Goal: Task Accomplishment & Management: Complete application form

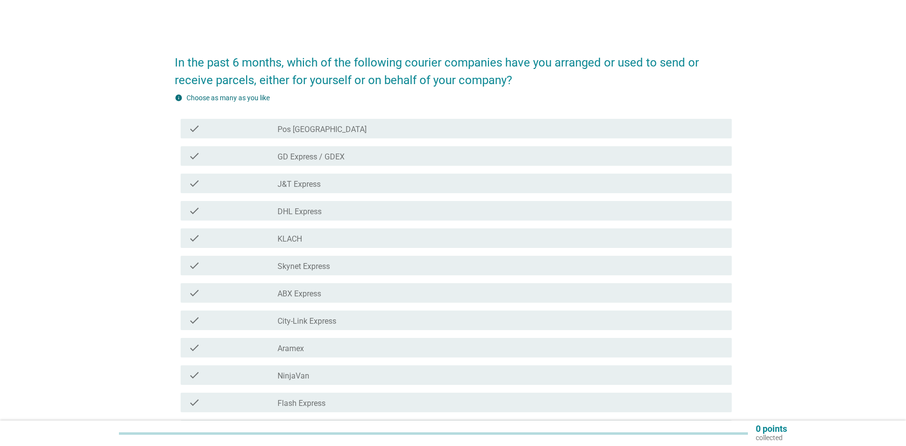
click at [316, 187] on label "J&T Express" at bounding box center [299, 185] width 43 height 10
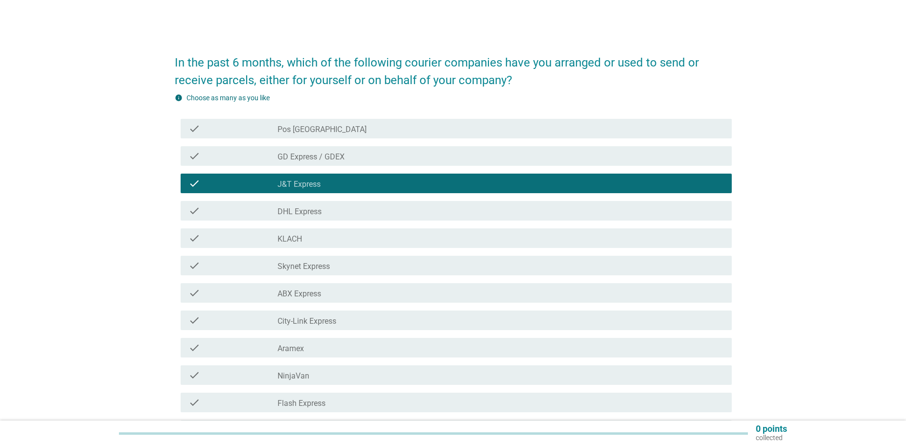
scroll to position [49, 0]
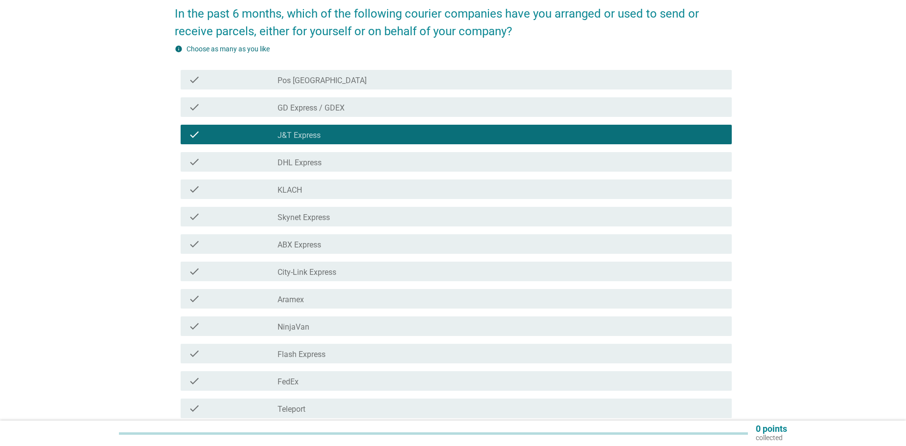
click at [331, 327] on div "check_box_outline_blank NinjaVan" at bounding box center [501, 327] width 446 height 12
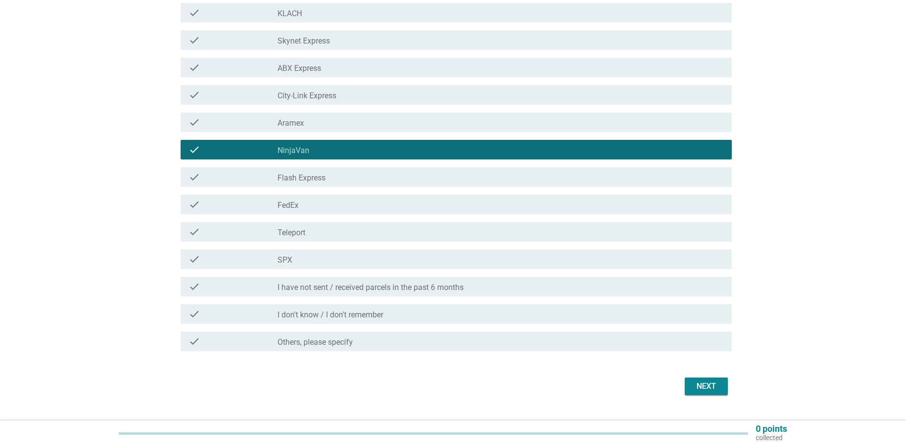
scroll to position [245, 0]
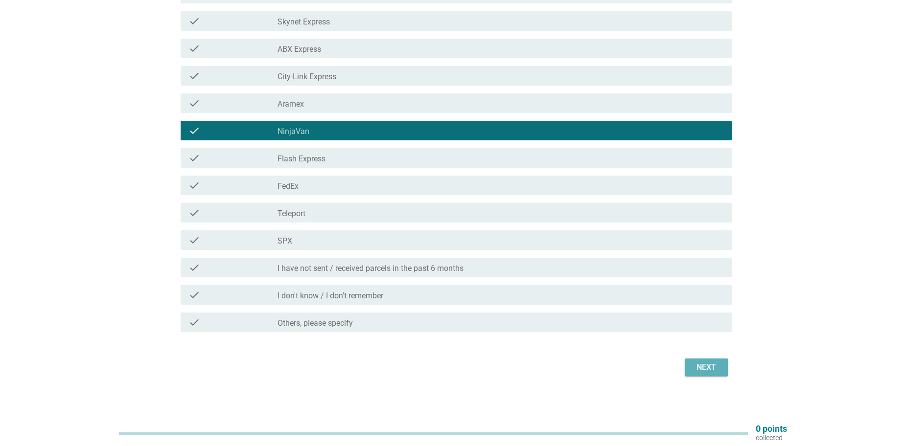
drag, startPoint x: 701, startPoint y: 364, endPoint x: 692, endPoint y: 371, distance: 11.8
click at [702, 364] on div "Next" at bounding box center [706, 368] width 27 height 12
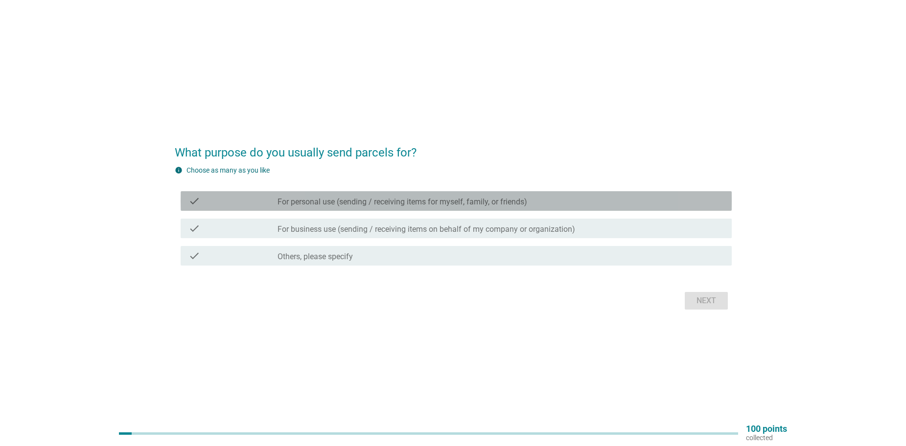
drag, startPoint x: 349, startPoint y: 207, endPoint x: 359, endPoint y: 211, distance: 11.0
click at [349, 207] on div "check check_box_outline_blank For personal use (sending / receiving items for m…" at bounding box center [456, 201] width 551 height 20
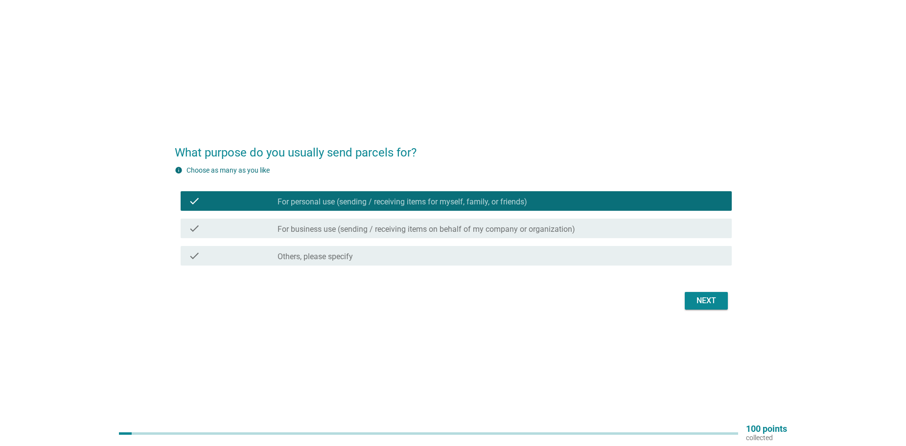
click at [715, 297] on div "Next" at bounding box center [706, 301] width 27 height 12
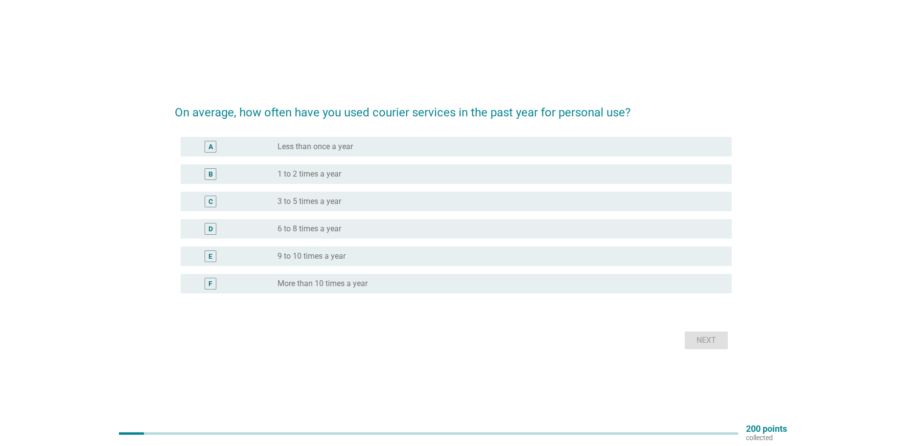
click at [353, 150] on div "radio_button_unchecked Less than once a year" at bounding box center [497, 147] width 439 height 10
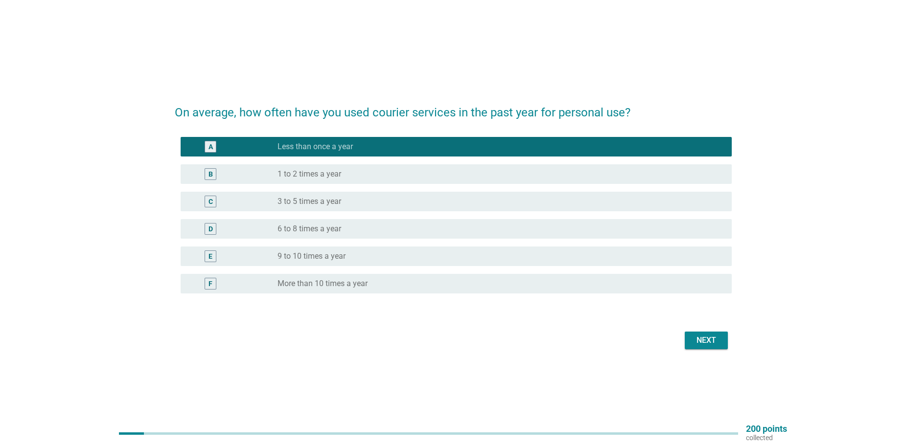
click at [331, 178] on label "1 to 2 times a year" at bounding box center [310, 174] width 64 height 10
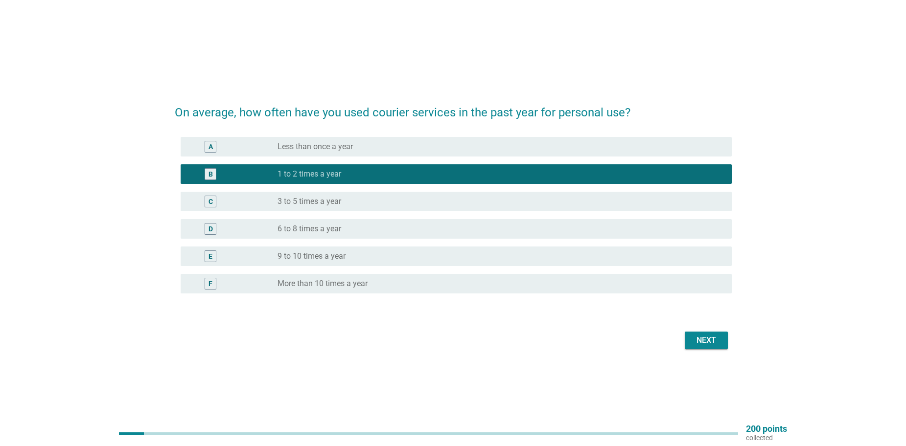
click at [387, 198] on div "radio_button_unchecked 3 to 5 times a year" at bounding box center [497, 202] width 439 height 10
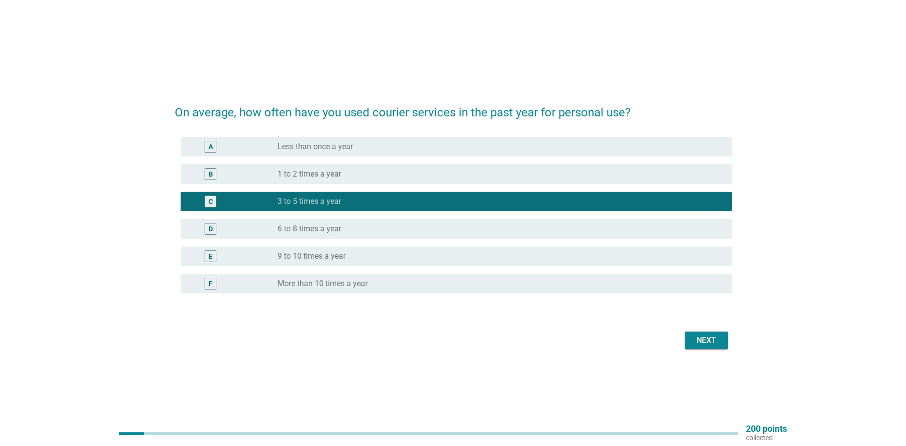
click at [704, 334] on button "Next" at bounding box center [706, 341] width 43 height 18
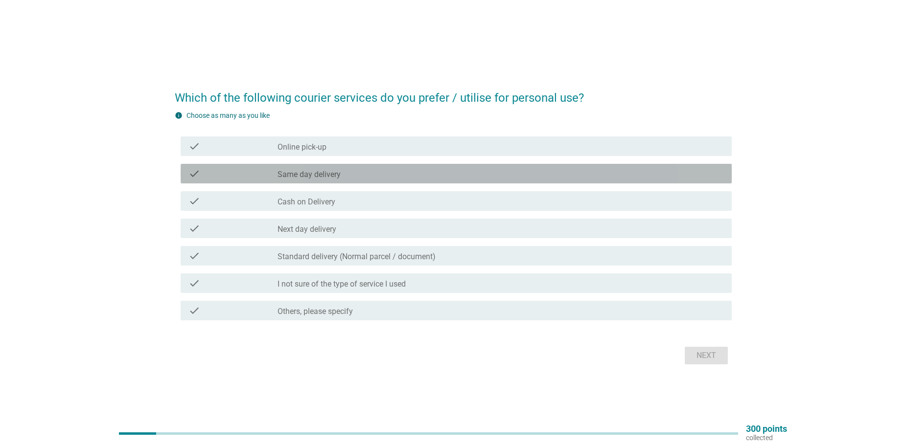
click at [376, 176] on div "check_box_outline_blank Same day delivery" at bounding box center [501, 174] width 446 height 12
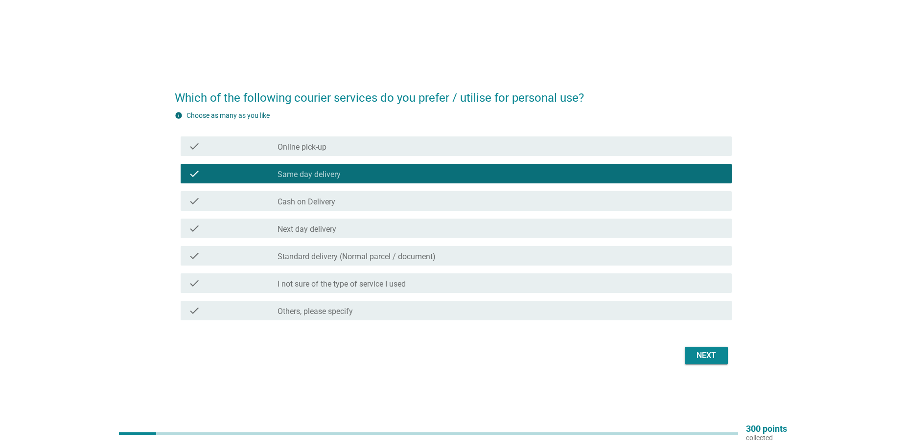
click at [348, 232] on div "check_box_outline_blank Next day delivery" at bounding box center [501, 229] width 446 height 12
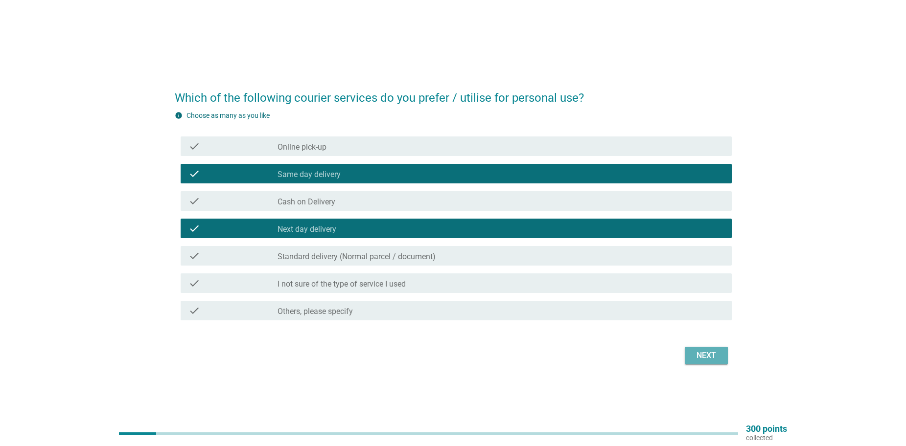
drag, startPoint x: 697, startPoint y: 360, endPoint x: 694, endPoint y: 368, distance: 8.4
click at [698, 360] on div "Next" at bounding box center [706, 356] width 27 height 12
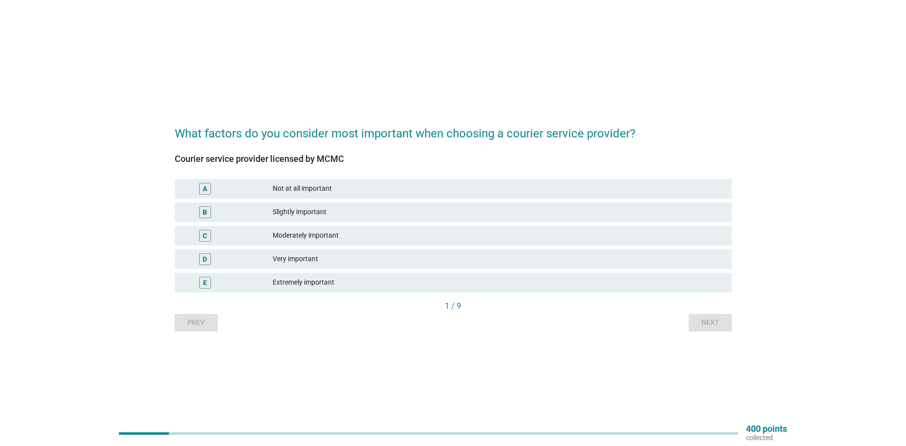
click at [314, 260] on div "Very important" at bounding box center [498, 260] width 451 height 12
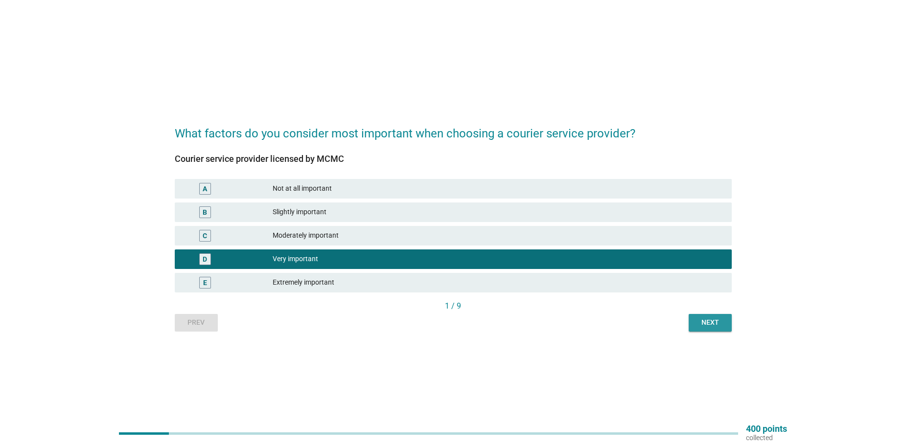
click at [715, 323] on div "Next" at bounding box center [709, 323] width 27 height 10
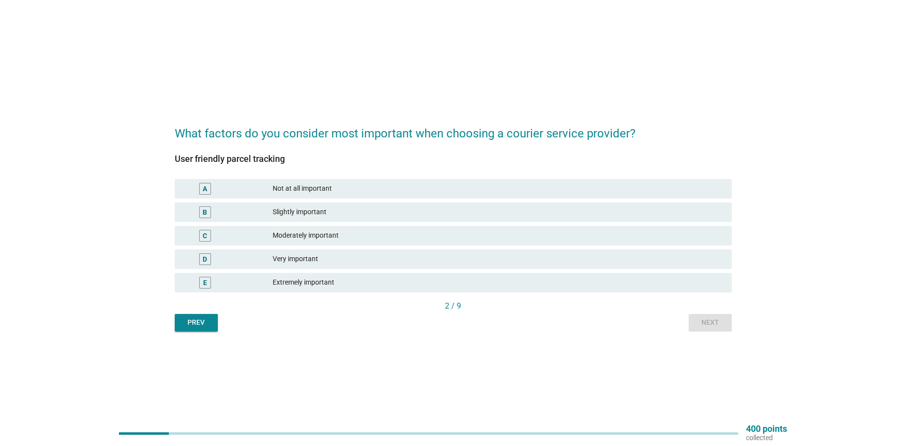
drag, startPoint x: 332, startPoint y: 261, endPoint x: 369, endPoint y: 270, distance: 37.8
click at [333, 261] on div "Very important" at bounding box center [498, 260] width 451 height 12
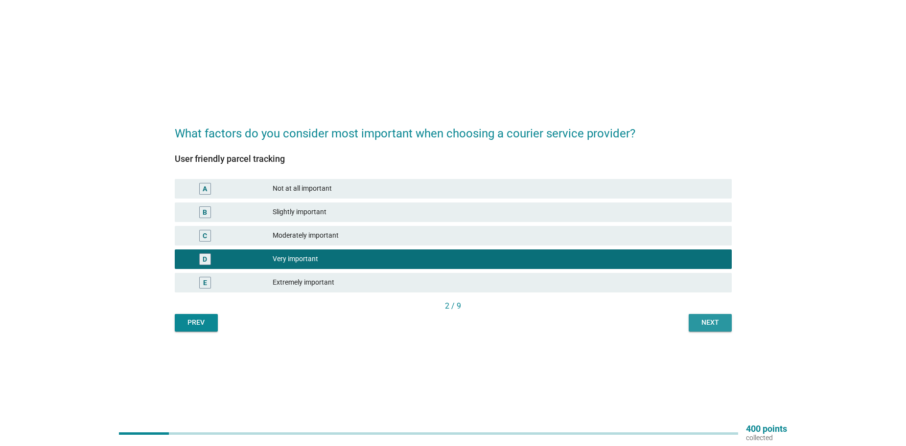
click at [720, 322] on div "Next" at bounding box center [709, 323] width 27 height 10
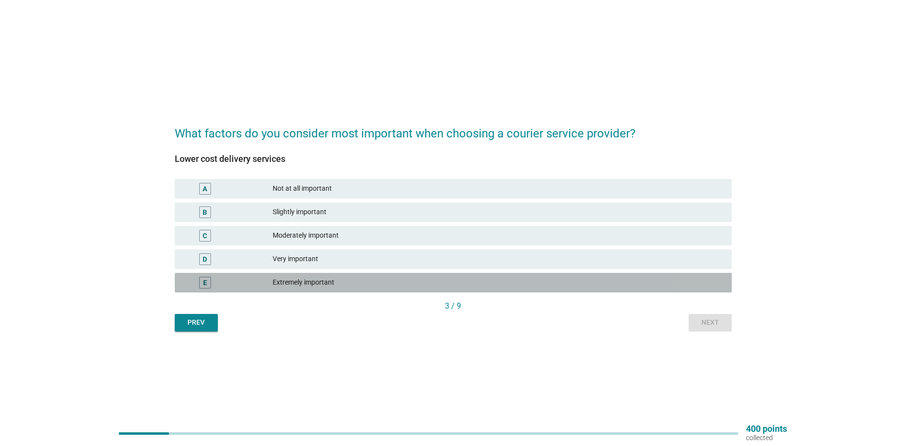
click at [337, 278] on div "Extremely important" at bounding box center [498, 283] width 451 height 12
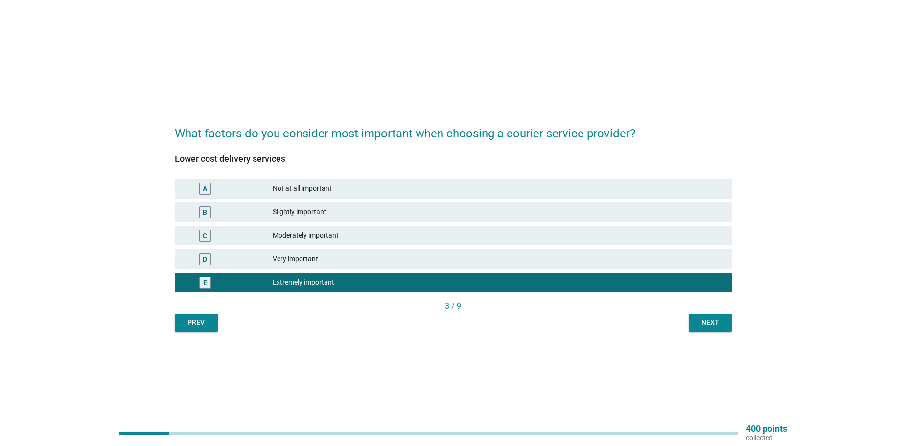
drag, startPoint x: 713, startPoint y: 321, endPoint x: 608, endPoint y: 325, distance: 104.4
click at [713, 321] on div "Next" at bounding box center [709, 323] width 27 height 10
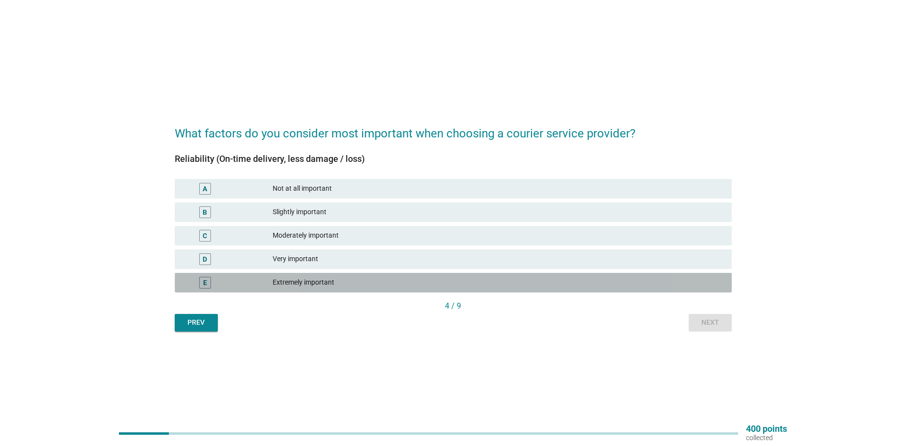
click at [310, 286] on div "Extremely important" at bounding box center [498, 283] width 451 height 12
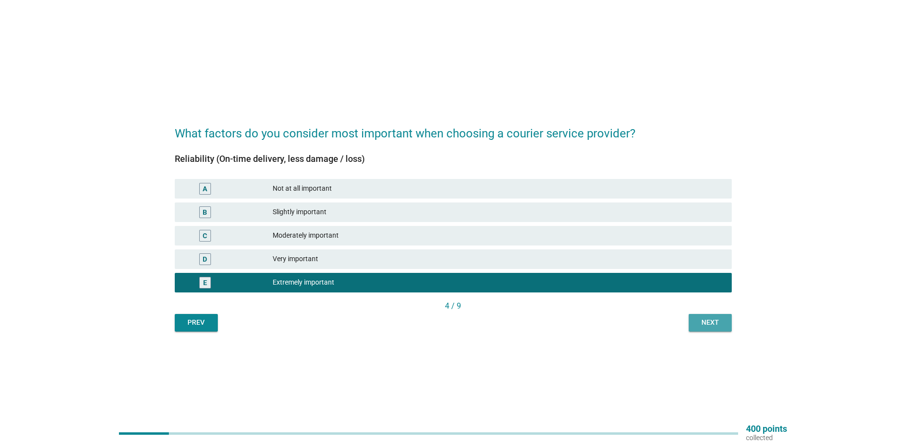
click at [705, 319] on div "Next" at bounding box center [709, 323] width 27 height 10
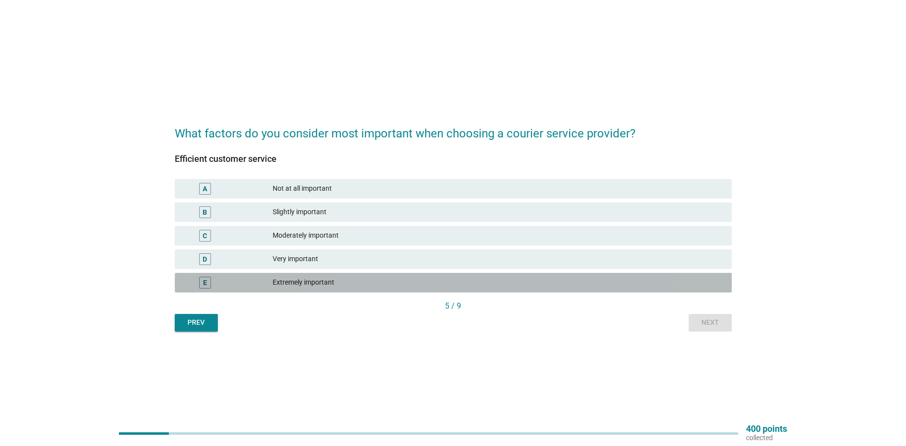
drag, startPoint x: 311, startPoint y: 286, endPoint x: 364, endPoint y: 295, distance: 53.6
click at [312, 285] on div "Extremely important" at bounding box center [498, 283] width 451 height 12
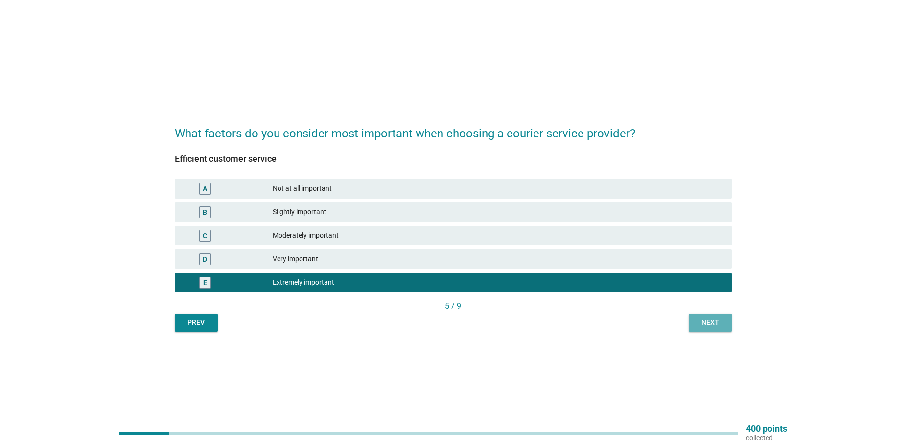
click at [717, 325] on div "Next" at bounding box center [709, 323] width 27 height 10
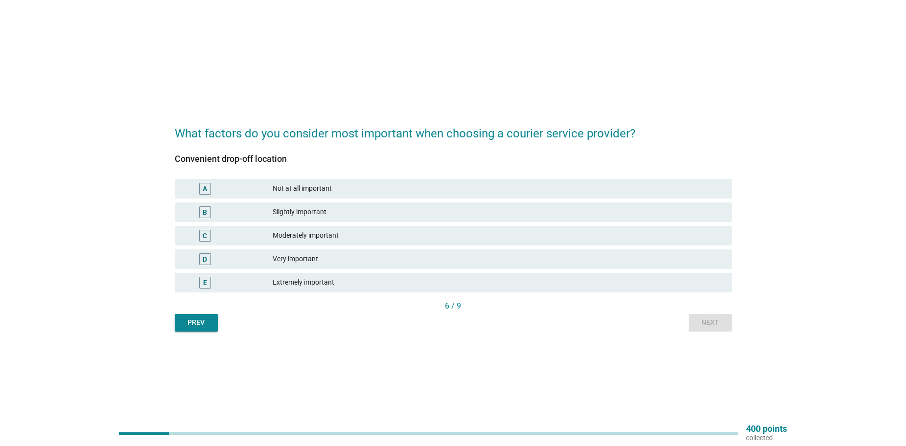
click at [280, 293] on div "E Extremely important" at bounding box center [453, 282] width 561 height 23
click at [294, 290] on div "E Extremely important" at bounding box center [453, 283] width 557 height 20
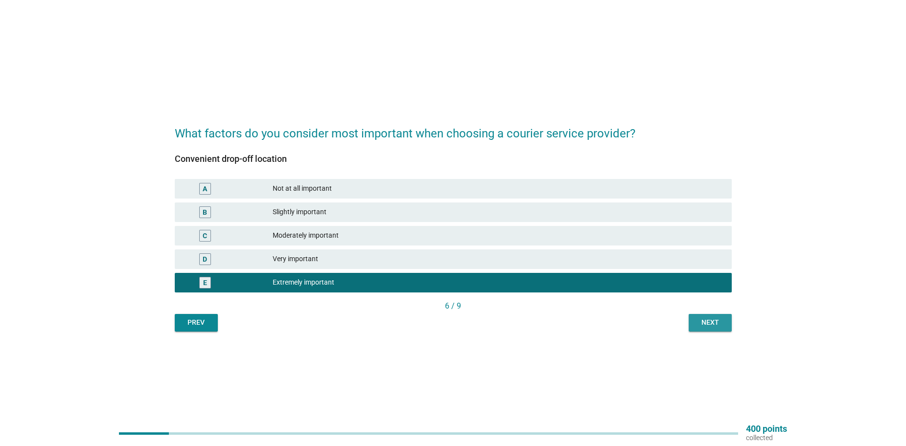
click at [703, 325] on div "Next" at bounding box center [709, 323] width 27 height 10
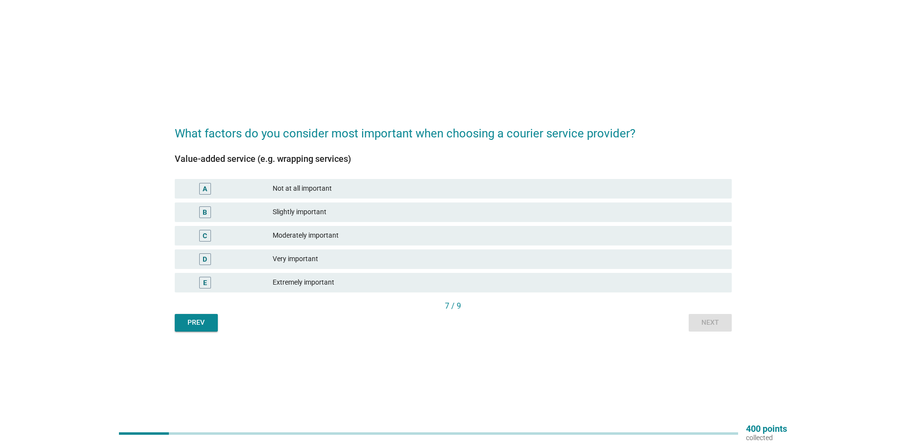
click at [323, 284] on div "Extremely important" at bounding box center [498, 283] width 451 height 12
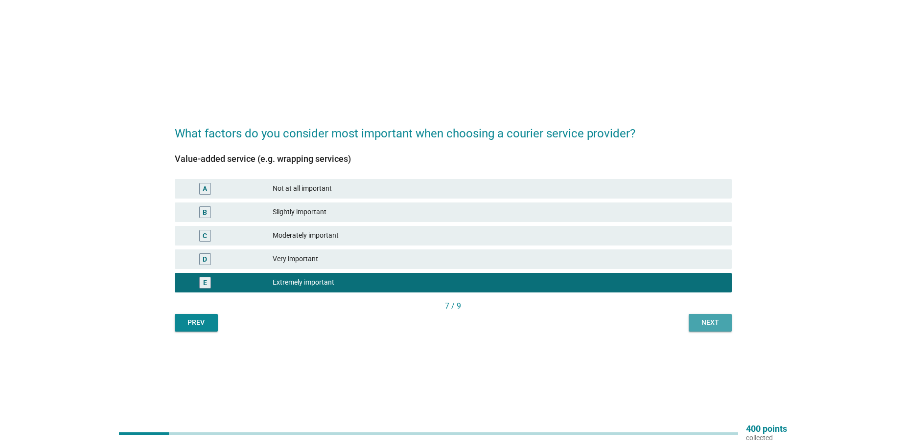
click at [715, 326] on div "Next" at bounding box center [709, 323] width 27 height 10
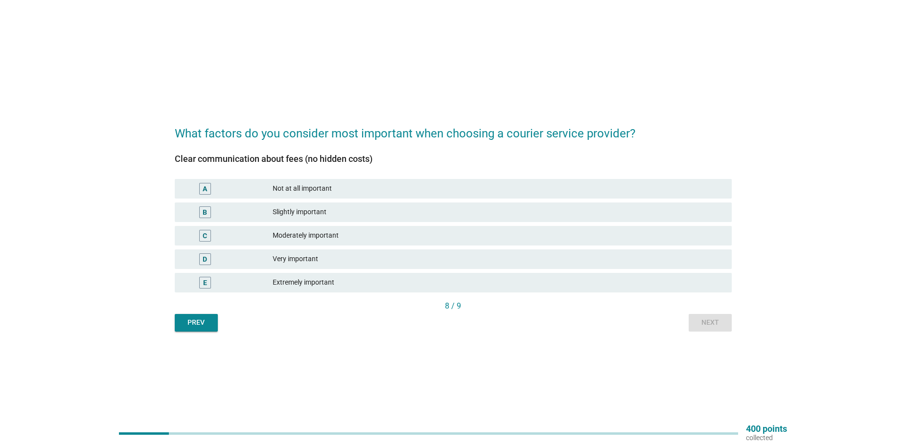
click at [338, 280] on div "Extremely important" at bounding box center [498, 283] width 451 height 12
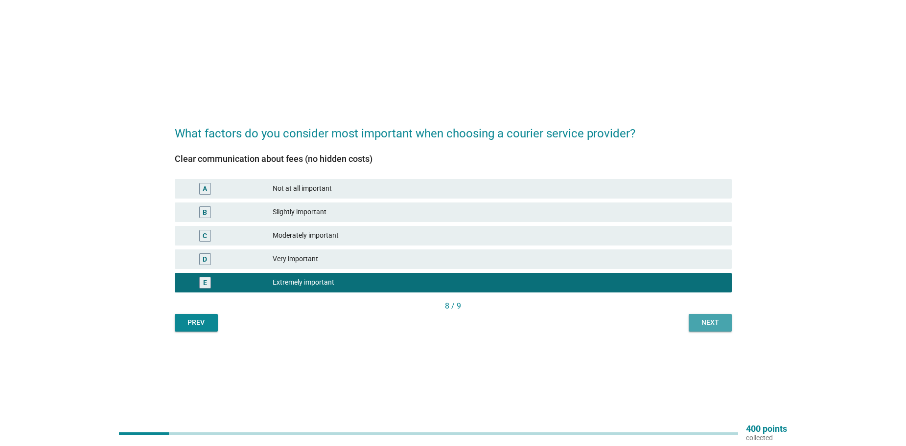
click at [707, 321] on div "Next" at bounding box center [709, 323] width 27 height 10
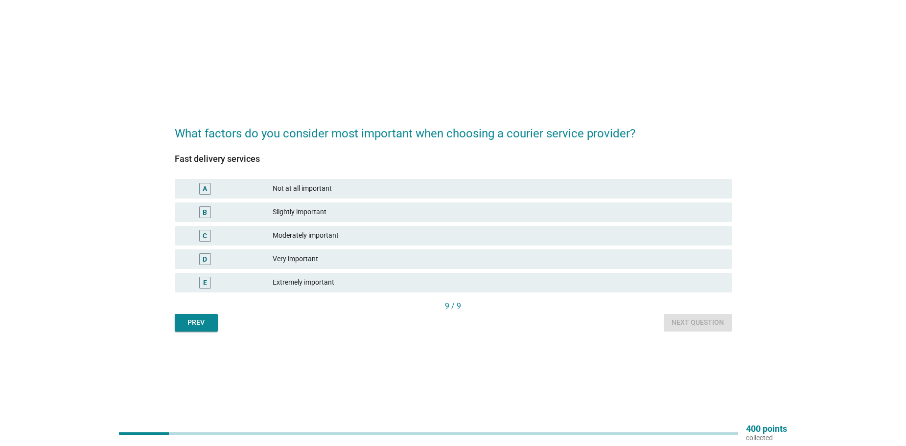
drag, startPoint x: 296, startPoint y: 282, endPoint x: 367, endPoint y: 289, distance: 71.3
click at [297, 281] on div "Extremely important" at bounding box center [498, 283] width 451 height 12
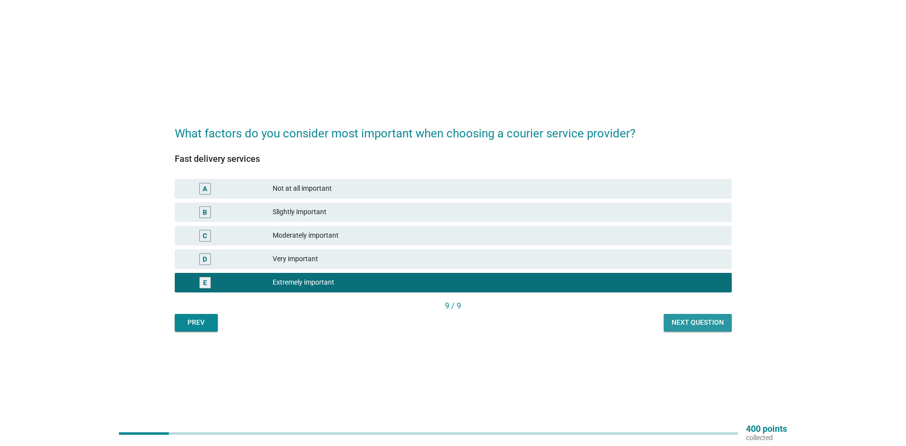
click at [699, 321] on div "Next question" at bounding box center [698, 323] width 52 height 10
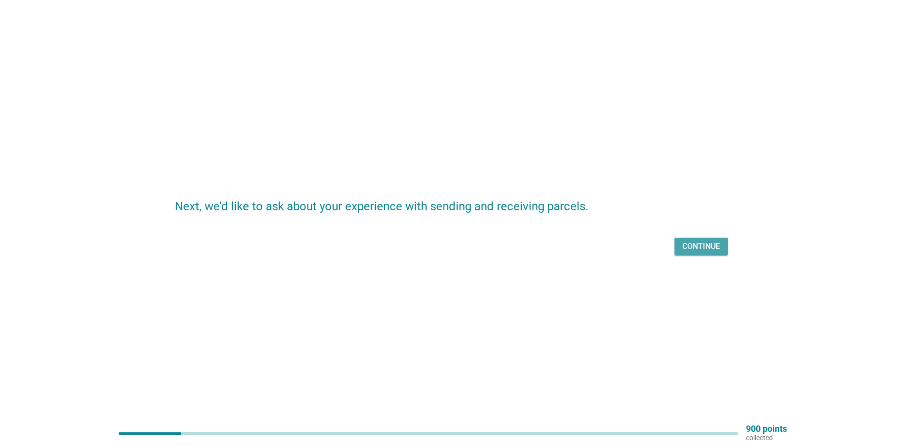
click at [713, 248] on div "Continue" at bounding box center [701, 247] width 38 height 12
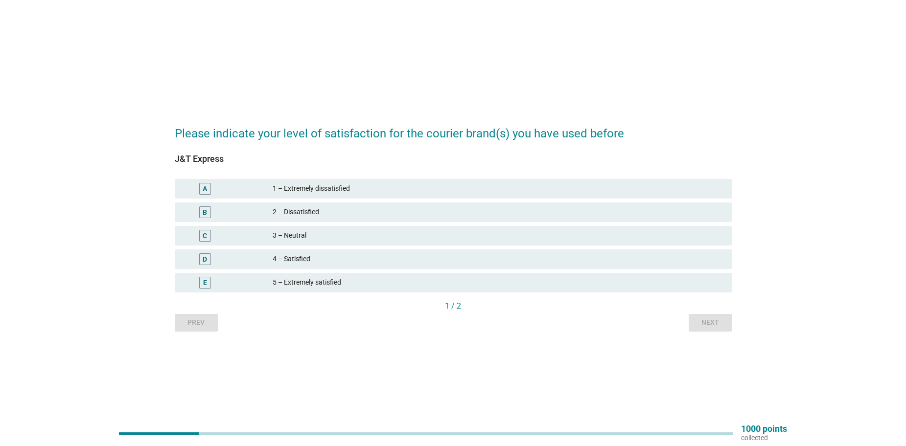
click at [316, 263] on div "4 – Satisfied" at bounding box center [498, 260] width 451 height 12
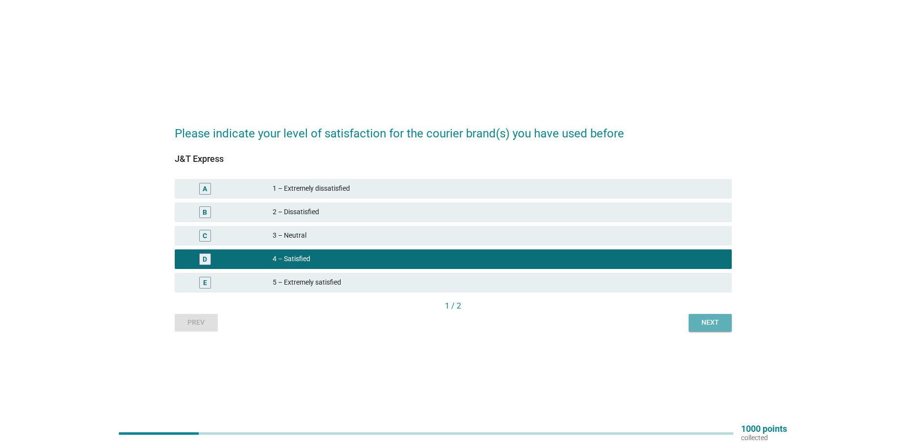
drag, startPoint x: 707, startPoint y: 318, endPoint x: 688, endPoint y: 318, distance: 19.1
click at [708, 318] on div "Next" at bounding box center [709, 323] width 27 height 10
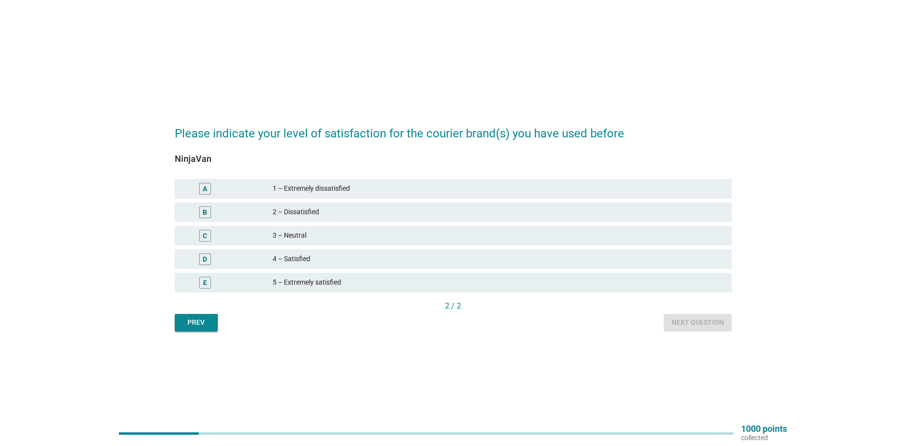
click at [330, 285] on div "5 – Extremely satisfied" at bounding box center [498, 283] width 451 height 12
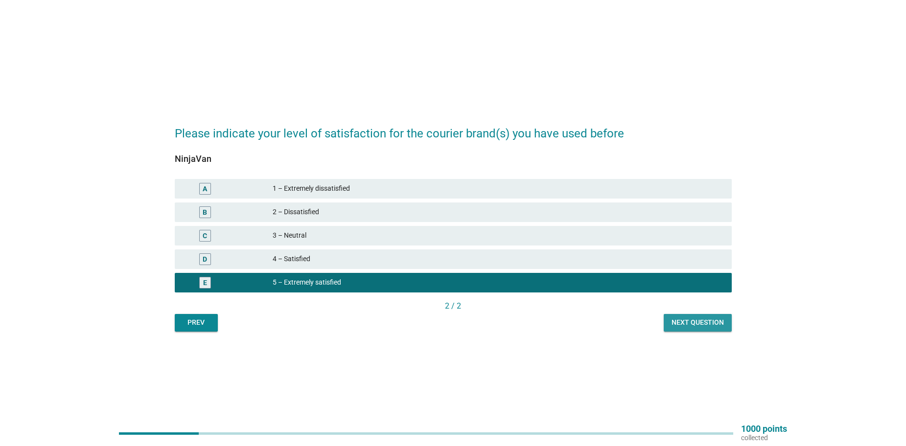
click at [687, 325] on div "Next question" at bounding box center [698, 323] width 52 height 10
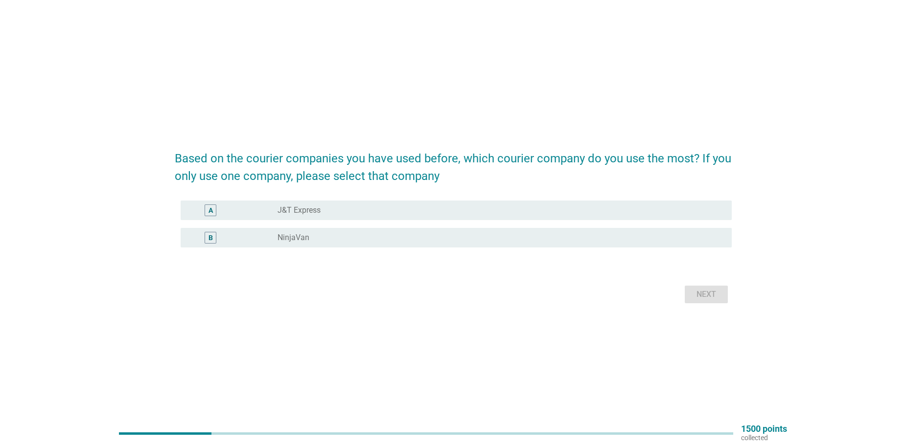
drag, startPoint x: 310, startPoint y: 236, endPoint x: 339, endPoint y: 250, distance: 32.6
click at [310, 236] on div "radio_button_unchecked NinjaVan" at bounding box center [497, 238] width 439 height 10
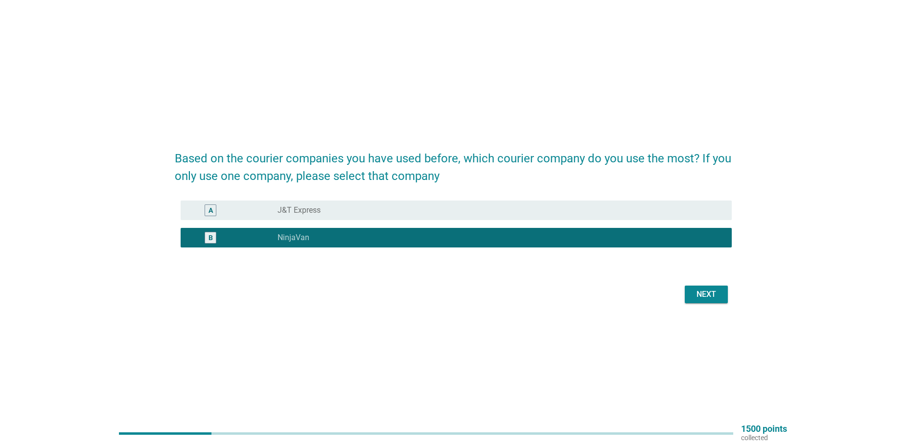
click at [713, 297] on div "Next" at bounding box center [706, 295] width 27 height 12
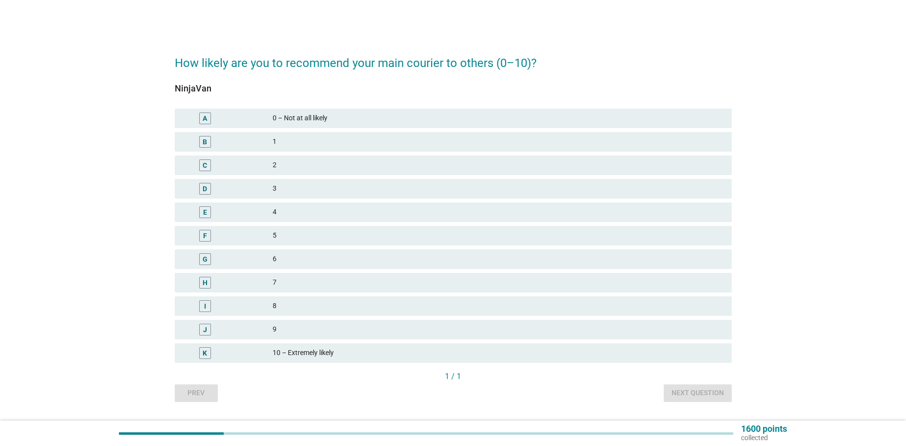
click at [360, 354] on div "10 – Extremely likely" at bounding box center [498, 354] width 451 height 12
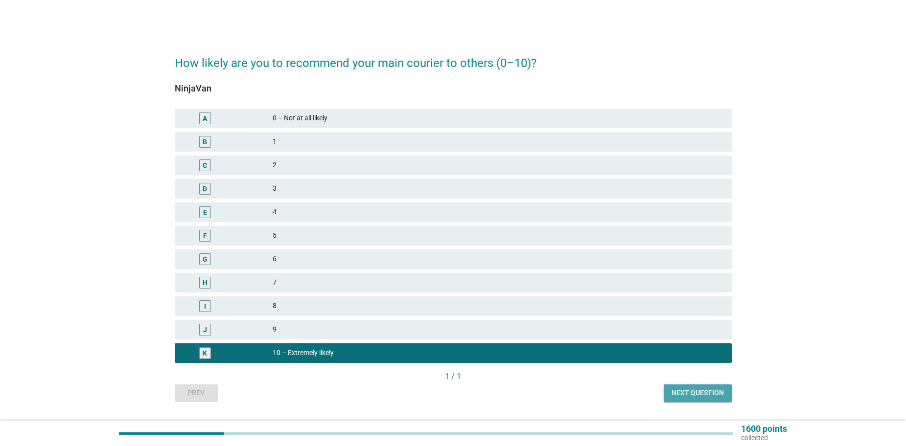
click at [699, 385] on button "Next question" at bounding box center [698, 394] width 68 height 18
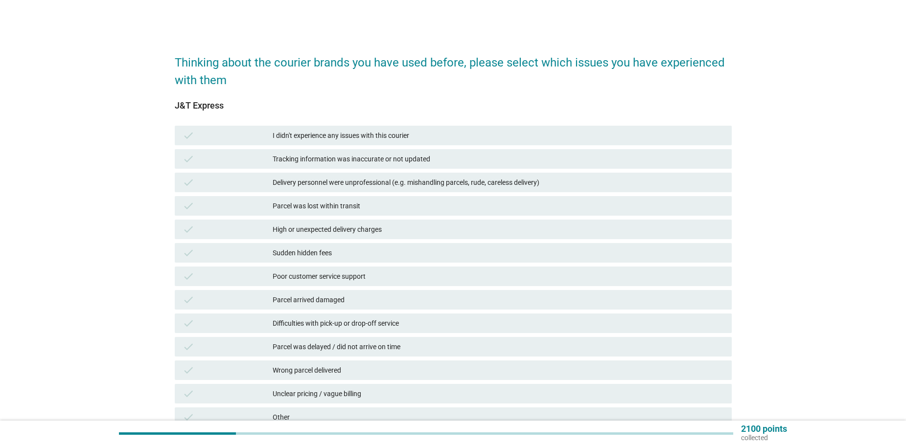
click at [423, 154] on div "Tracking information was inaccurate or not updated" at bounding box center [498, 159] width 451 height 12
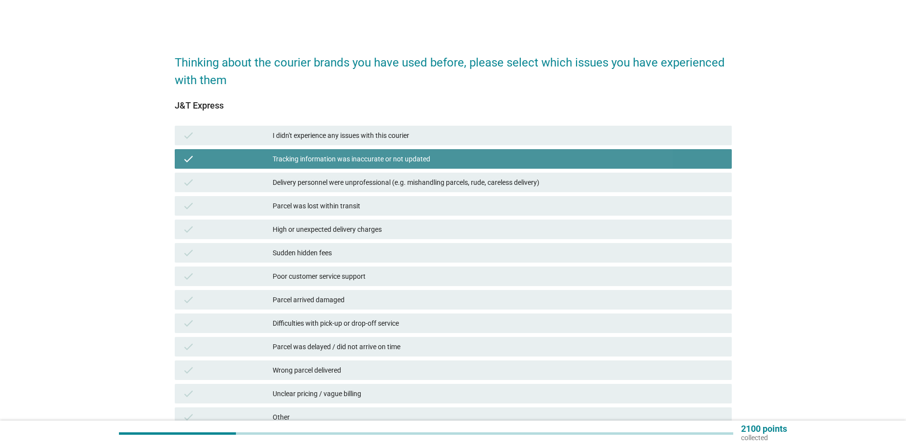
click at [423, 154] on div "Tracking information was inaccurate or not updated" at bounding box center [498, 159] width 451 height 12
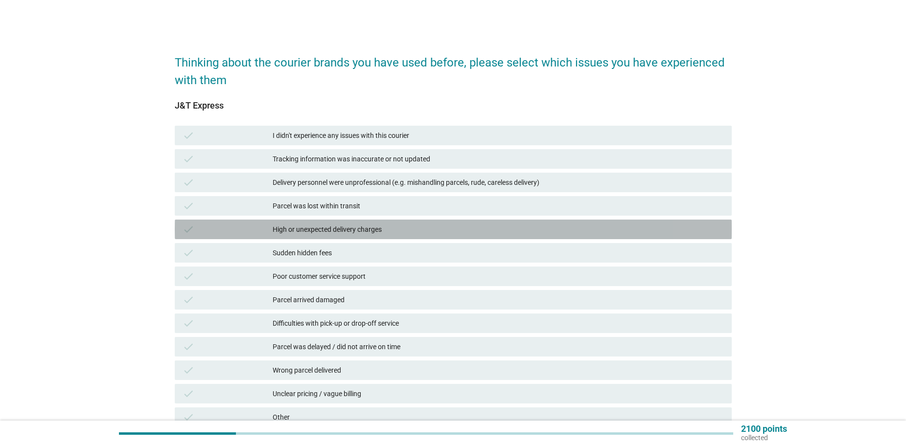
click at [356, 232] on div "High or unexpected delivery charges" at bounding box center [498, 230] width 451 height 12
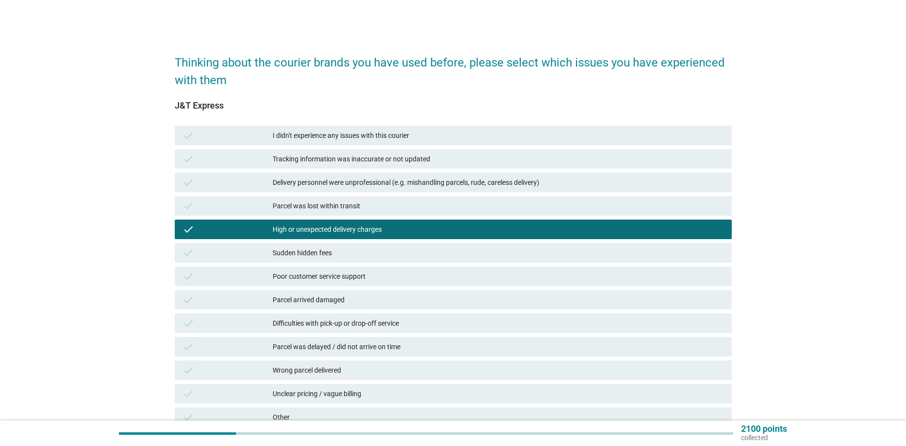
click at [338, 253] on div "Sudden hidden fees" at bounding box center [498, 253] width 451 height 12
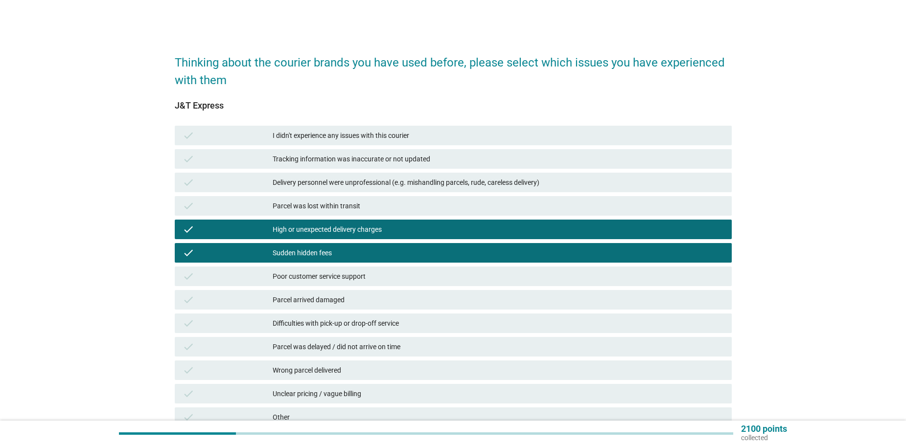
click at [345, 275] on div "Poor customer service support" at bounding box center [498, 277] width 451 height 12
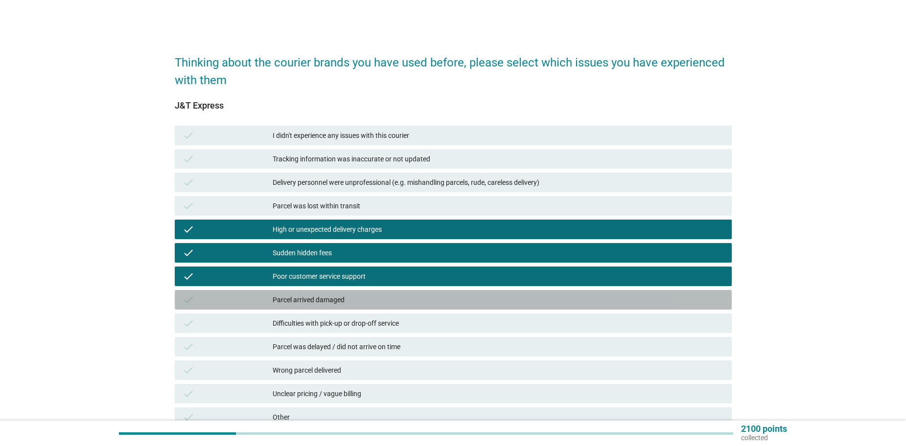
click at [348, 301] on div "Parcel arrived damaged" at bounding box center [498, 300] width 451 height 12
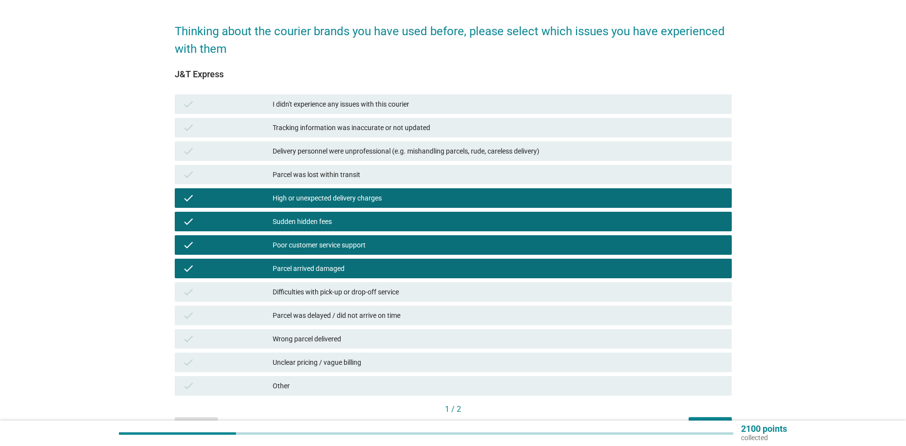
scroll to position [49, 0]
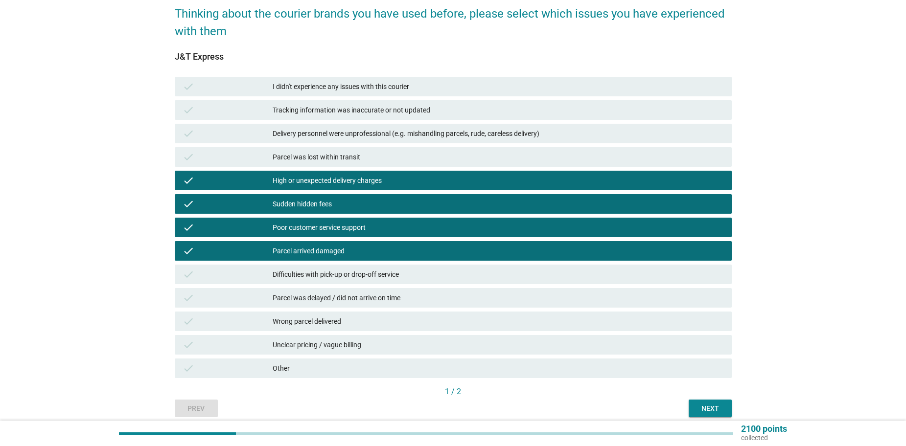
click at [361, 296] on div "Parcel was delayed / did not arrive on time" at bounding box center [498, 298] width 451 height 12
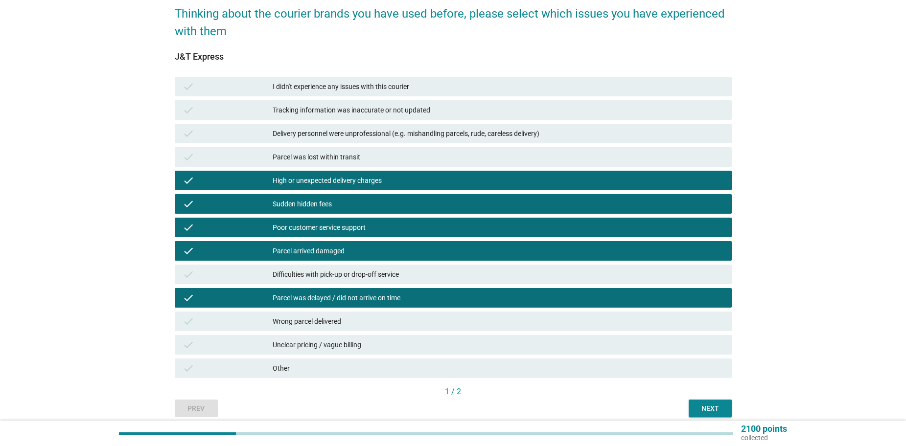
click at [705, 409] on div "Next" at bounding box center [709, 409] width 27 height 10
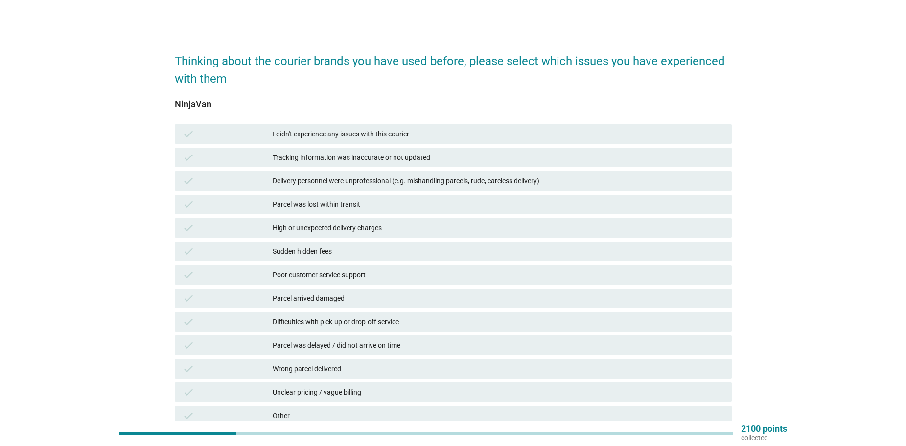
scroll to position [0, 0]
click at [357, 130] on div "I didn't experience any issues with this courier" at bounding box center [498, 136] width 451 height 12
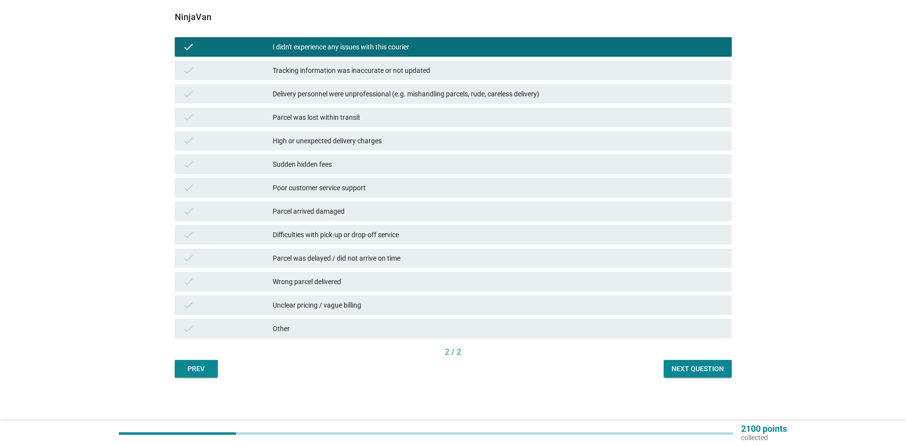
scroll to position [90, 0]
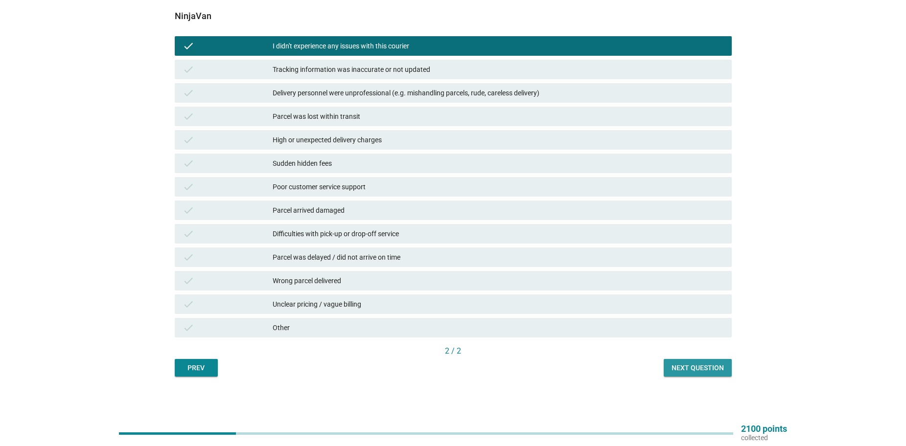
drag, startPoint x: 711, startPoint y: 371, endPoint x: 714, endPoint y: 396, distance: 24.6
click at [711, 371] on div "Next question" at bounding box center [698, 368] width 52 height 10
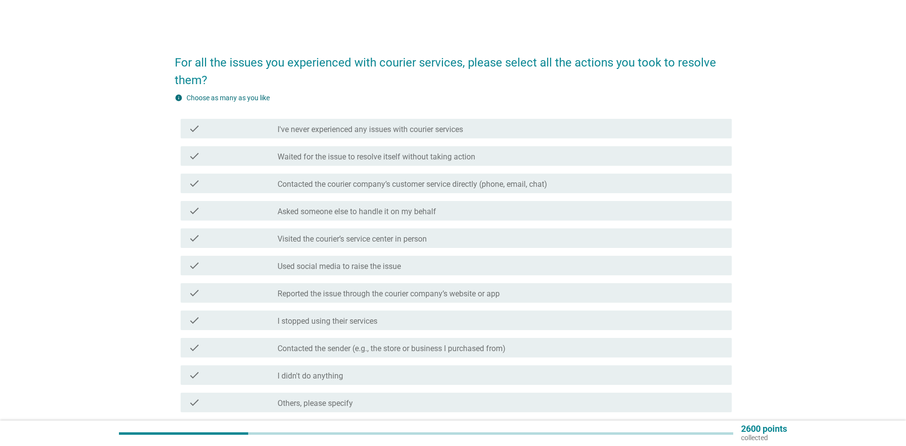
click at [440, 161] on label "Waited for the issue to resolve itself without taking action" at bounding box center [377, 157] width 198 height 10
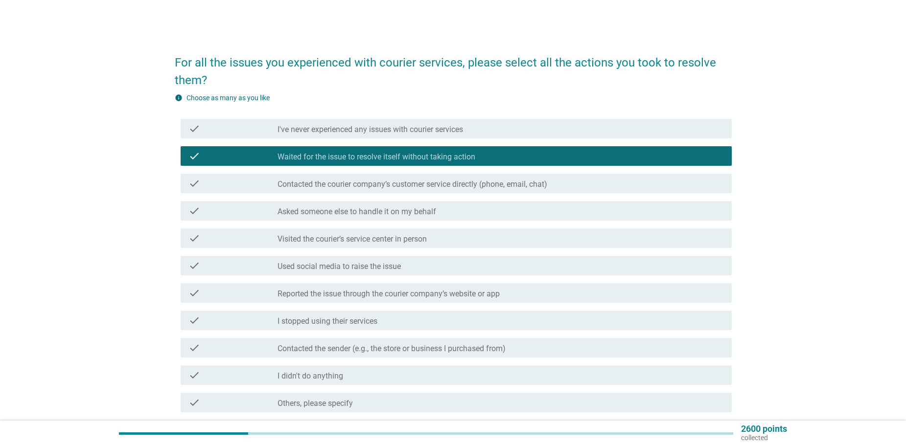
click at [440, 162] on div "check check_box Waited for the issue to resolve itself without taking action" at bounding box center [456, 156] width 551 height 20
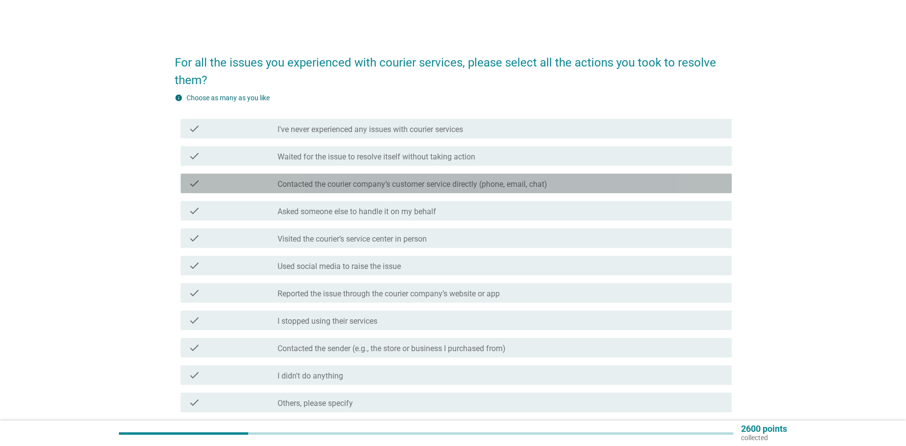
click at [435, 191] on div "check check_box_outline_blank Contacted the courier company’s customer service …" at bounding box center [456, 184] width 551 height 20
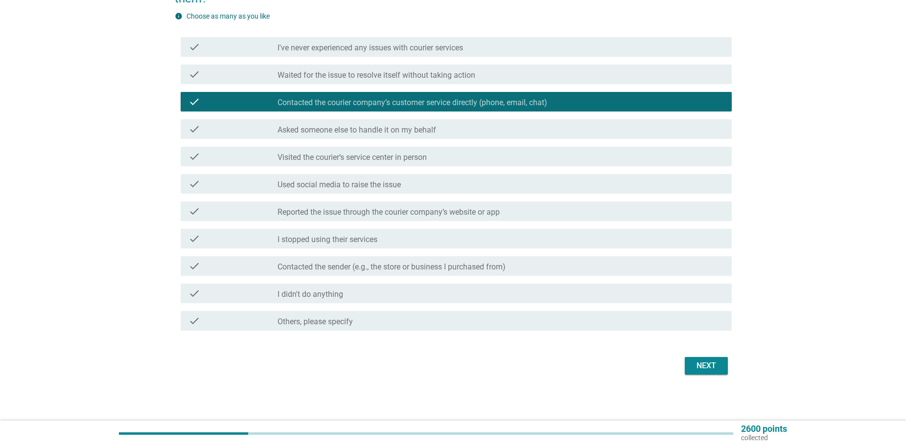
scroll to position [83, 0]
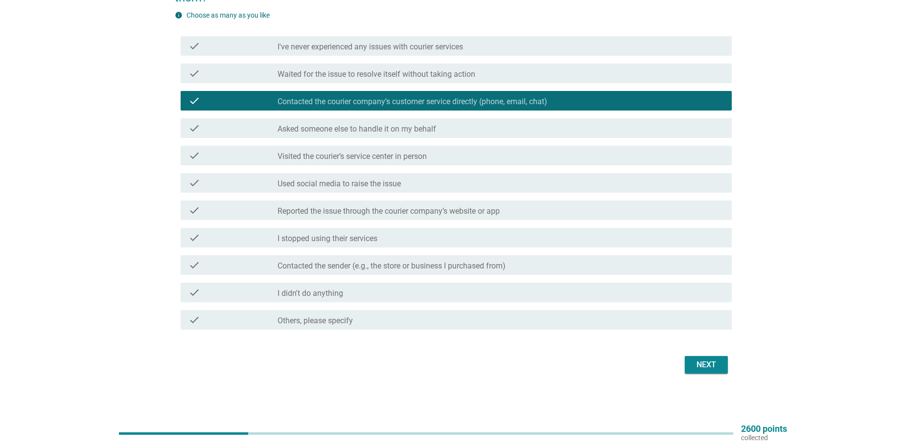
click at [697, 351] on form "For all the issues you experienced with courier services, please select all the…" at bounding box center [453, 169] width 557 height 416
click at [498, 208] on label "Reported the issue through the courier company’s website or app" at bounding box center [389, 212] width 222 height 10
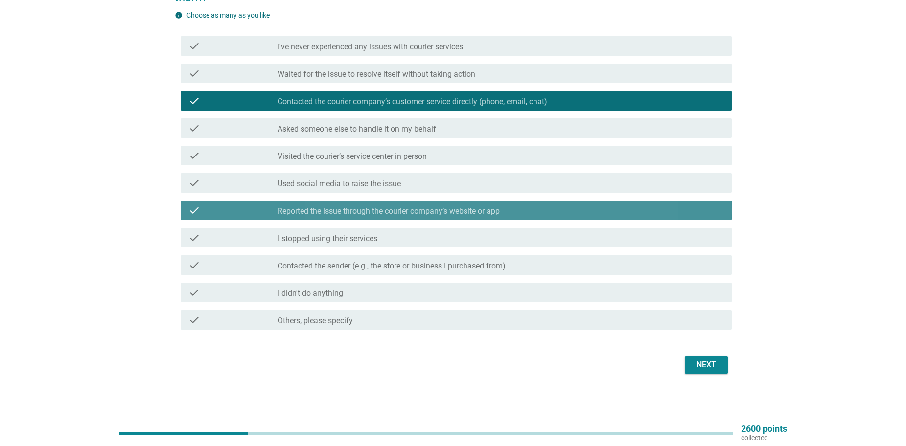
click at [475, 210] on label "Reported the issue through the courier company’s website or app" at bounding box center [389, 212] width 222 height 10
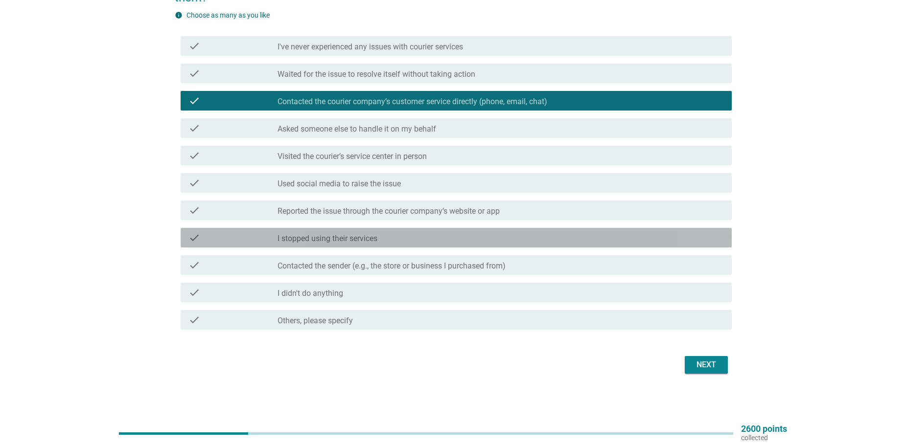
click at [441, 233] on div "check_box_outline_blank I stopped using their services" at bounding box center [501, 238] width 446 height 12
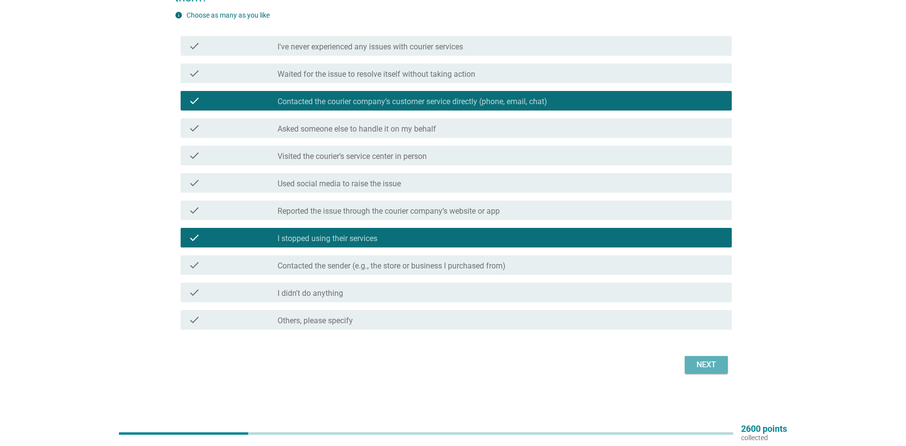
click at [702, 363] on div "Next" at bounding box center [706, 365] width 27 height 12
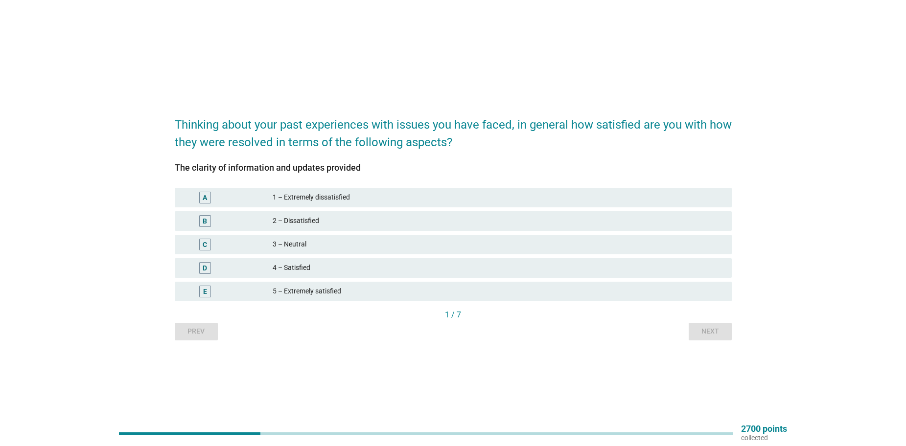
click at [296, 292] on div "5 – Extremely satisfied" at bounding box center [498, 292] width 451 height 12
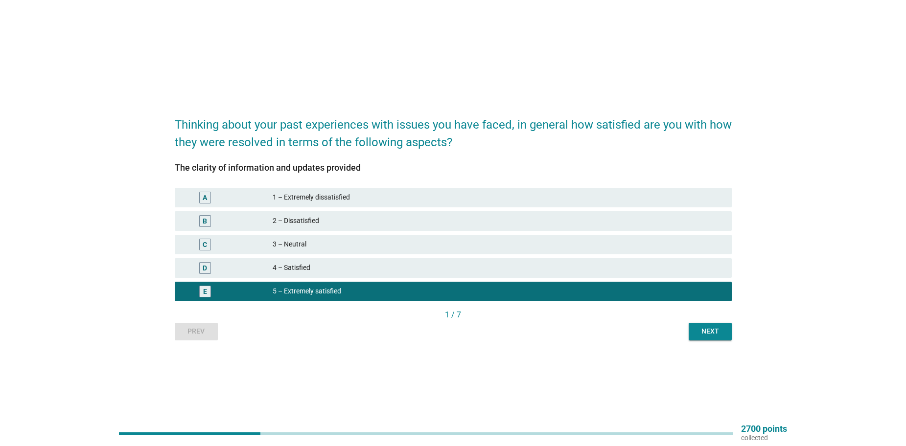
click at [384, 268] on div "4 – Satisfied" at bounding box center [498, 268] width 451 height 12
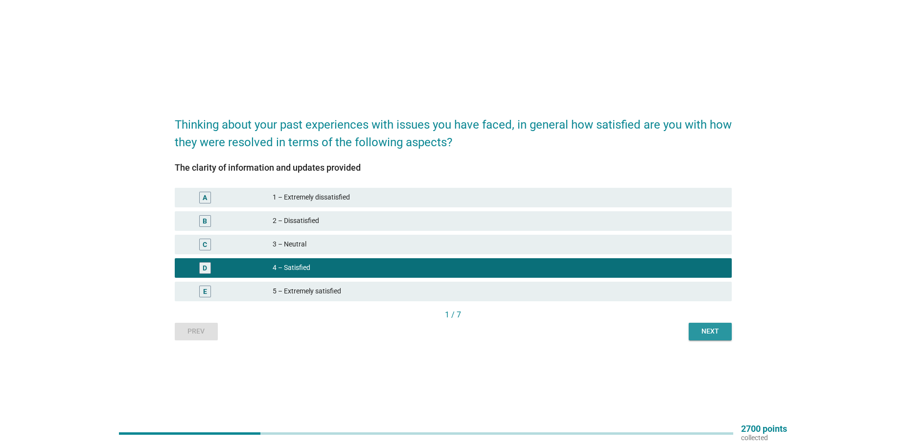
click at [717, 330] on div "Next" at bounding box center [709, 331] width 27 height 10
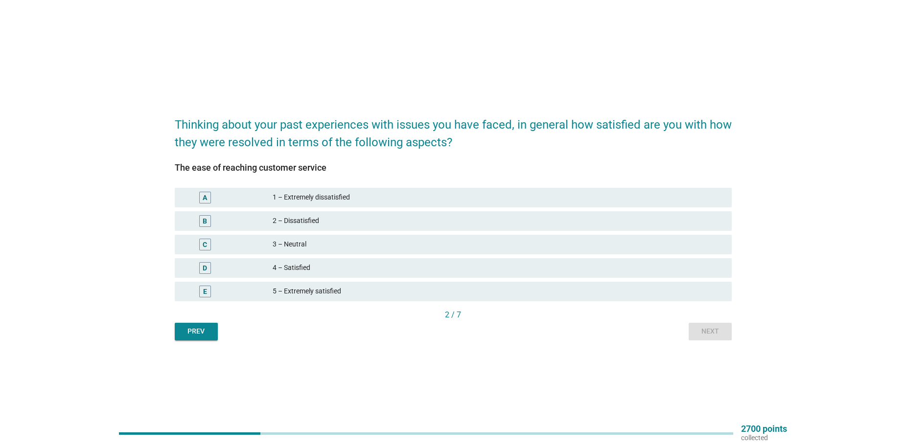
click at [363, 270] on div "4 – Satisfied" at bounding box center [498, 268] width 451 height 12
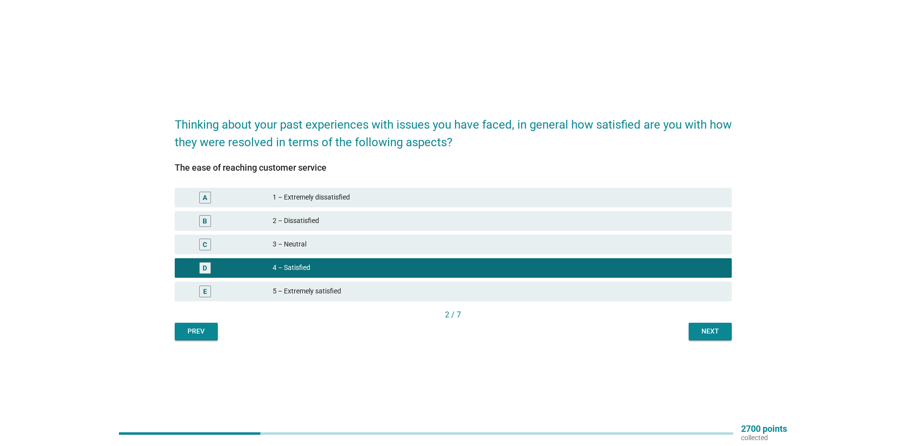
click at [714, 328] on div "Next" at bounding box center [709, 331] width 27 height 10
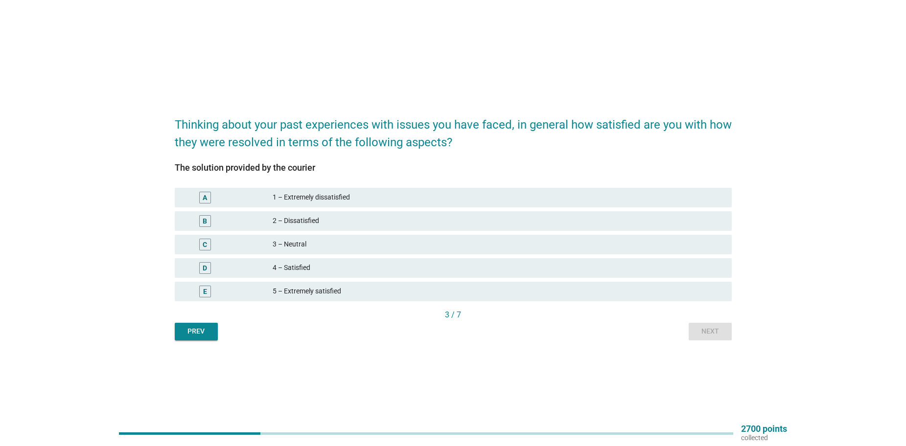
click at [303, 267] on div "4 – Satisfied" at bounding box center [498, 268] width 451 height 12
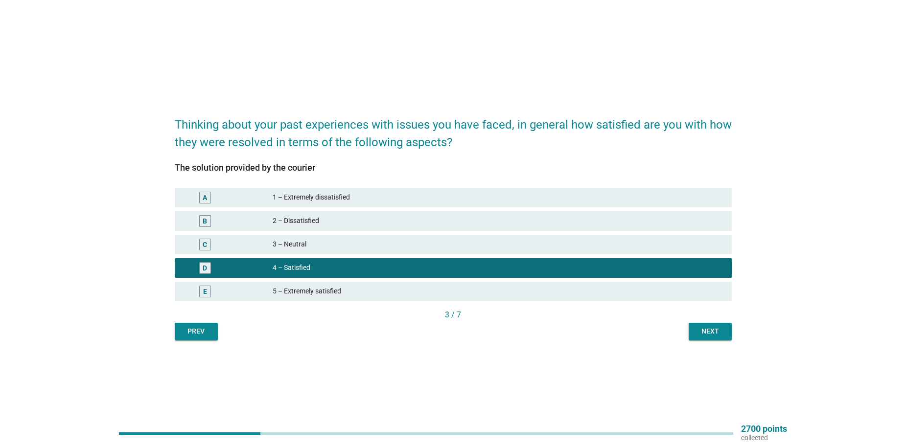
click at [713, 333] on div "Next" at bounding box center [709, 331] width 27 height 10
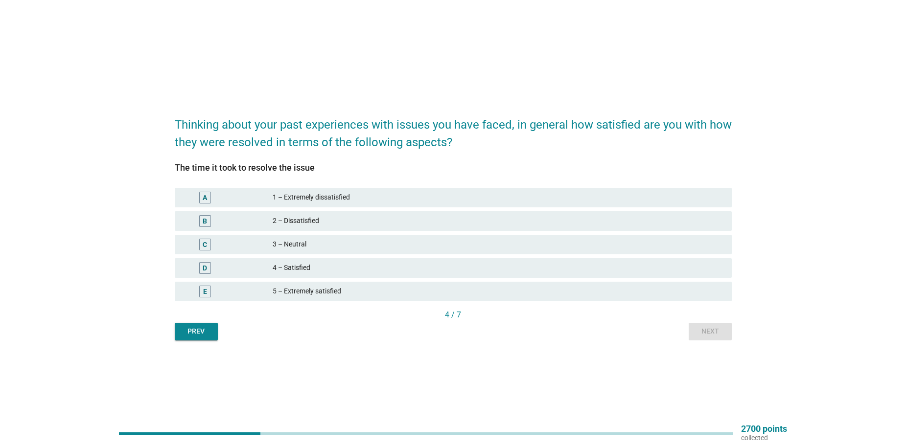
click at [381, 279] on div "D 4 – Satisfied" at bounding box center [453, 267] width 561 height 23
click at [387, 273] on div "4 – Satisfied" at bounding box center [498, 268] width 451 height 12
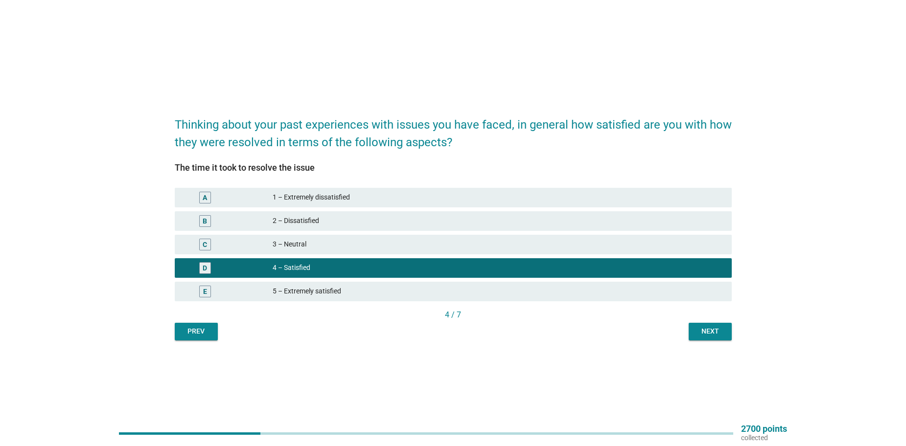
click at [406, 246] on div "3 – Neutral" at bounding box center [498, 245] width 451 height 12
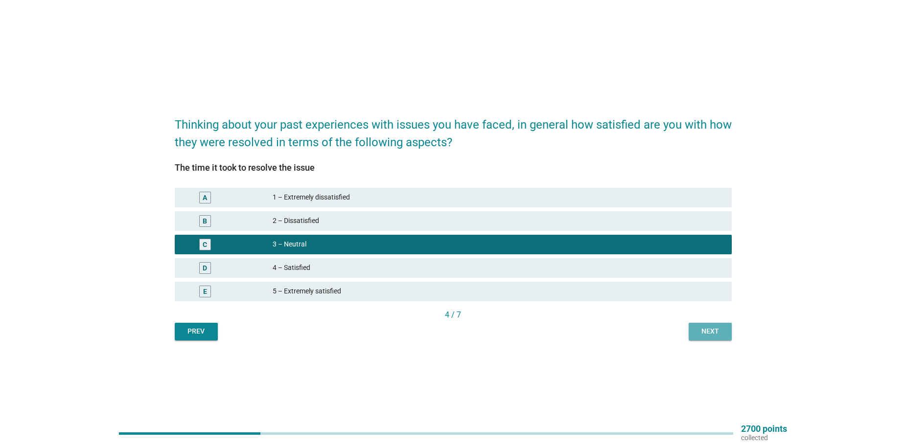
click at [715, 332] on div "Next" at bounding box center [709, 331] width 27 height 10
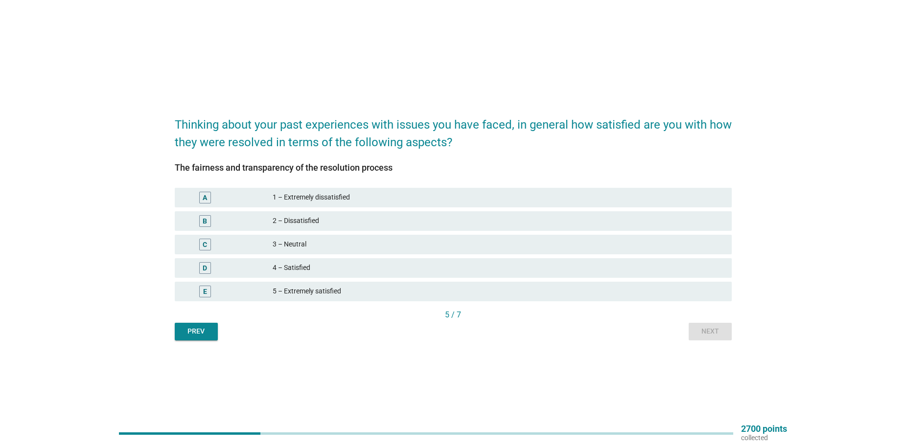
click at [323, 245] on div "3 – Neutral" at bounding box center [498, 245] width 451 height 12
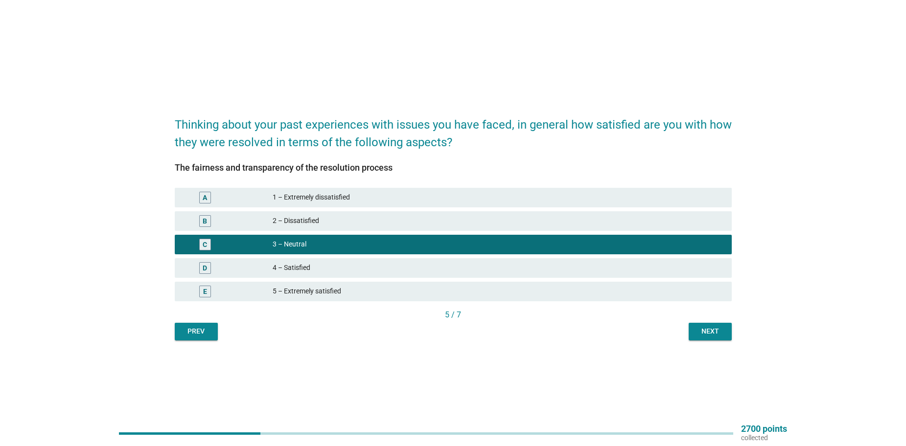
click at [707, 336] on div "Next" at bounding box center [709, 331] width 27 height 10
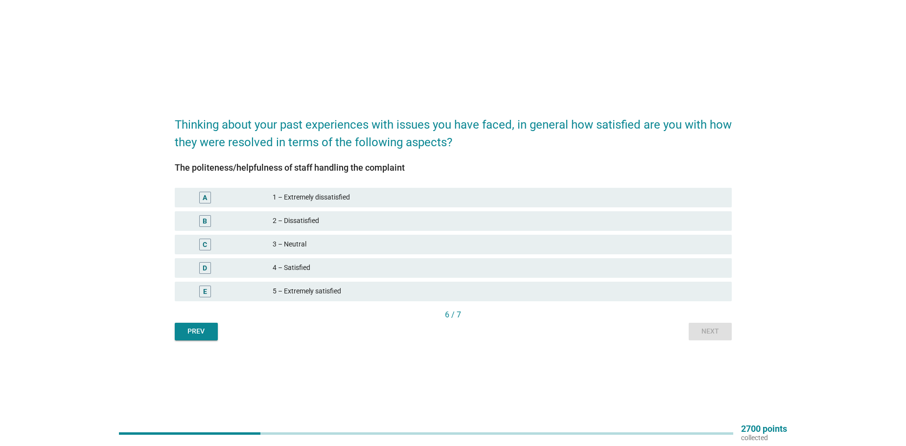
click at [339, 246] on div "3 – Neutral" at bounding box center [498, 245] width 451 height 12
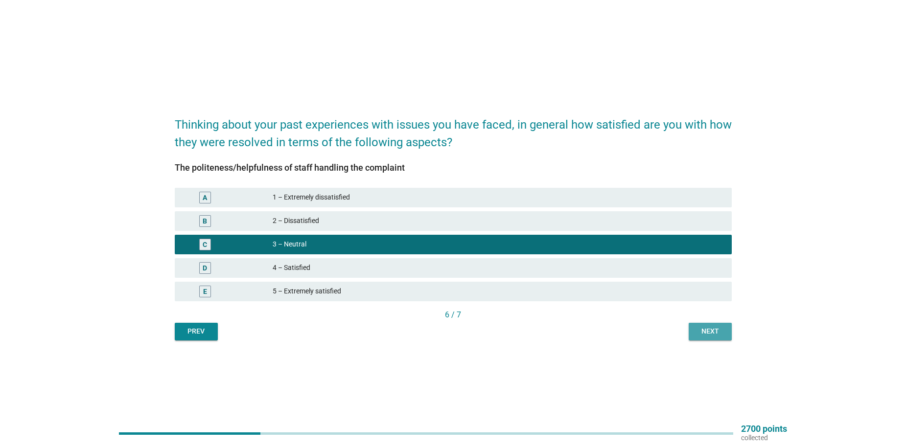
drag, startPoint x: 727, startPoint y: 331, endPoint x: 696, endPoint y: 332, distance: 30.4
click at [727, 331] on button "Next" at bounding box center [710, 332] width 43 height 18
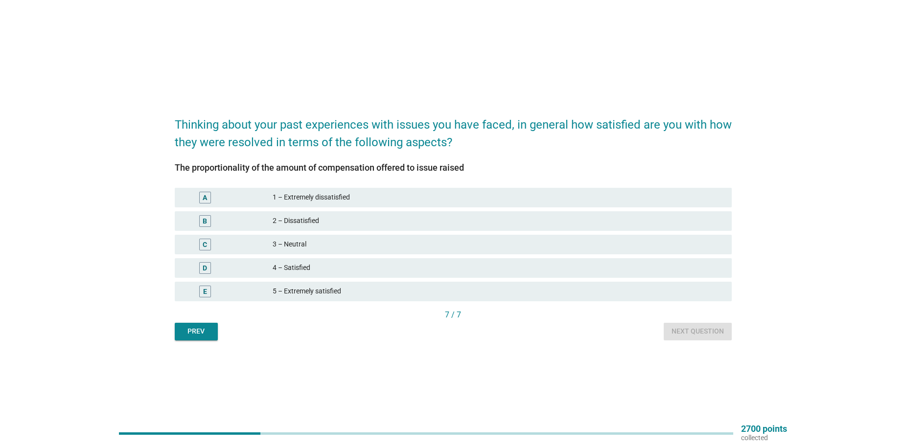
click at [303, 291] on div "5 – Extremely satisfied" at bounding box center [498, 292] width 451 height 12
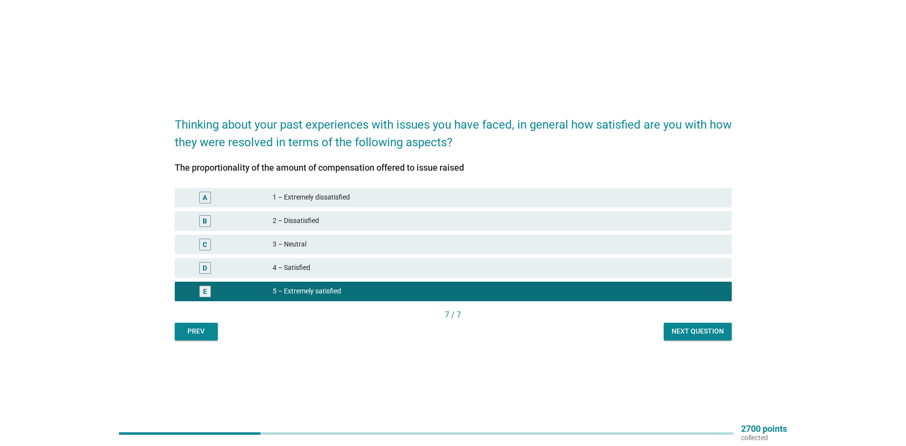
click at [685, 332] on div "Next question" at bounding box center [698, 331] width 52 height 10
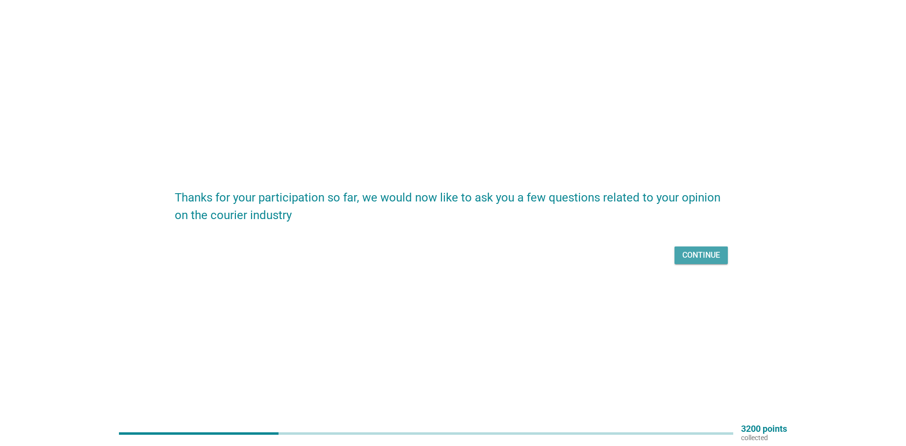
click at [714, 255] on div "Continue" at bounding box center [701, 256] width 38 height 12
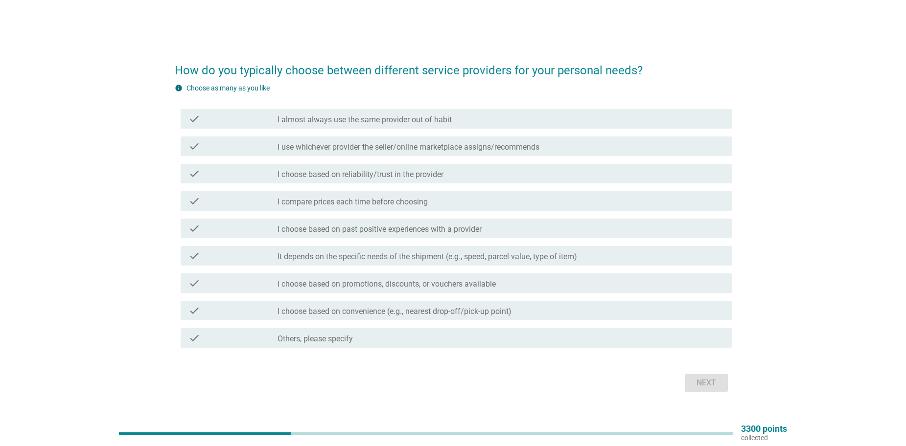
click at [421, 203] on label "I compare prices each time before choosing" at bounding box center [353, 202] width 150 height 10
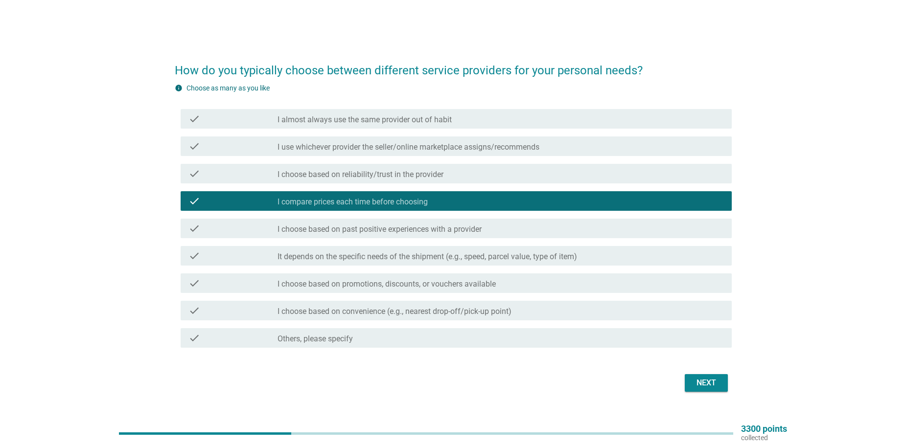
click at [500, 108] on div "check check_box_outline_blank I almost always use the same provider out of habit" at bounding box center [453, 118] width 557 height 27
click at [499, 118] on div "check_box_outline_blank I almost always use the same provider out of habit" at bounding box center [501, 119] width 446 height 12
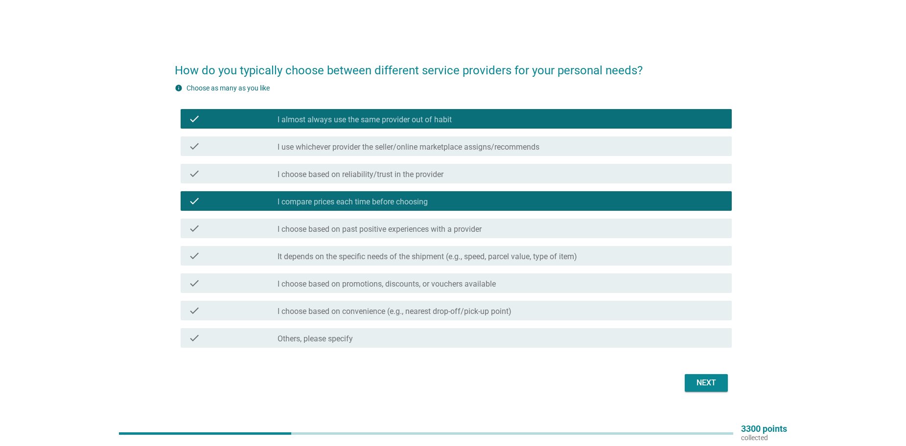
click at [576, 253] on label "It depends on the specific needs of the shipment (e.g., speed, parcel value, ty…" at bounding box center [428, 257] width 300 height 10
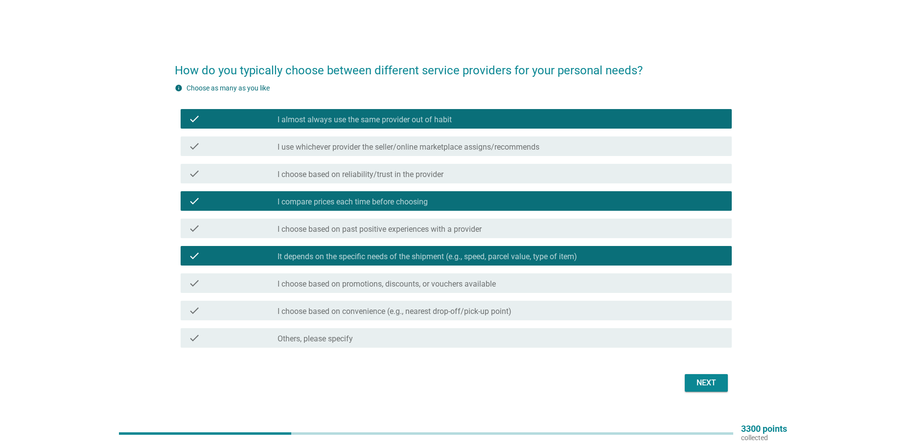
click at [505, 310] on label "I choose based on convenience (e.g., nearest drop-off/pick-up point)" at bounding box center [395, 312] width 234 height 10
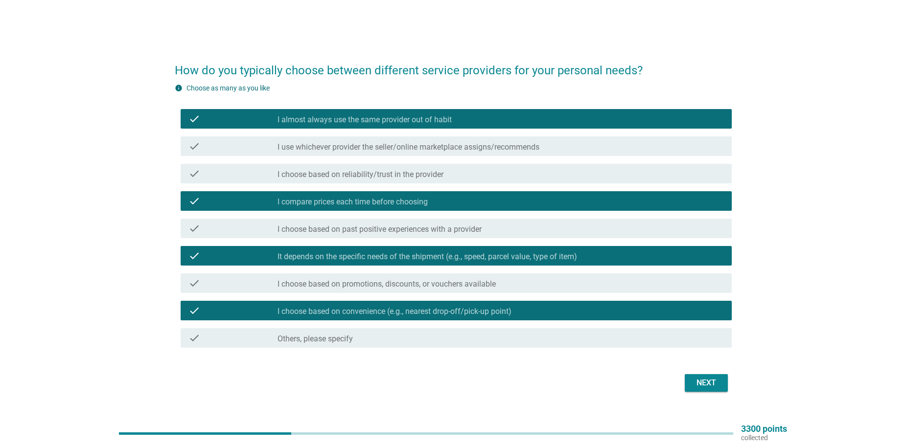
click at [705, 381] on div "Next" at bounding box center [706, 383] width 27 height 12
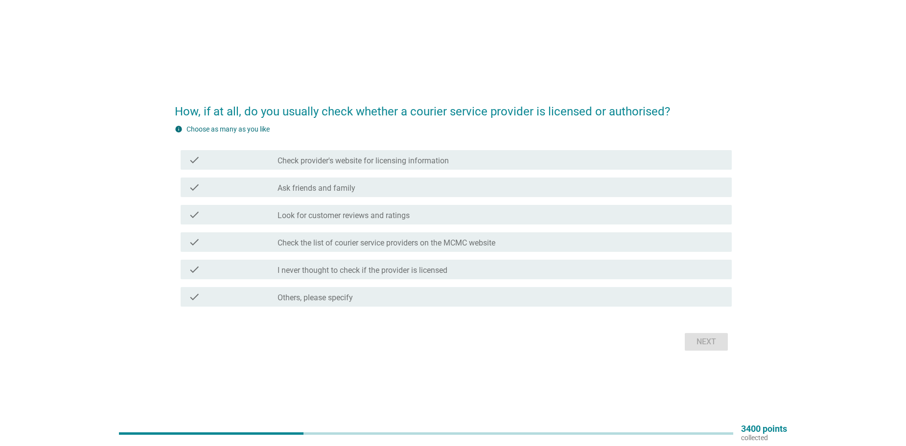
click at [416, 193] on div "check check_box_outline_blank Ask friends and family" at bounding box center [456, 188] width 551 height 20
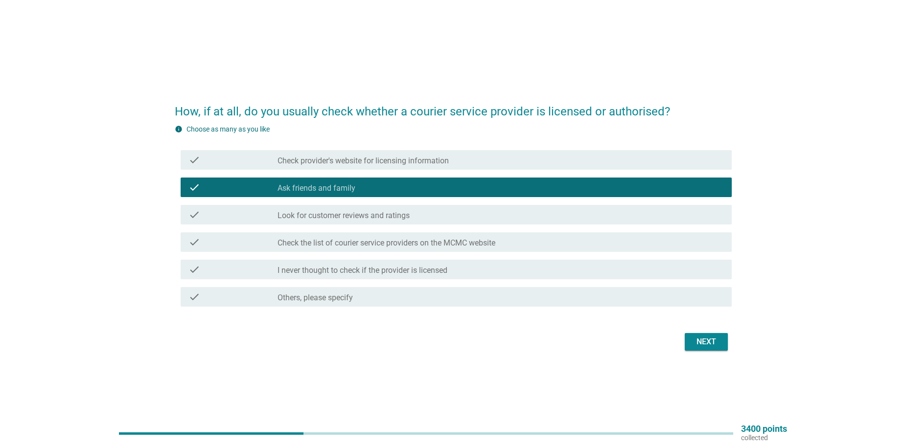
click at [398, 275] on label "I never thought to check if the provider is licensed" at bounding box center [363, 271] width 170 height 10
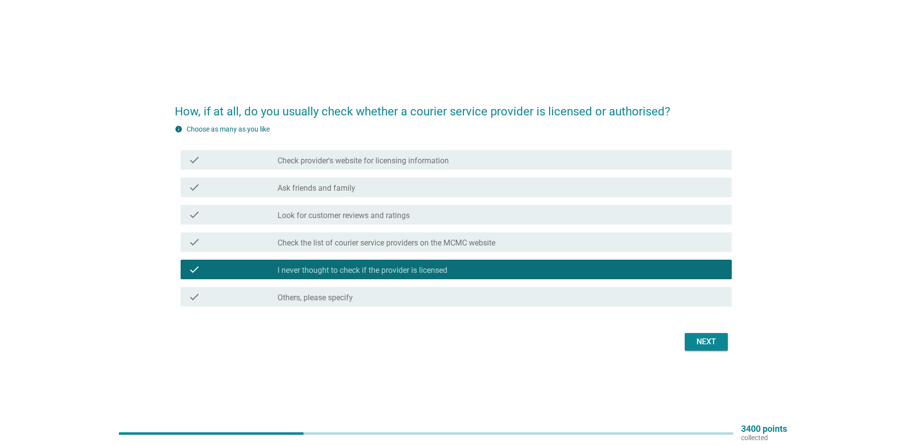
click at [707, 345] on div "Next" at bounding box center [706, 342] width 27 height 12
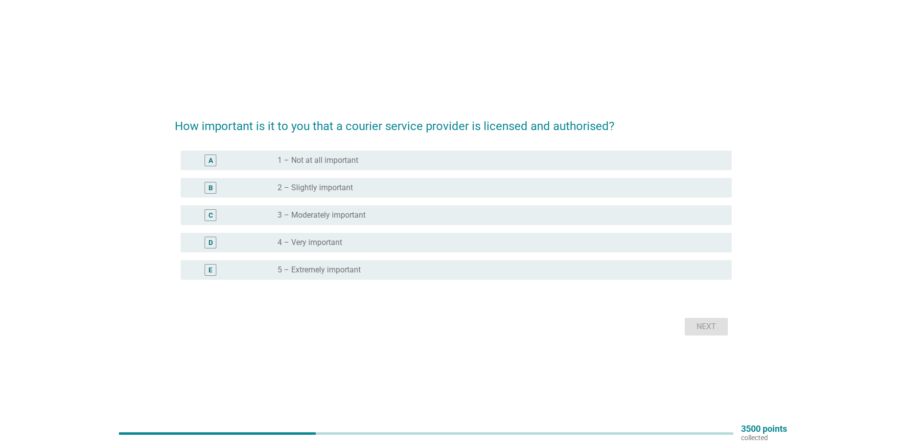
click at [332, 245] on label "4 – Very important" at bounding box center [310, 243] width 65 height 10
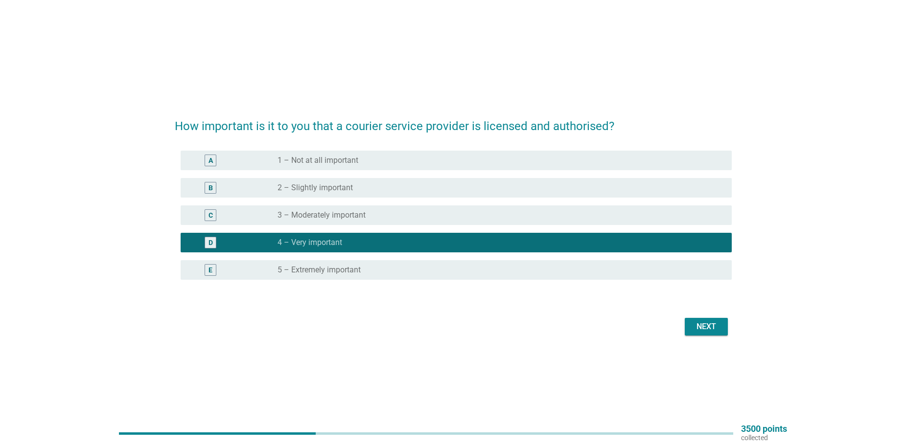
click at [744, 310] on div "How important is it to you that a courier service provider is licensed and auth…" at bounding box center [452, 223] width 859 height 247
click at [694, 314] on form "How important is it to you that a courier service provider is licensed and auth…" at bounding box center [453, 223] width 557 height 231
click at [700, 322] on div "Next" at bounding box center [706, 327] width 27 height 12
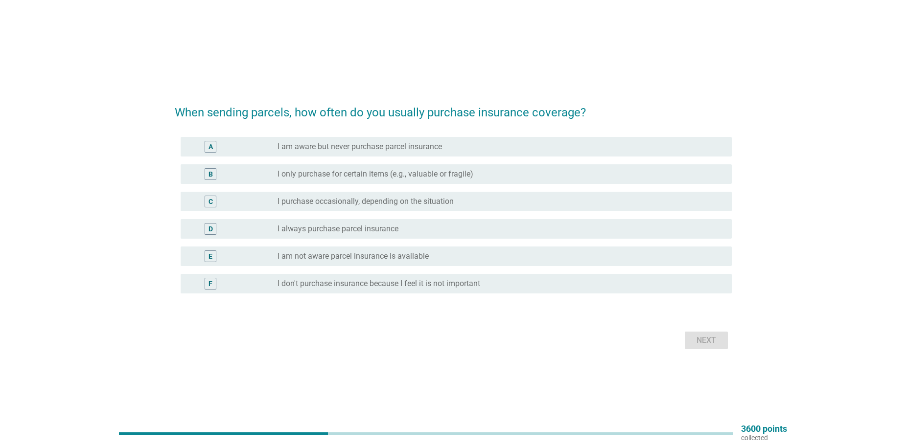
click at [386, 179] on div "radio_button_unchecked I only purchase for certain items (e.g., valuable or fra…" at bounding box center [501, 174] width 446 height 12
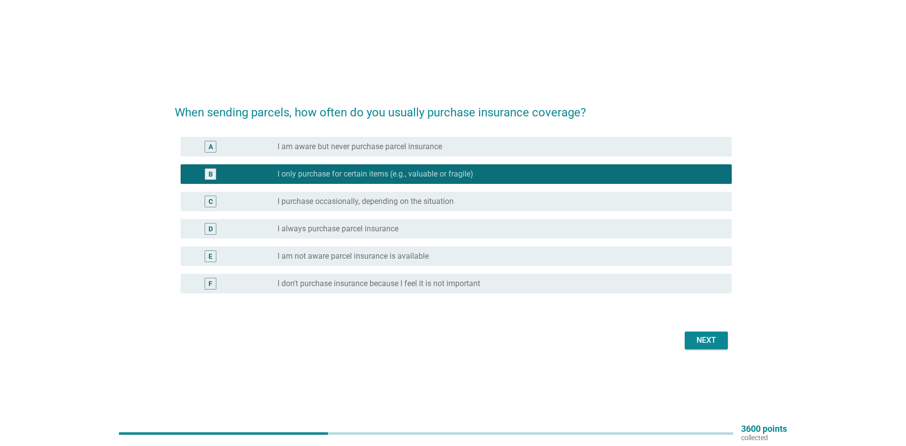
click at [710, 347] on button "Next" at bounding box center [706, 341] width 43 height 18
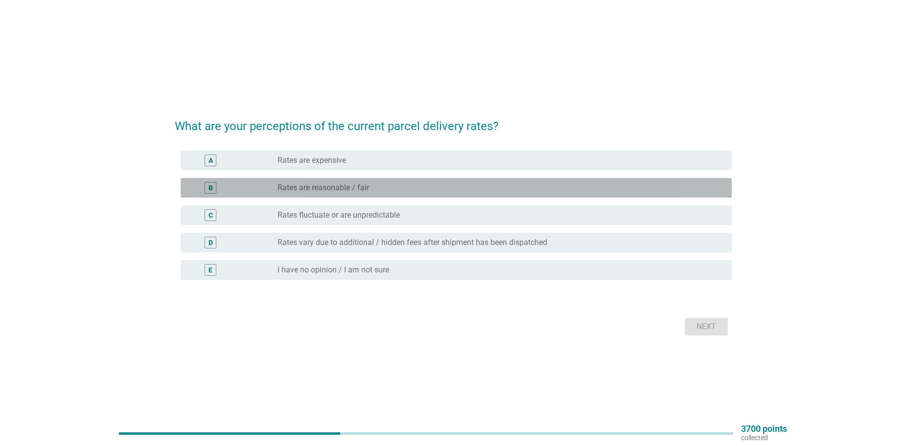
click at [371, 190] on div "radio_button_unchecked Rates are reasonable / fair" at bounding box center [497, 188] width 439 height 10
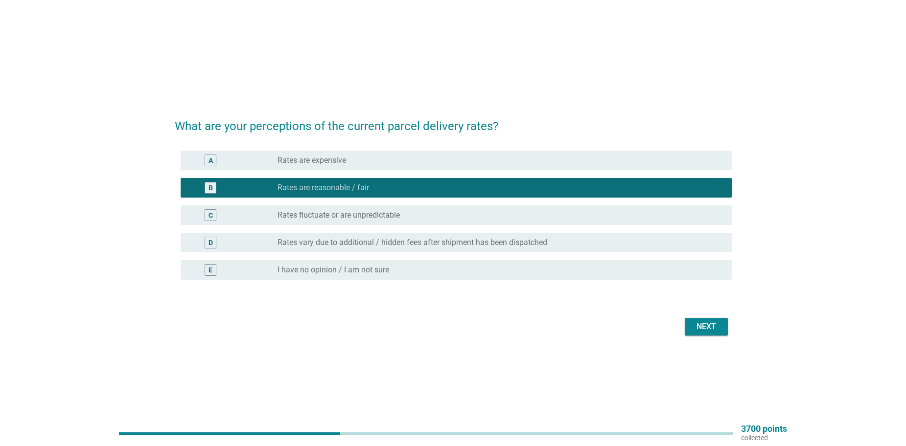
click at [703, 326] on div "Next" at bounding box center [706, 327] width 27 height 12
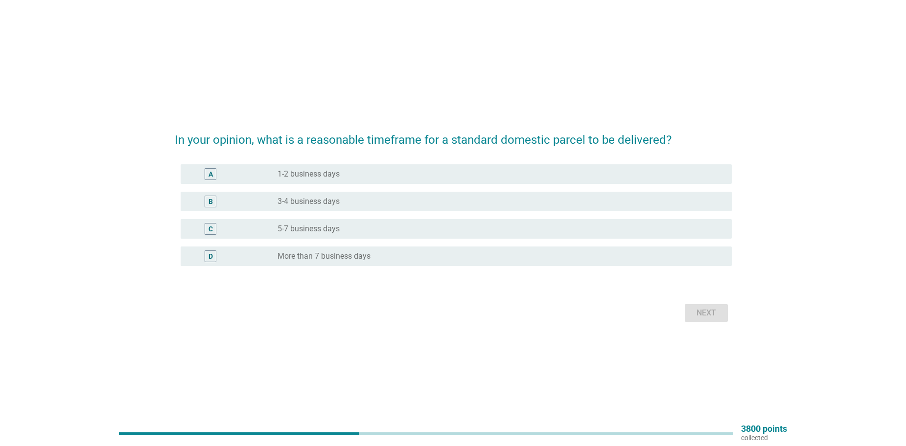
click at [399, 175] on div "radio_button_unchecked 1-2 business days" at bounding box center [497, 174] width 439 height 10
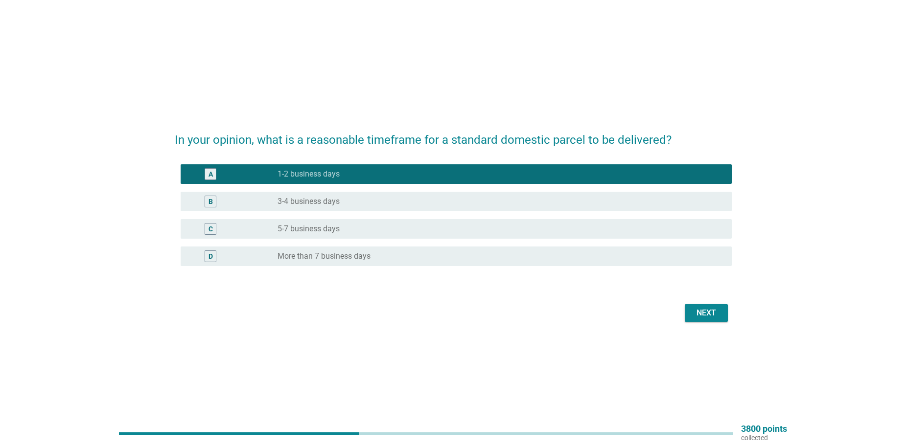
click at [704, 314] on div "Next" at bounding box center [706, 313] width 27 height 12
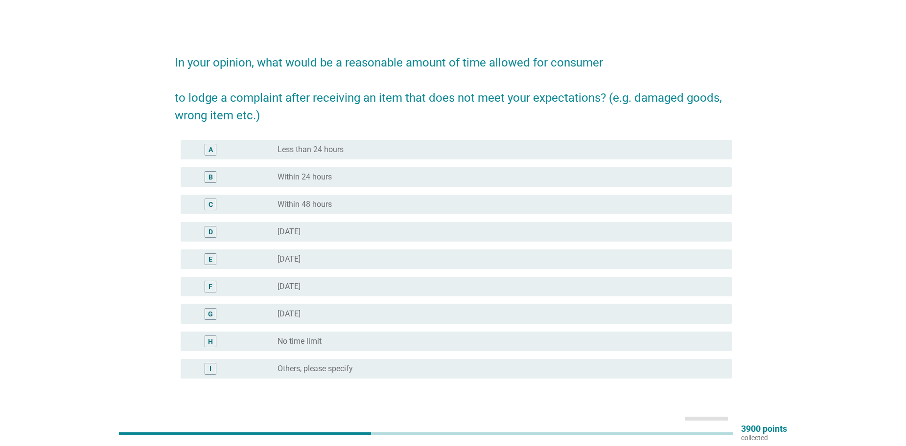
click at [327, 150] on label "Less than 24 hours" at bounding box center [311, 150] width 66 height 10
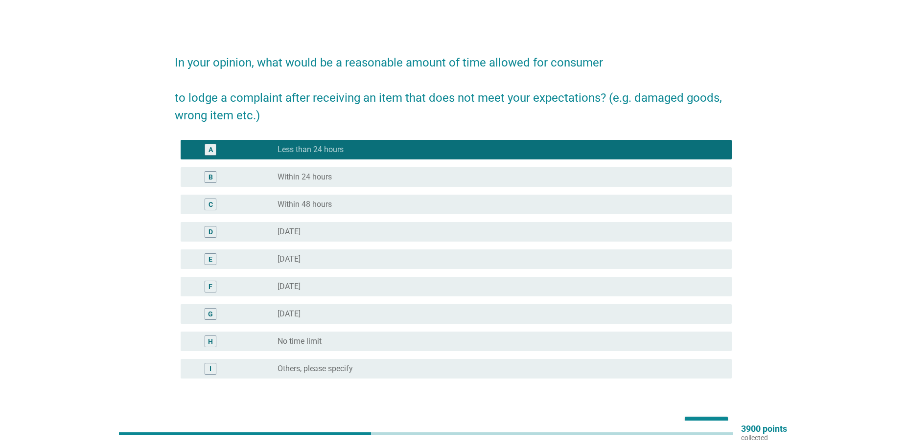
scroll to position [61, 0]
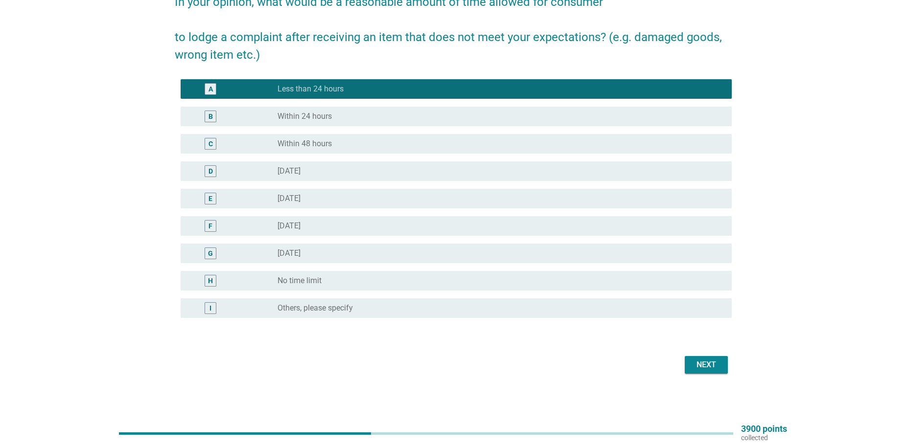
click at [717, 361] on div "Next" at bounding box center [706, 365] width 27 height 12
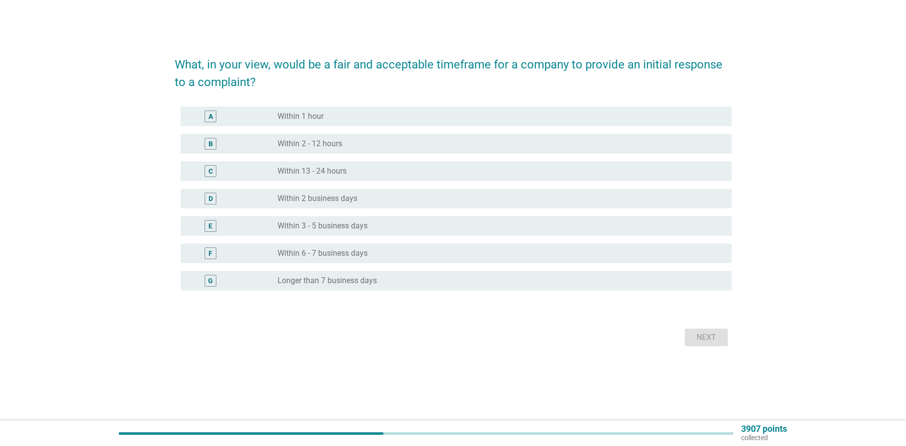
scroll to position [0, 0]
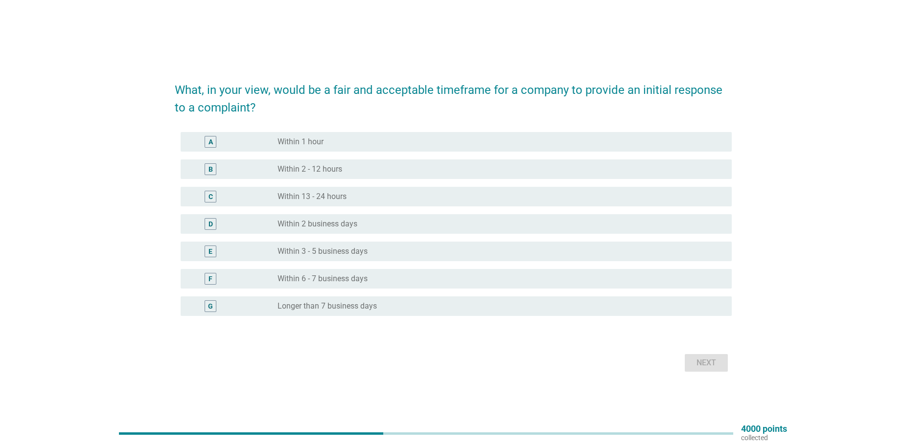
click at [372, 172] on div "radio_button_unchecked Within 2 - 12 hours" at bounding box center [497, 169] width 439 height 10
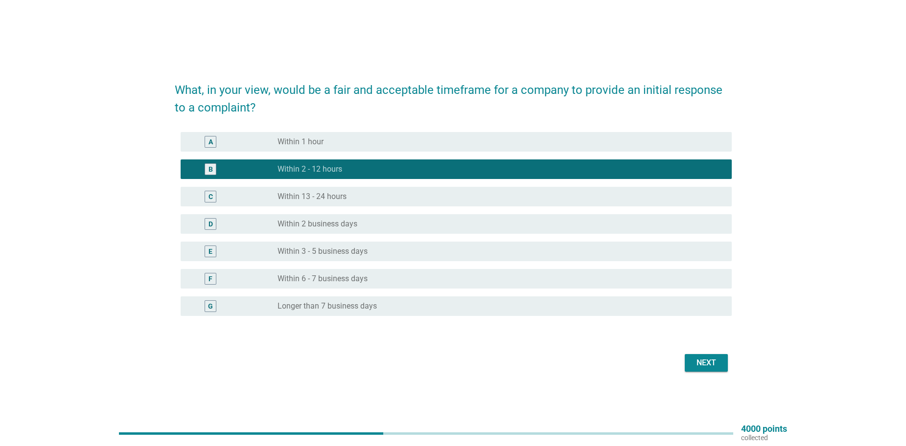
click at [696, 363] on div "Next" at bounding box center [706, 363] width 27 height 12
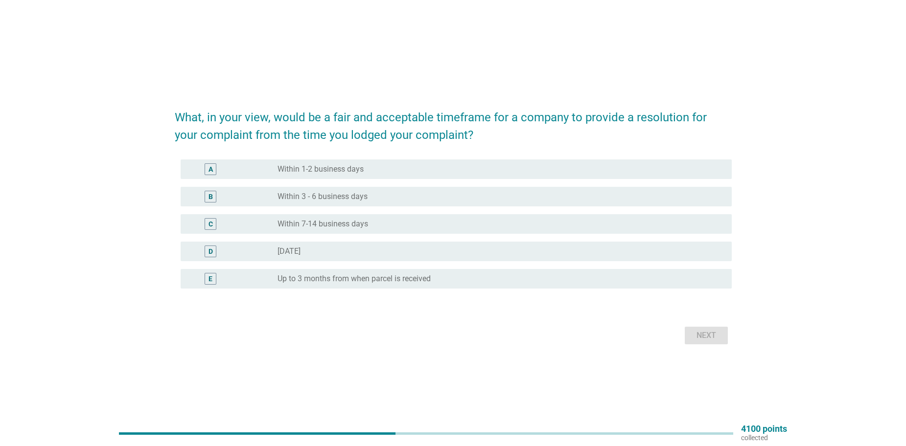
click at [350, 197] on label "Within 3 - 6 business days" at bounding box center [323, 197] width 90 height 10
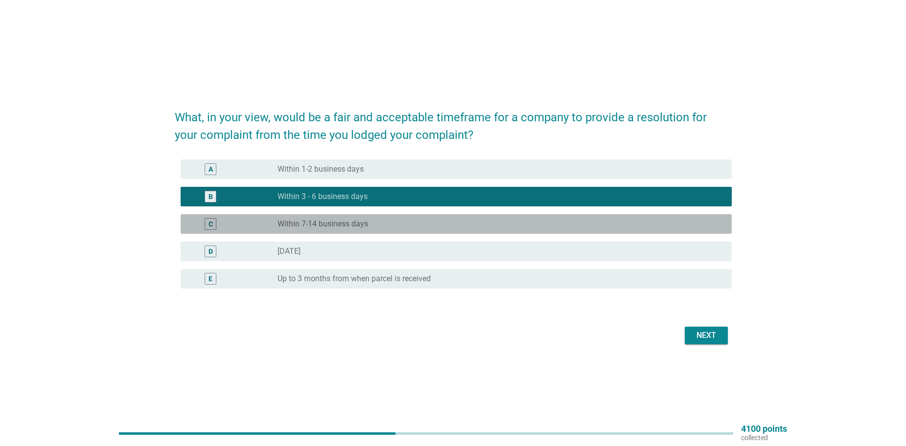
click at [359, 223] on label "Within 7-14 business days" at bounding box center [323, 224] width 91 height 10
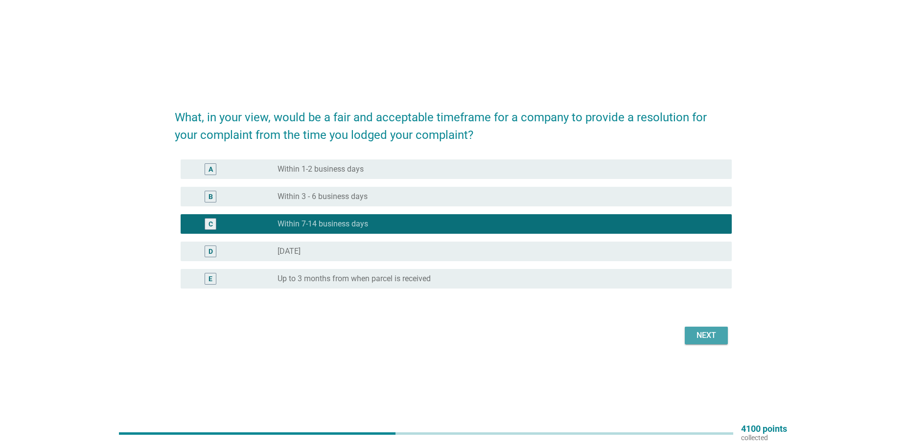
click at [693, 341] on div "Next" at bounding box center [706, 336] width 27 height 12
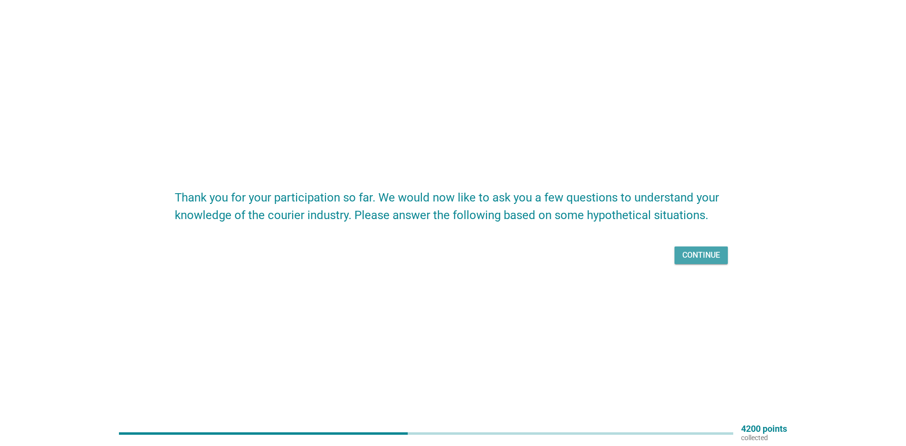
click at [711, 254] on div "Continue" at bounding box center [701, 256] width 38 height 12
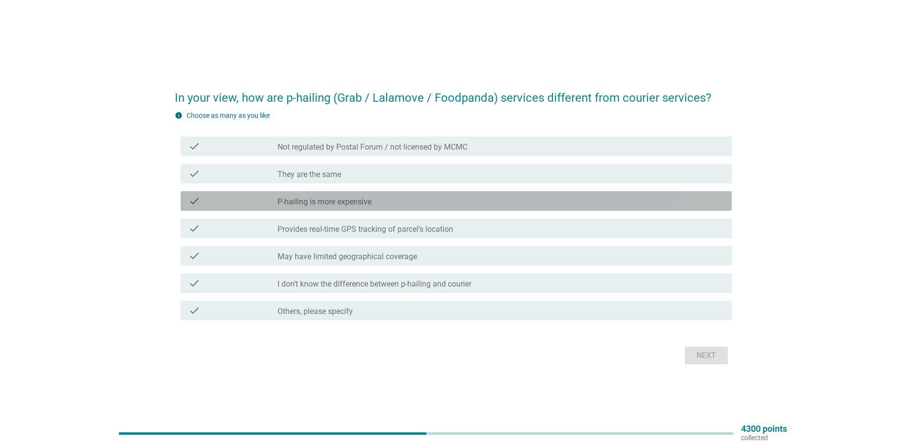
click at [355, 200] on label "P-hailing is more expensive" at bounding box center [325, 202] width 94 height 10
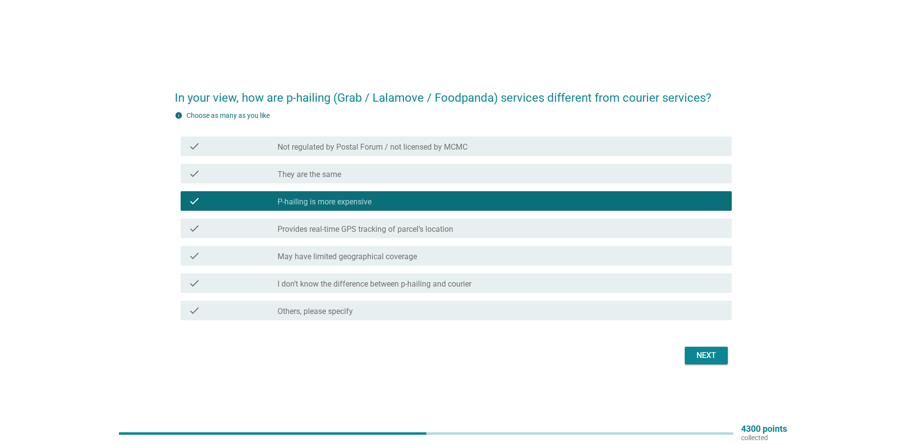
click at [708, 353] on div "Next" at bounding box center [706, 356] width 27 height 12
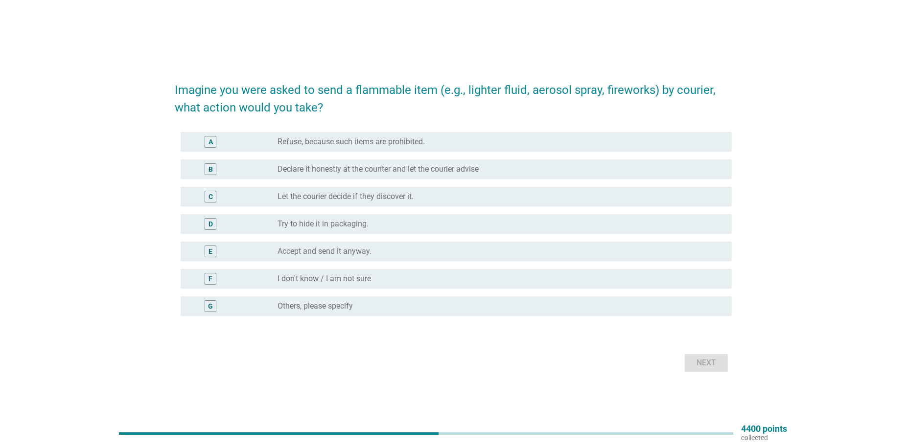
click at [377, 170] on label "Declare it honestly at the counter and let the courier advise" at bounding box center [378, 169] width 201 height 10
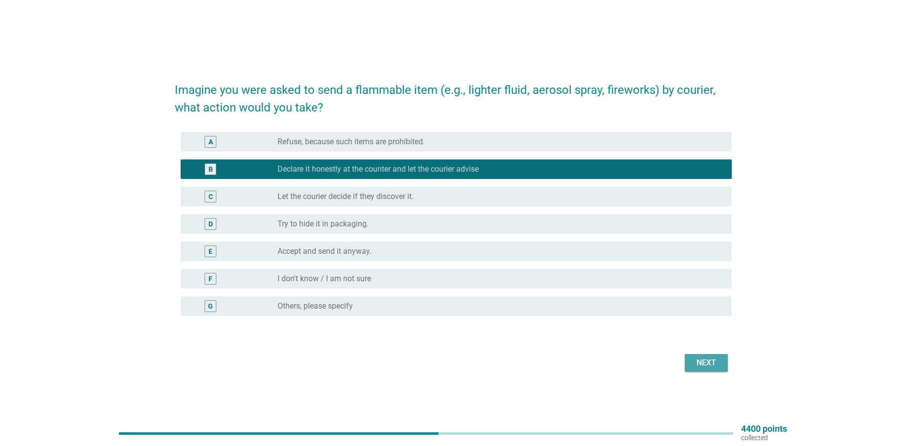
click at [698, 364] on div "Next" at bounding box center [706, 363] width 27 height 12
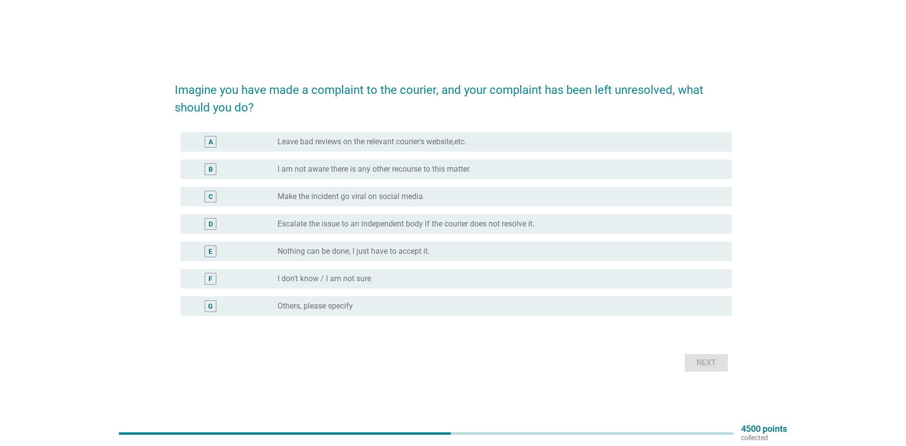
click at [392, 145] on label "Leave bad reviews on the relevant courier's website,etc." at bounding box center [372, 142] width 189 height 10
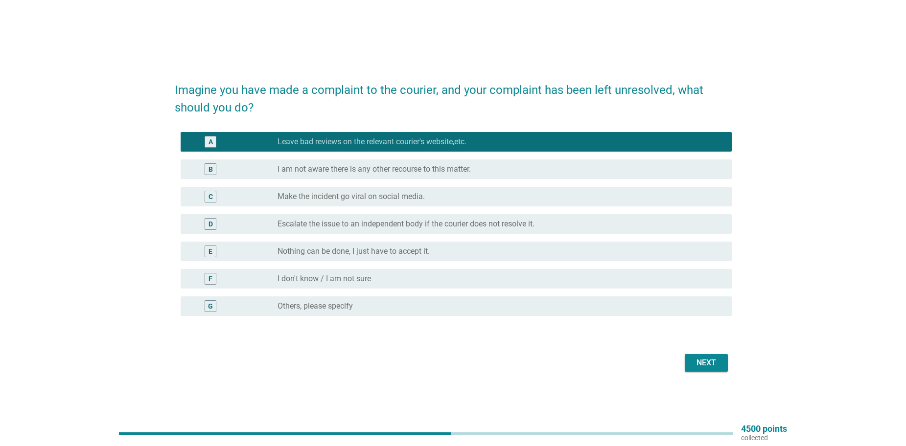
click at [701, 369] on div "Next" at bounding box center [706, 363] width 27 height 12
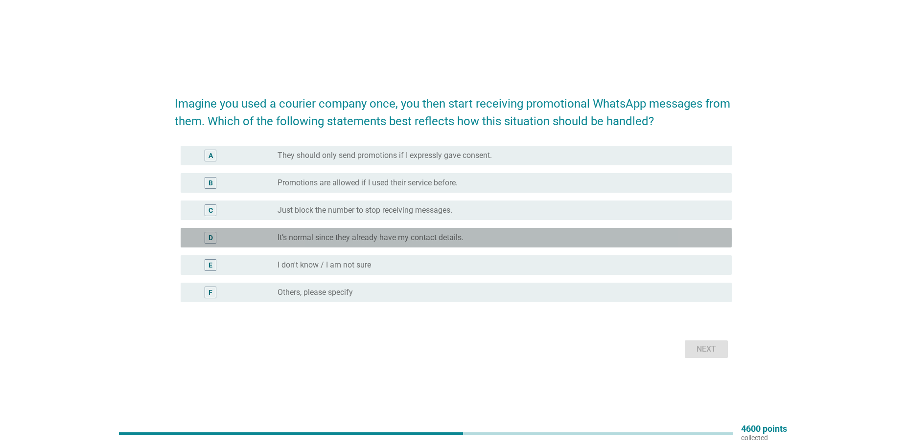
click at [375, 241] on label "It’s normal since they already have my contact details." at bounding box center [371, 238] width 186 height 10
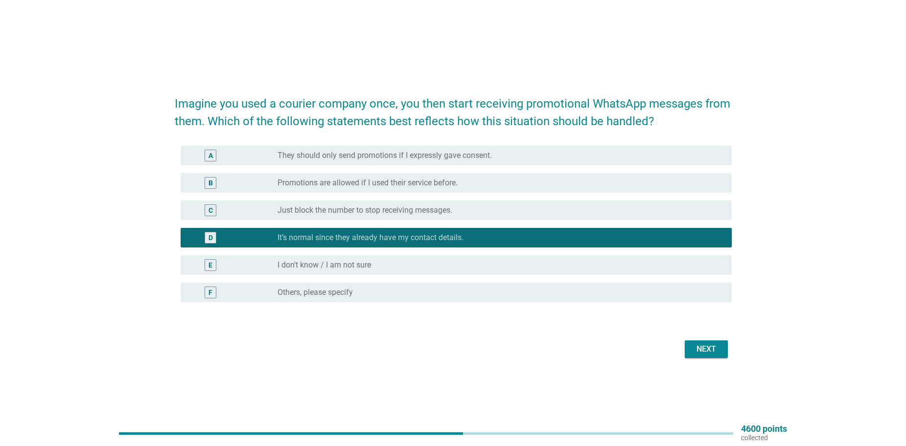
click at [376, 189] on div "B radio_button_unchecked Promotions are allowed if I used their service before." at bounding box center [456, 183] width 551 height 20
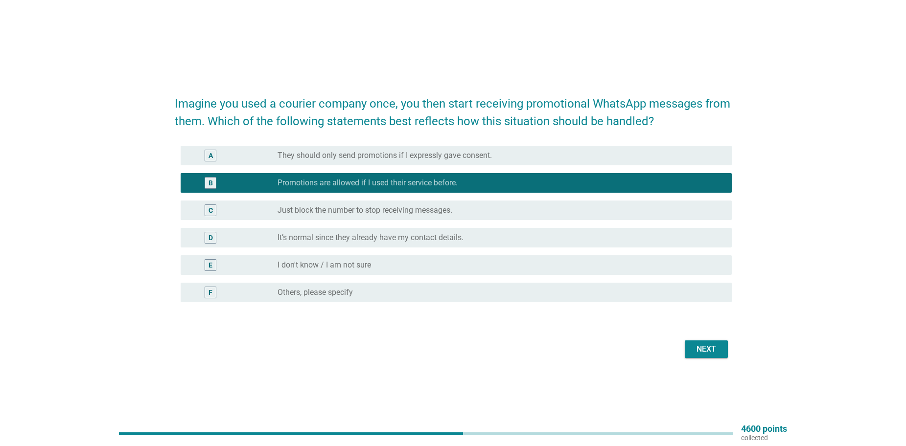
click at [710, 351] on div "Next" at bounding box center [706, 350] width 27 height 12
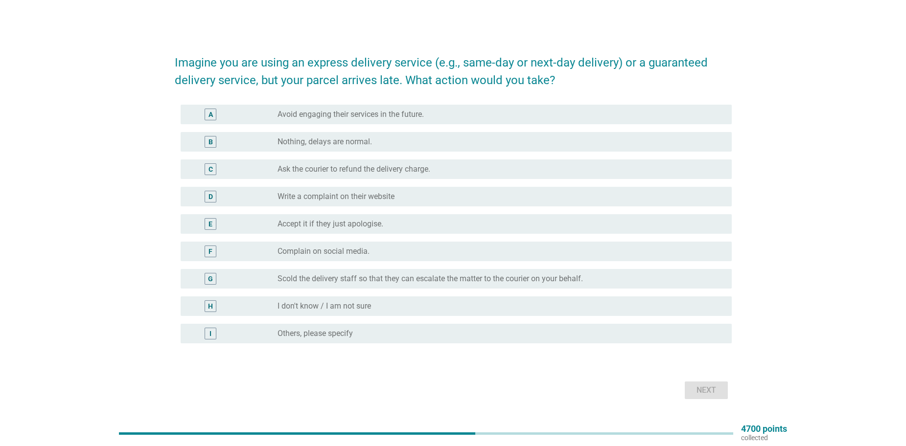
click at [399, 120] on div "radio_button_unchecked Avoid engaging their services in the future." at bounding box center [501, 115] width 446 height 12
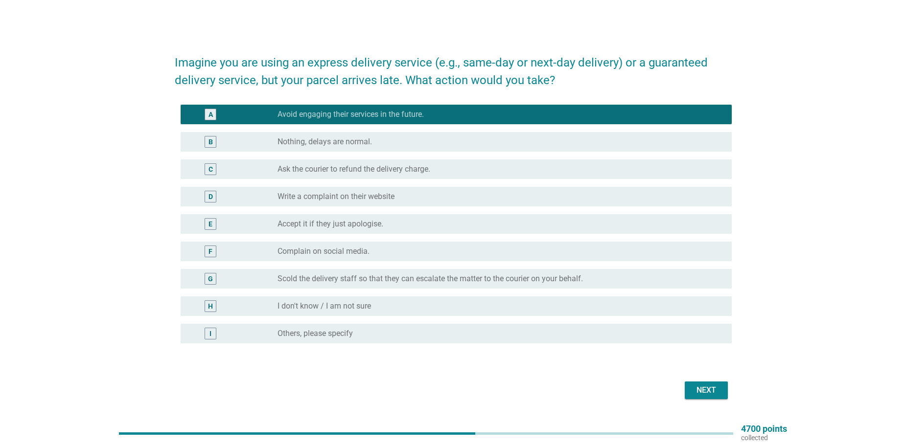
click at [709, 394] on div "Next" at bounding box center [706, 391] width 27 height 12
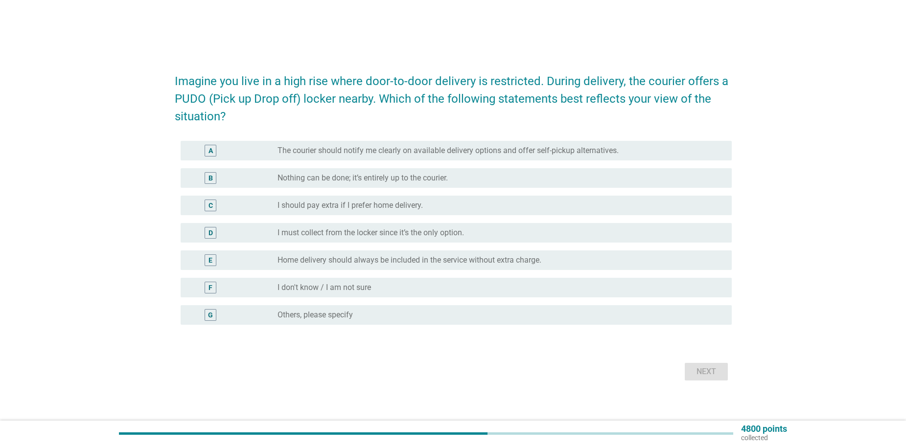
click at [405, 158] on div "A radio_button_unchecked The courier should notify me clearly on available deli…" at bounding box center [456, 151] width 551 height 20
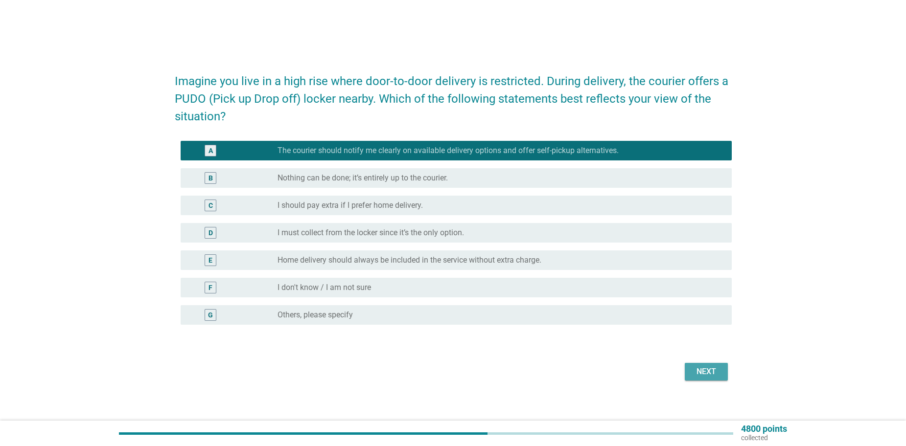
click at [715, 379] on button "Next" at bounding box center [706, 372] width 43 height 18
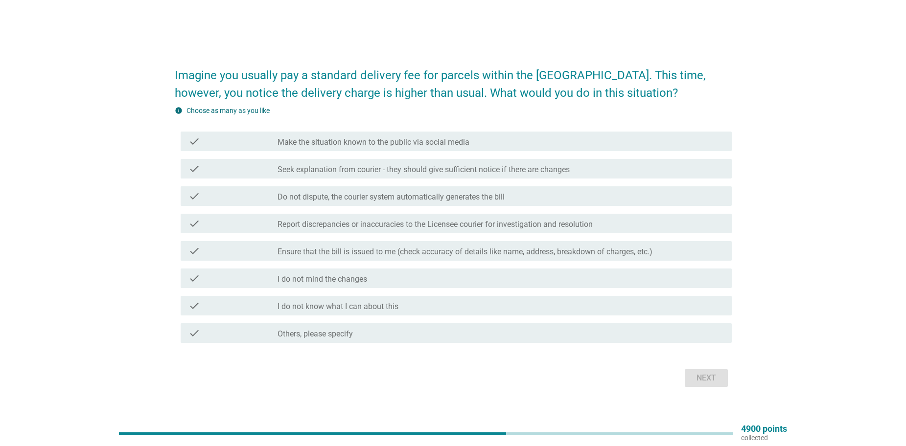
click at [375, 166] on label "Seek explanation from courier - they should give sufficient notice if there are…" at bounding box center [424, 170] width 292 height 10
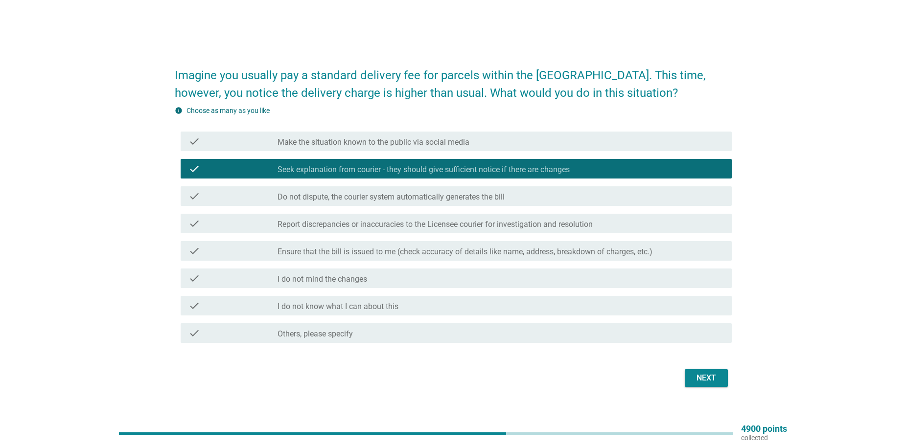
click at [709, 377] on div "Next" at bounding box center [706, 378] width 27 height 12
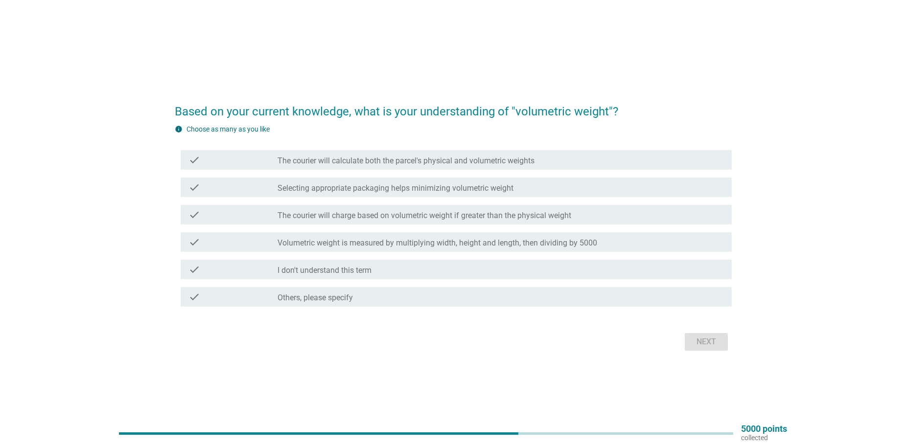
click at [593, 164] on div "check_box_outline_blank The courier will calculate both the parcel's physical a…" at bounding box center [501, 160] width 446 height 12
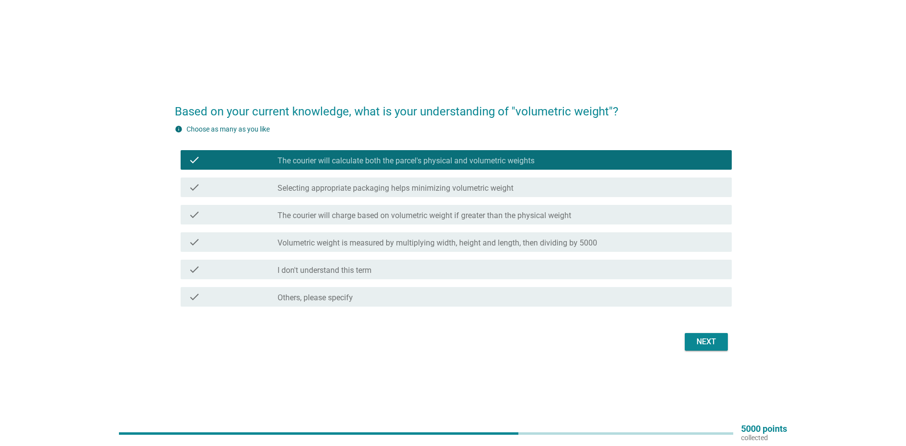
click at [698, 335] on button "Next" at bounding box center [706, 342] width 43 height 18
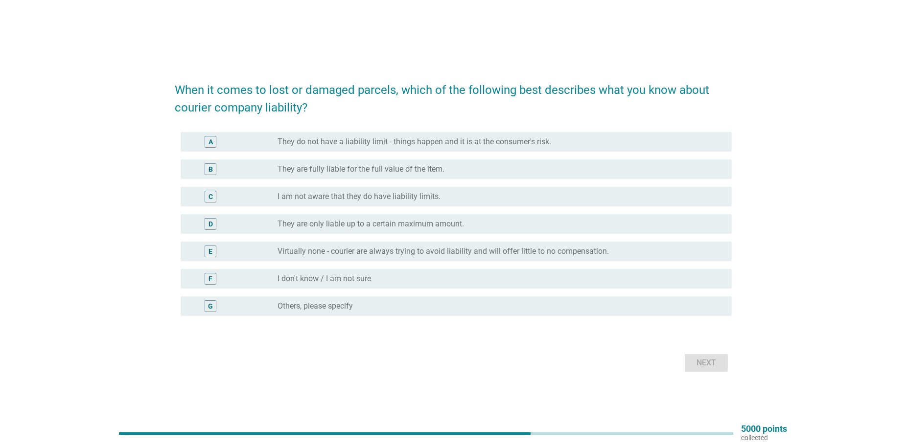
click at [415, 169] on label "They are fully liable for the full value of the item." at bounding box center [361, 169] width 167 height 10
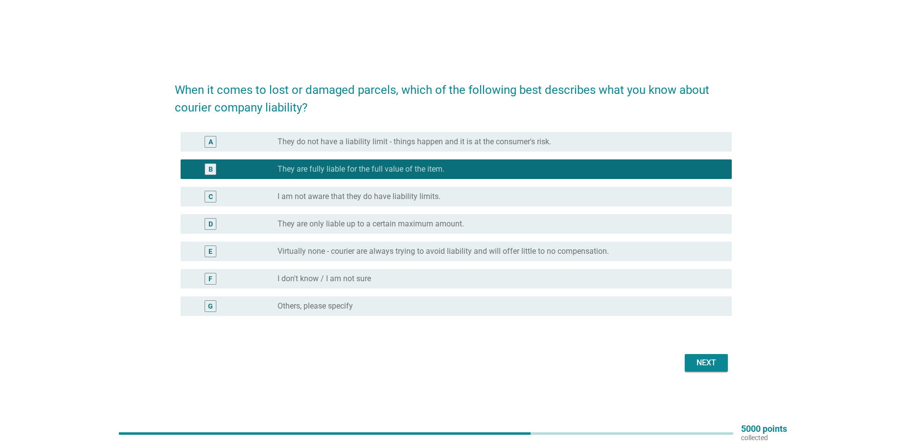
click at [709, 367] on div "Next" at bounding box center [706, 363] width 27 height 12
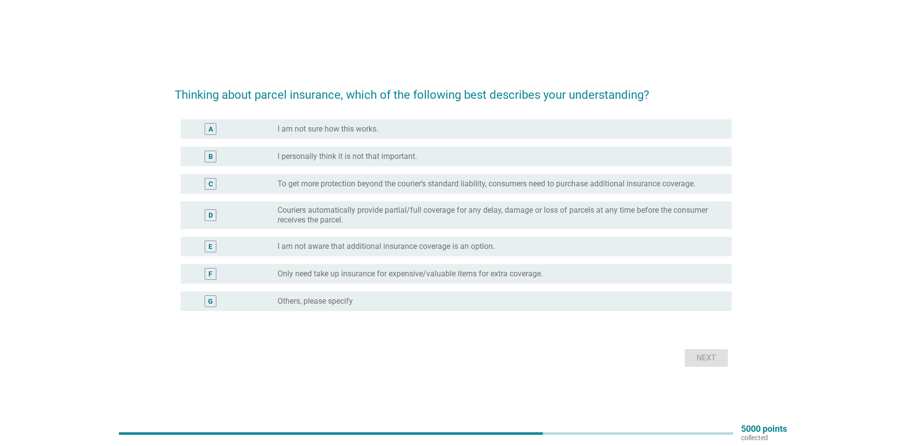
click at [453, 135] on div "A radio_button_unchecked I am not sure how this works." at bounding box center [456, 129] width 551 height 20
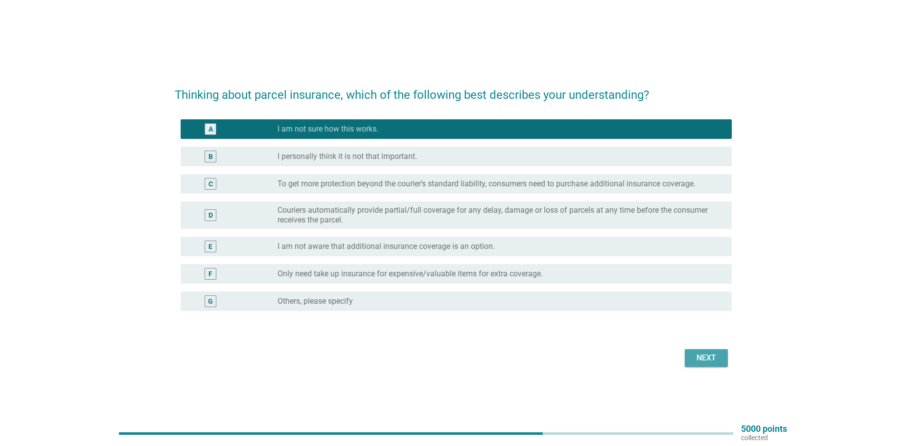
click at [686, 352] on button "Next" at bounding box center [706, 358] width 43 height 18
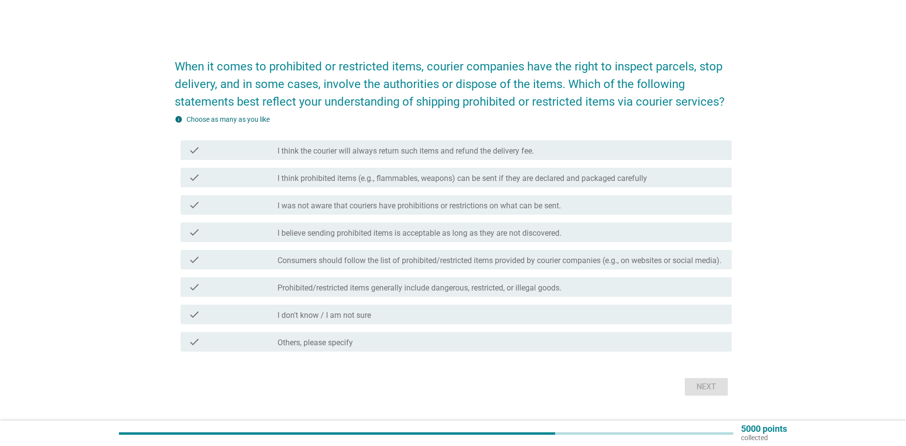
click at [382, 150] on label "I think the courier will always return such items and refund the delivery fee." at bounding box center [406, 151] width 256 height 10
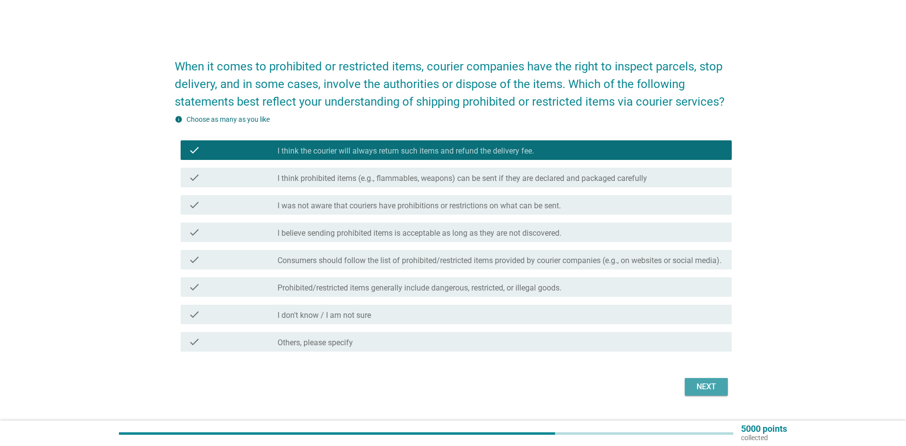
click at [703, 390] on div "Next" at bounding box center [706, 387] width 27 height 12
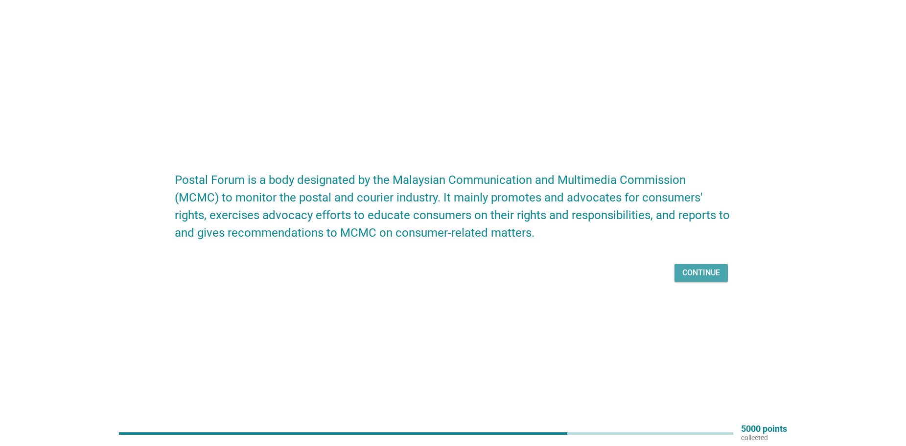
click at [716, 277] on div "Continue" at bounding box center [701, 273] width 38 height 12
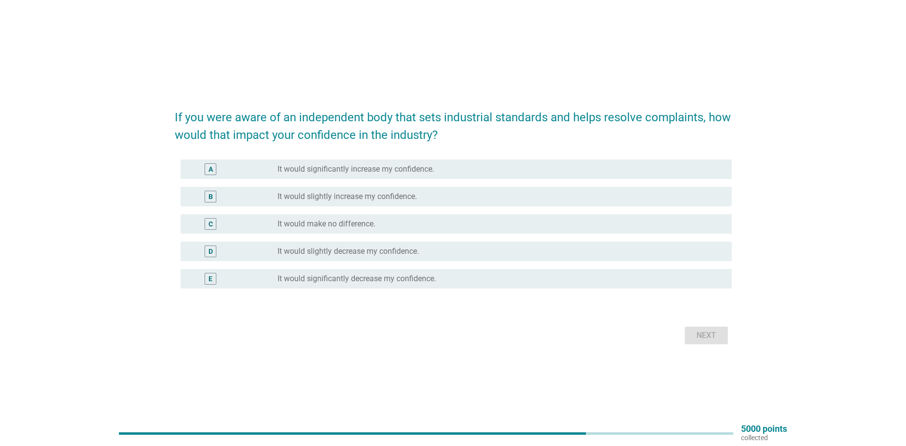
click at [403, 224] on div "radio_button_unchecked It would make no difference." at bounding box center [497, 224] width 439 height 10
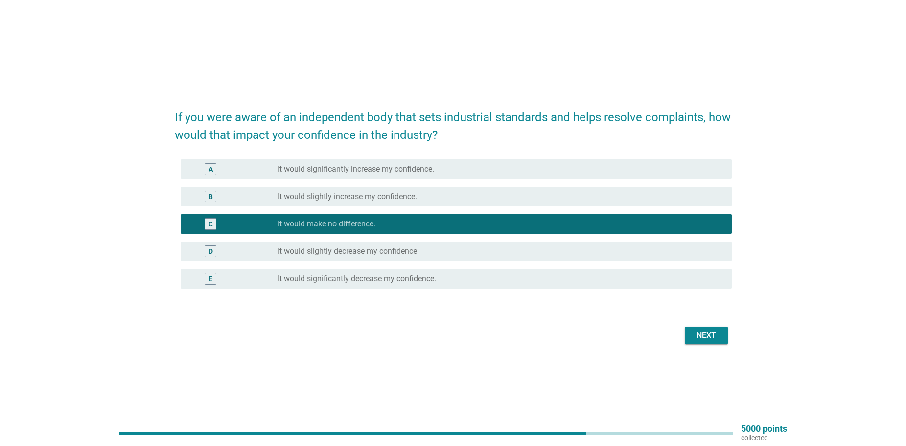
click at [532, 200] on div "radio_button_unchecked It would slightly increase my confidence." at bounding box center [497, 197] width 439 height 10
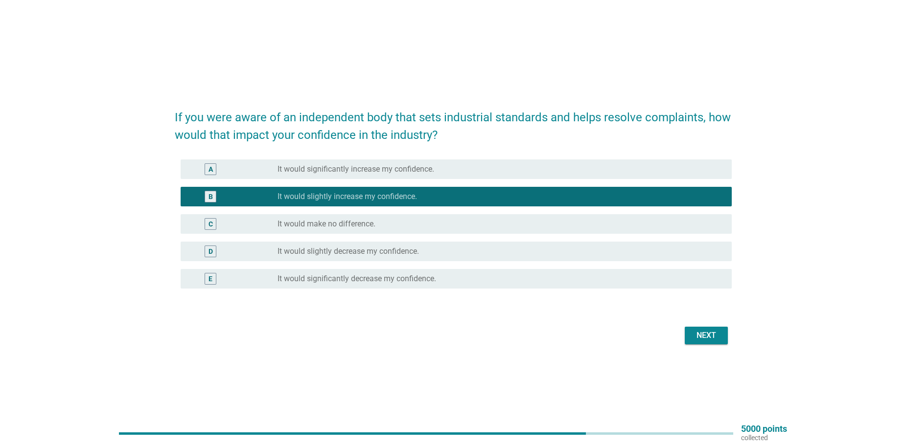
click at [697, 335] on div "Next" at bounding box center [706, 336] width 27 height 12
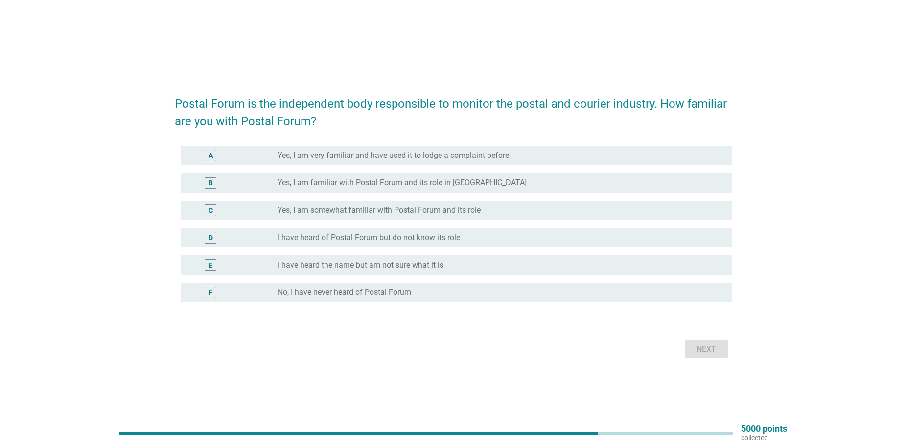
click at [507, 185] on div "radio_button_unchecked Yes, I am familiar with Postal Forum and its role in [GE…" at bounding box center [497, 183] width 439 height 10
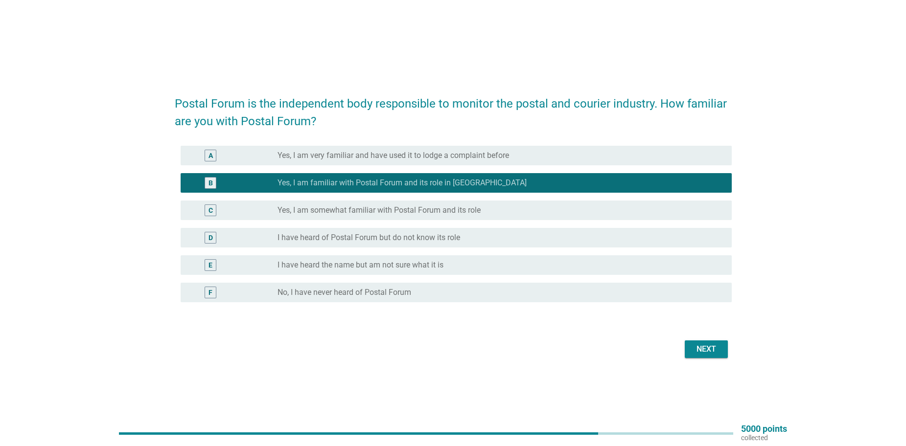
click at [500, 207] on div "radio_button_unchecked Yes, I am somewhat familiar with Postal Forum and its ro…" at bounding box center [497, 211] width 439 height 10
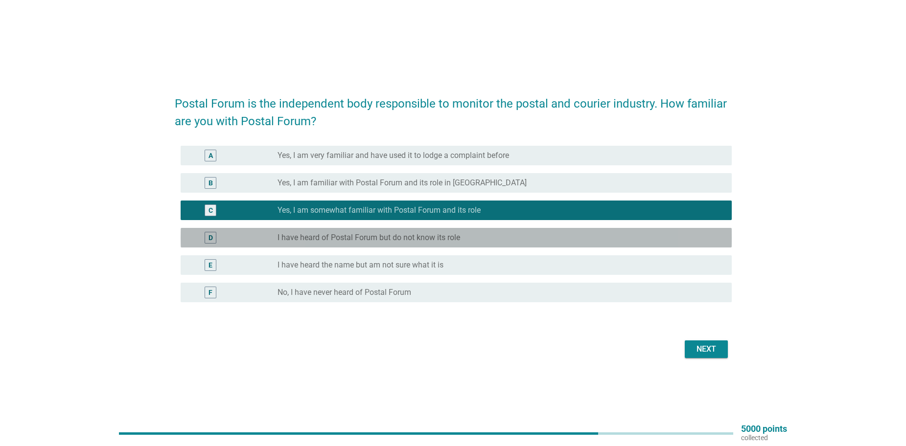
click at [538, 229] on div "D radio_button_unchecked I have heard of Postal Forum but do not know its role" at bounding box center [456, 238] width 551 height 20
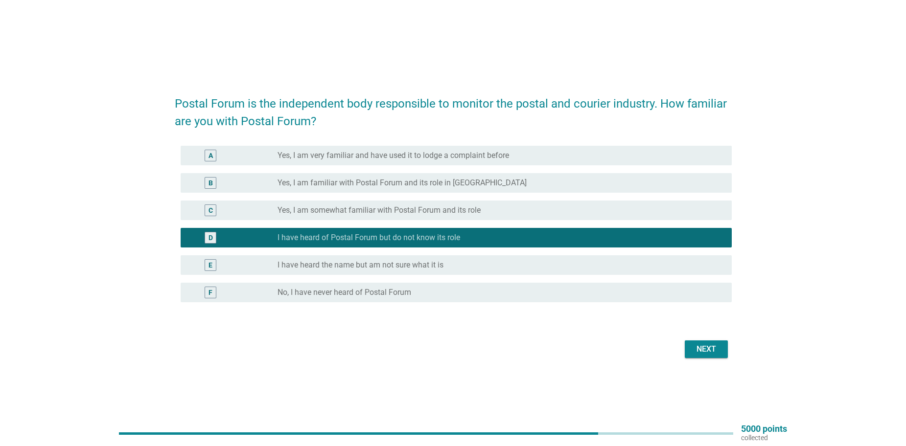
click at [700, 348] on div "Next" at bounding box center [706, 350] width 27 height 12
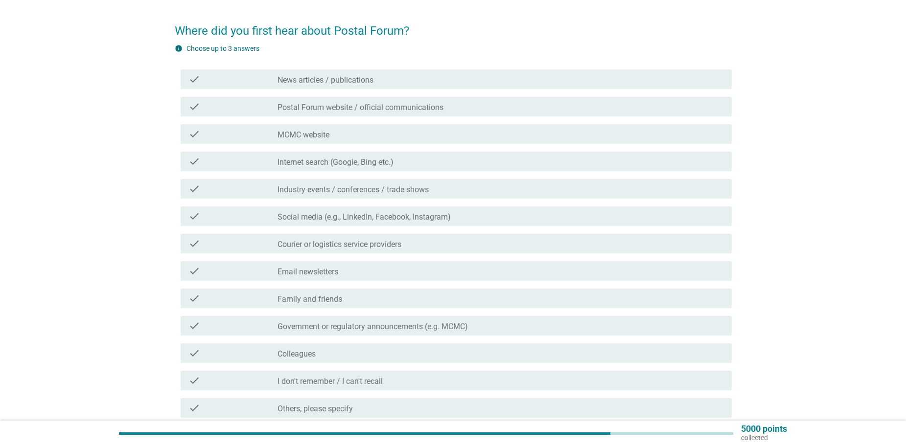
scroll to position [49, 0]
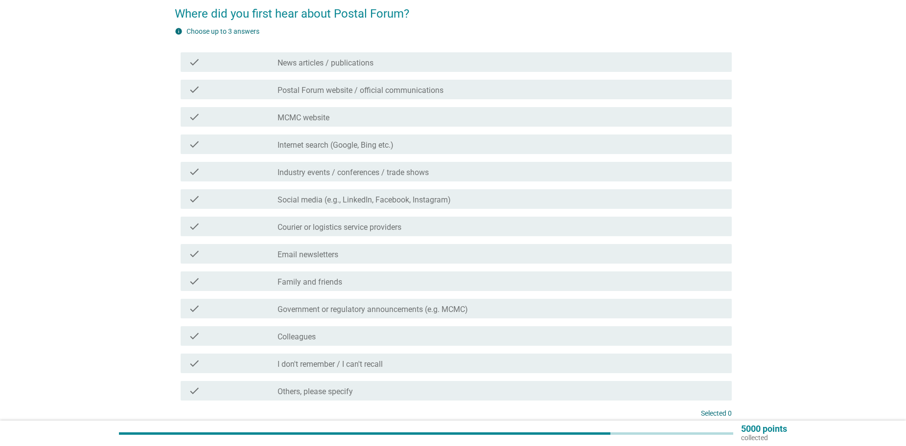
click at [435, 147] on div "check_box_outline_blank Internet search (Google, Bing etc.)" at bounding box center [501, 145] width 446 height 12
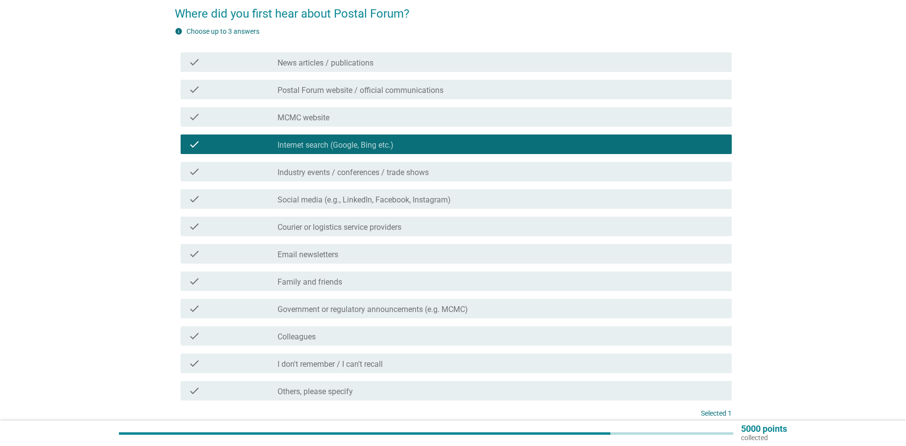
click at [429, 196] on label "Social media (e.g., LinkedIn, Facebook, Instagram)" at bounding box center [364, 200] width 173 height 10
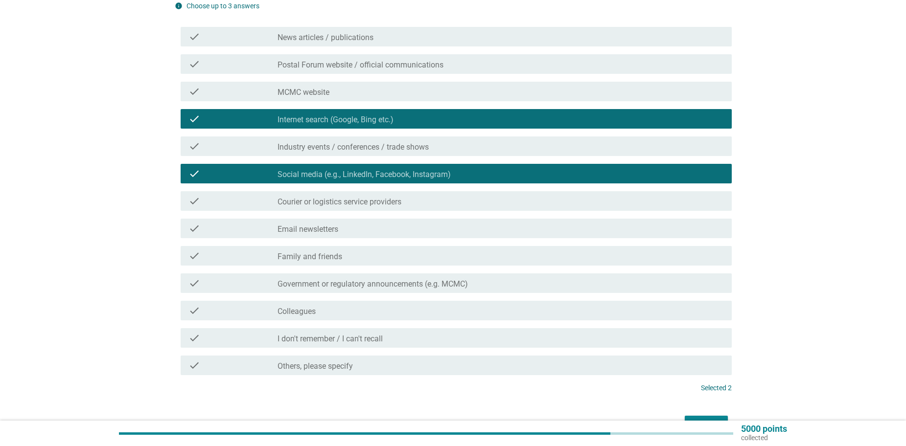
scroll to position [98, 0]
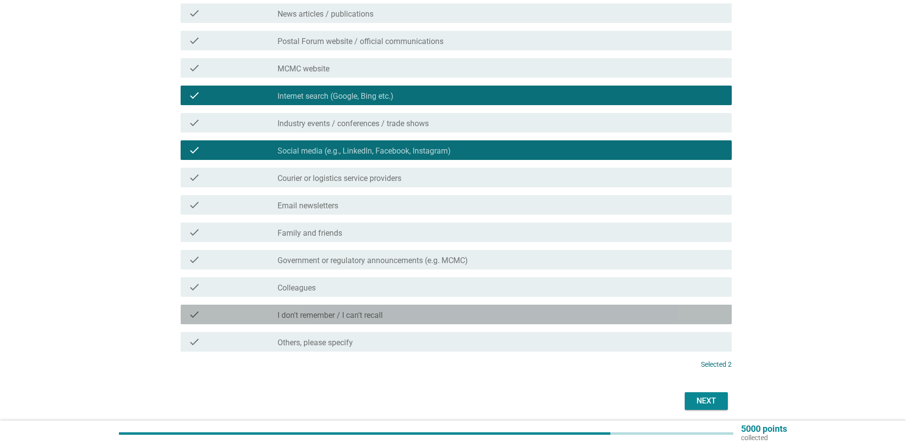
click at [370, 319] on label "I don't remember / I can't recall" at bounding box center [330, 316] width 105 height 10
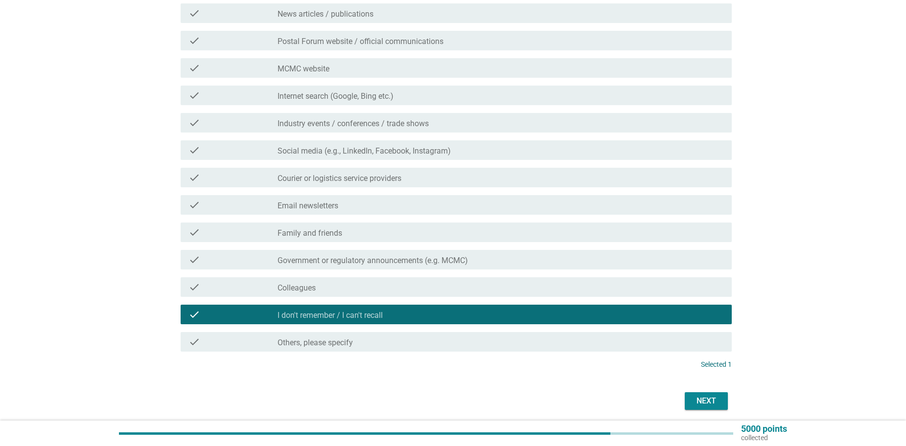
click at [710, 404] on div "Next" at bounding box center [706, 401] width 27 height 12
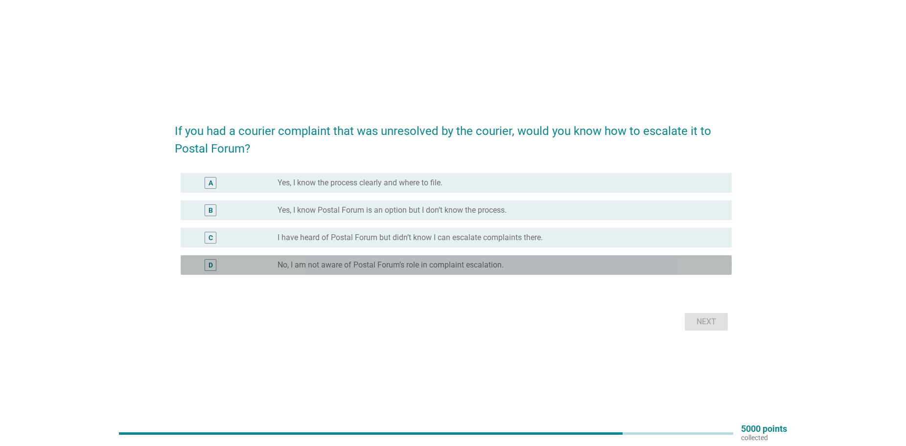
click at [412, 265] on label "No, I am not aware of Postal Forum’s role in complaint escalation." at bounding box center [391, 265] width 226 height 10
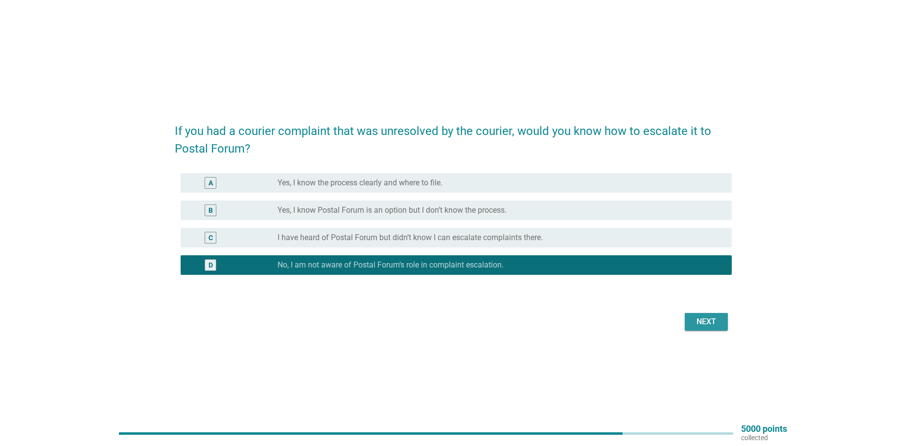
click at [709, 317] on div "Next" at bounding box center [706, 322] width 27 height 12
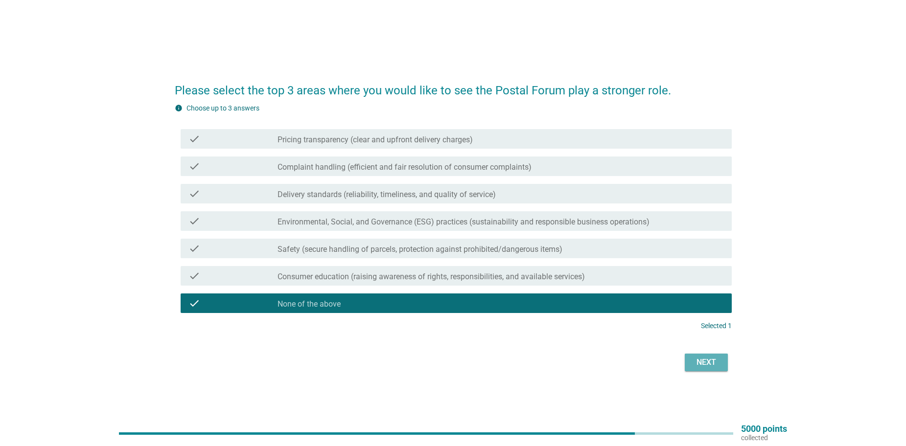
click at [705, 371] on button "Next" at bounding box center [706, 363] width 43 height 18
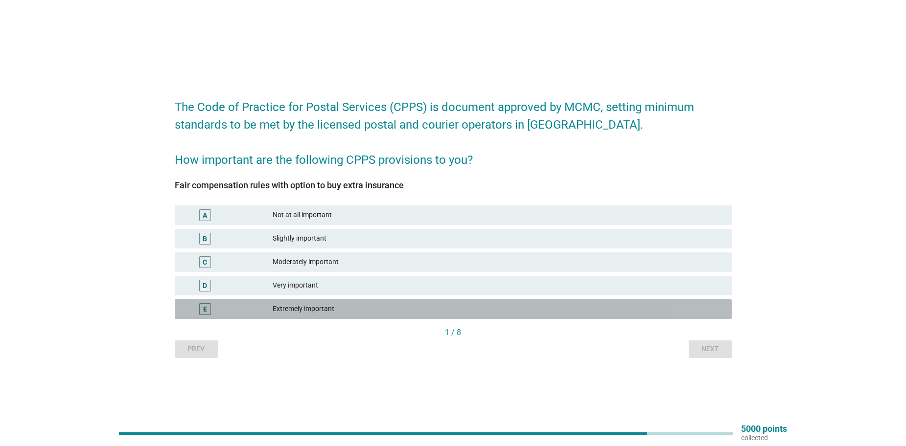
click at [350, 311] on div "Extremely important" at bounding box center [498, 309] width 451 height 12
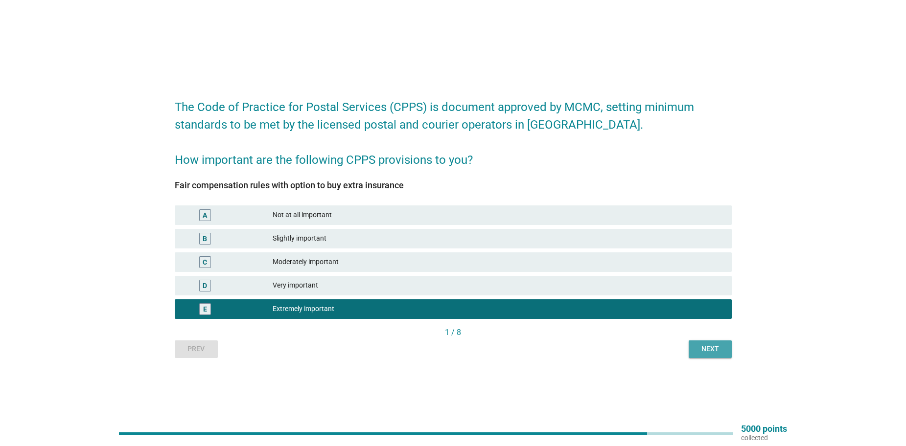
click at [716, 348] on div "Next" at bounding box center [709, 349] width 27 height 10
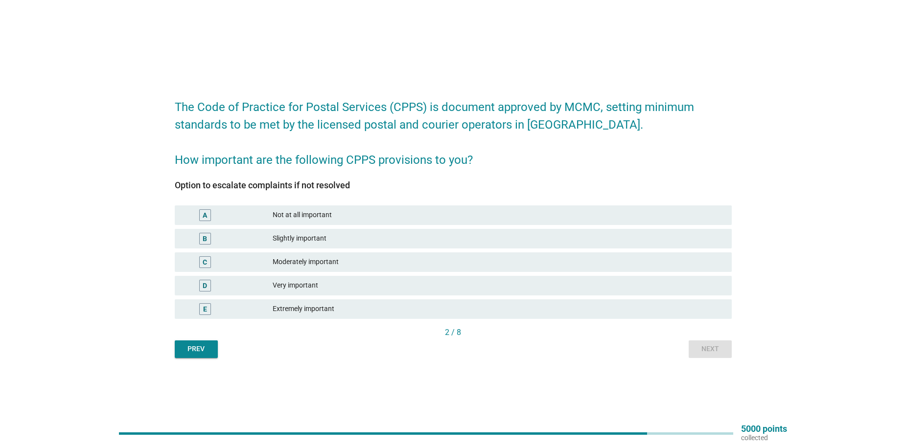
click at [481, 307] on div "Extremely important" at bounding box center [498, 309] width 451 height 12
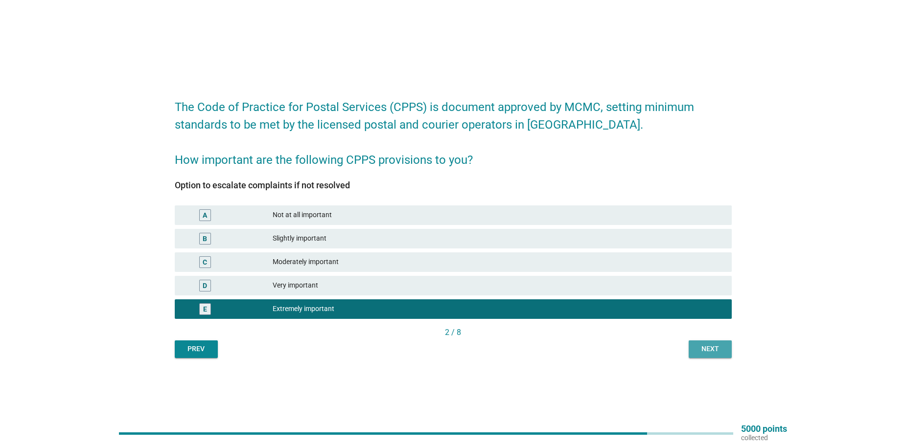
click at [718, 341] on button "Next" at bounding box center [710, 350] width 43 height 18
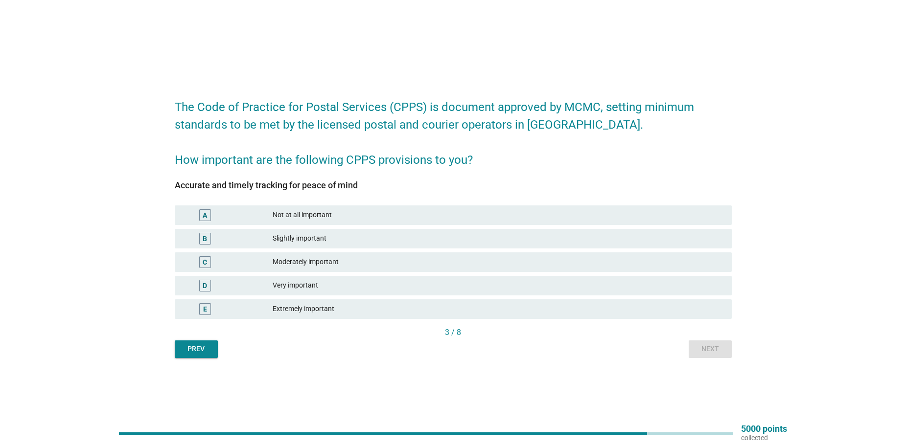
click at [351, 303] on div "Extremely important" at bounding box center [498, 309] width 451 height 12
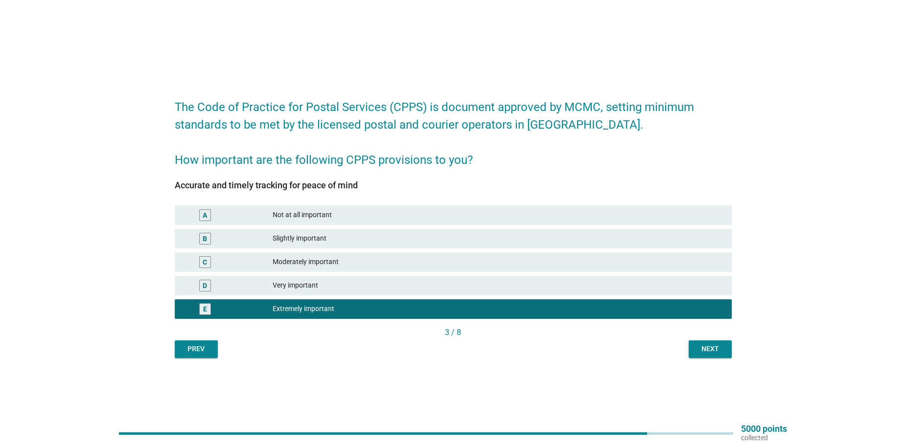
click at [717, 346] on div "Next" at bounding box center [709, 349] width 27 height 10
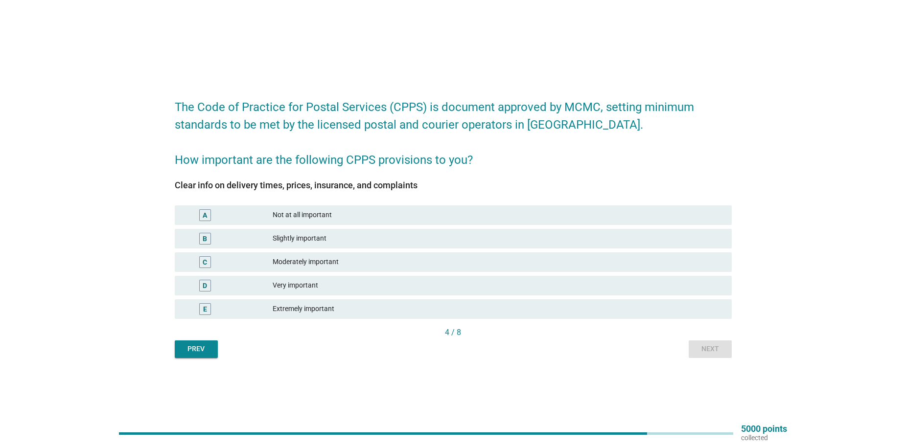
click at [443, 304] on div "Extremely important" at bounding box center [498, 309] width 451 height 12
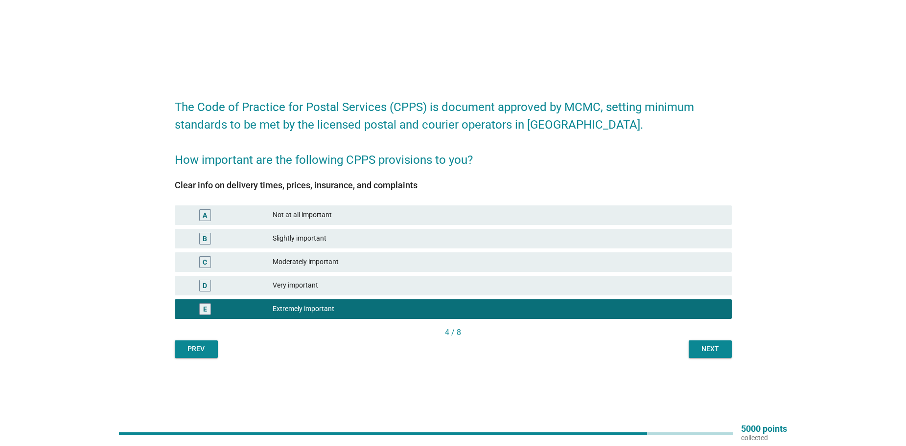
click at [684, 347] on div "Prev Next" at bounding box center [453, 350] width 557 height 18
drag, startPoint x: 711, startPoint y: 347, endPoint x: 608, endPoint y: 347, distance: 102.8
click at [713, 347] on div "Next" at bounding box center [709, 349] width 27 height 10
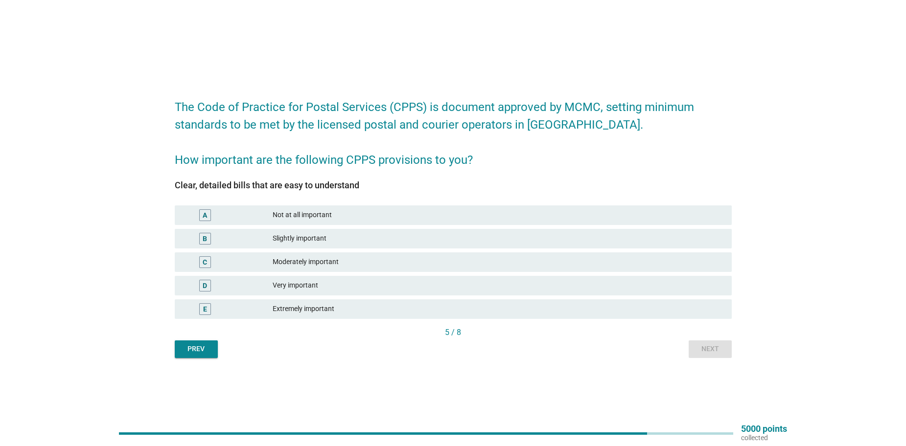
click at [423, 305] on div "Extremely important" at bounding box center [498, 309] width 451 height 12
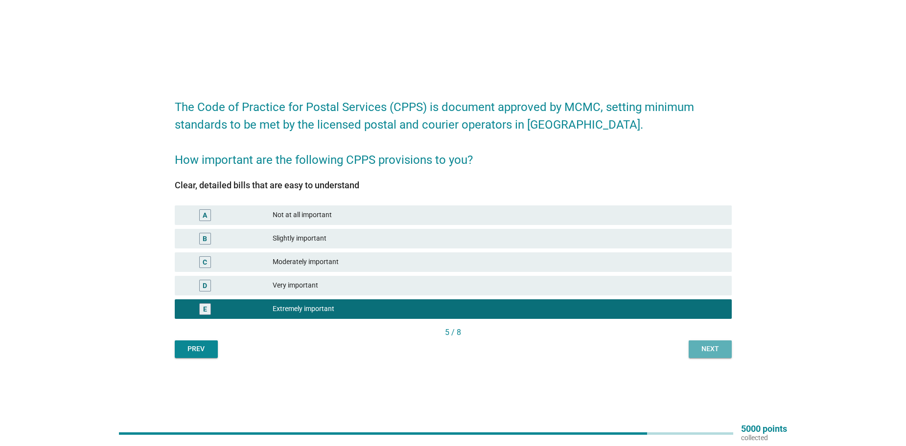
drag, startPoint x: 710, startPoint y: 348, endPoint x: 676, endPoint y: 371, distance: 40.5
click at [711, 347] on div "Next" at bounding box center [709, 349] width 27 height 10
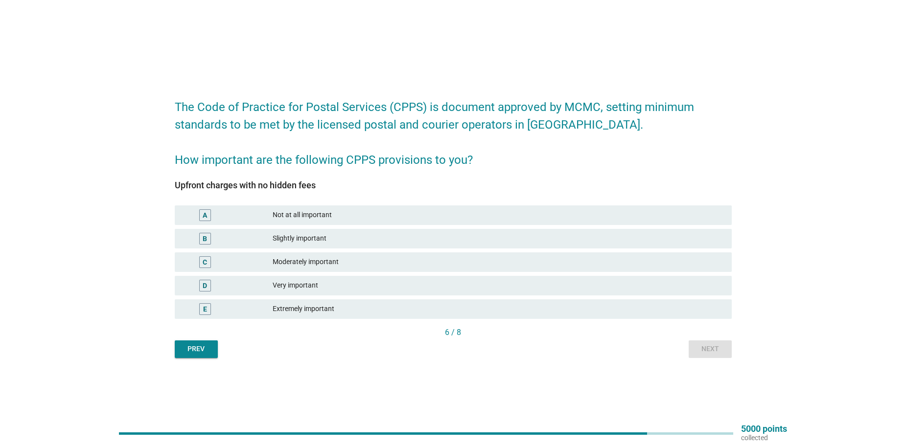
click at [404, 305] on div "Extremely important" at bounding box center [498, 309] width 451 height 12
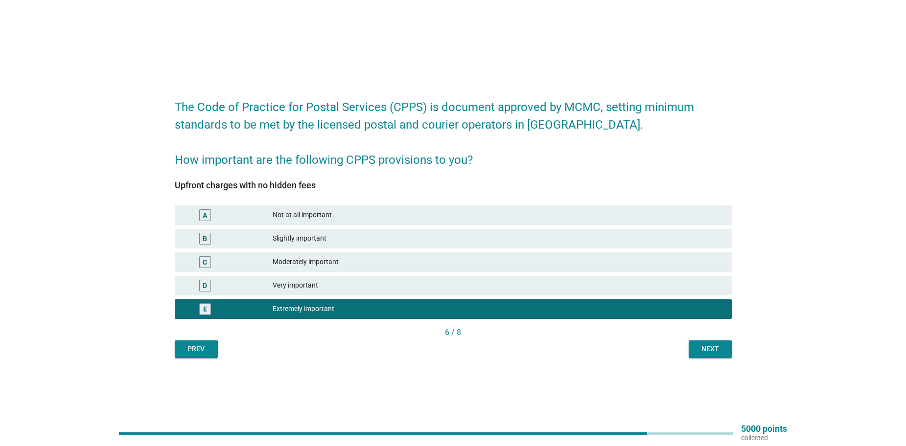
drag, startPoint x: 698, startPoint y: 359, endPoint x: 569, endPoint y: 267, distance: 158.3
click at [699, 359] on div "The Code of Practice for Postal Services (CPPS) is document approved by MCMC, s…" at bounding box center [453, 223] width 573 height 285
drag, startPoint x: 706, startPoint y: 342, endPoint x: 659, endPoint y: 343, distance: 47.0
click at [697, 344] on button "Next" at bounding box center [710, 350] width 43 height 18
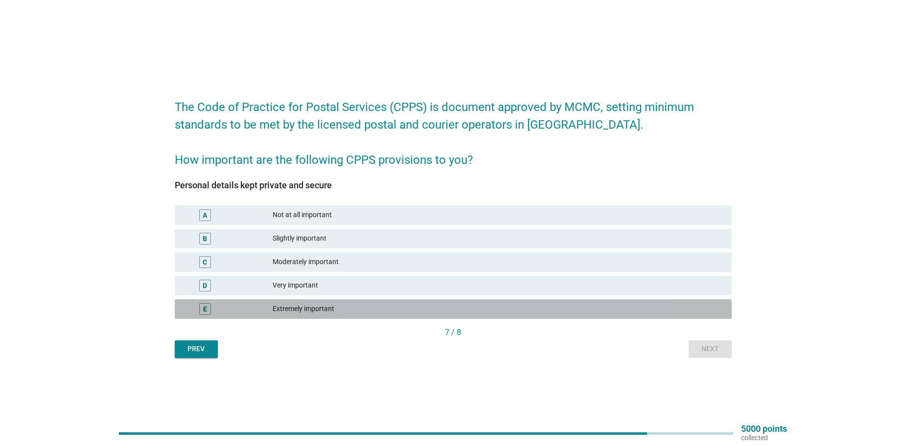
drag, startPoint x: 439, startPoint y: 301, endPoint x: 657, endPoint y: 311, distance: 218.1
click at [439, 301] on div "E Extremely important" at bounding box center [453, 310] width 557 height 20
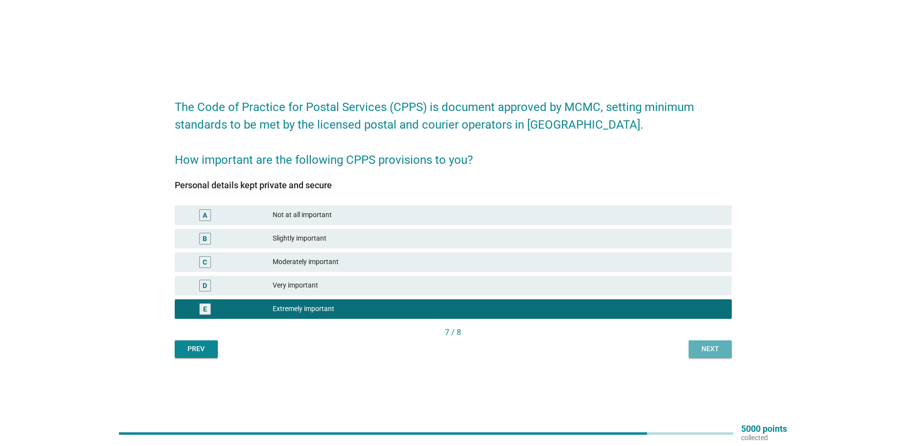
click at [709, 352] on button "Next" at bounding box center [710, 350] width 43 height 18
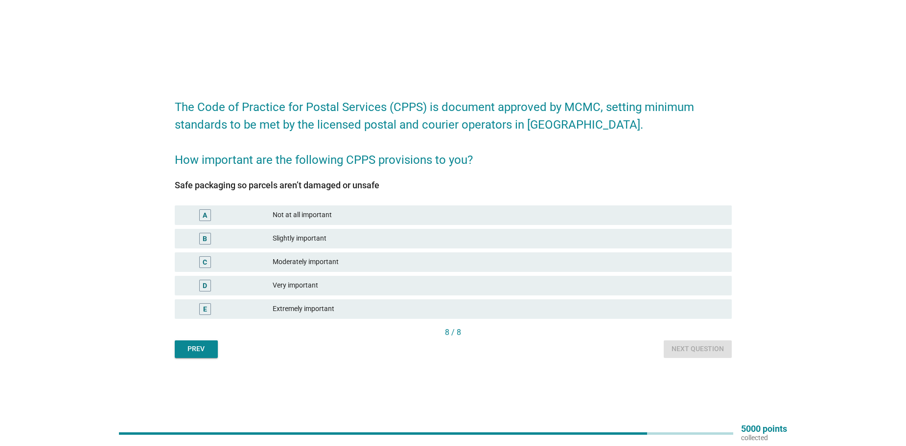
click at [369, 308] on div "Extremely important" at bounding box center [498, 309] width 451 height 12
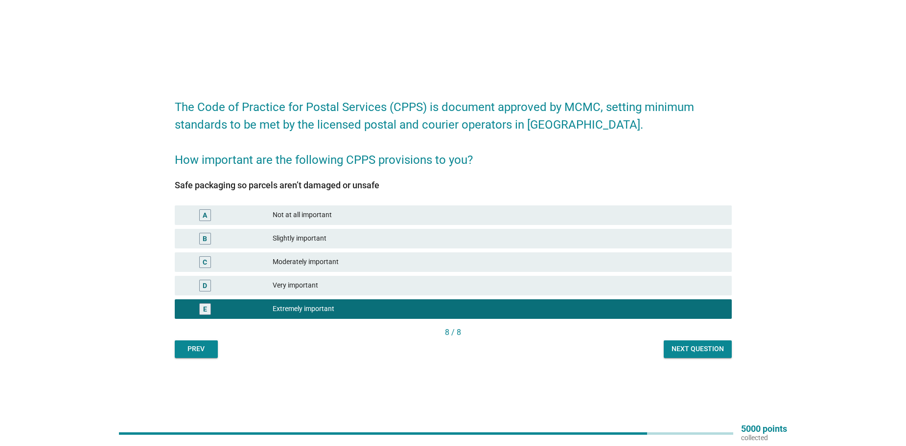
click at [708, 348] on div "Next question" at bounding box center [698, 349] width 52 height 10
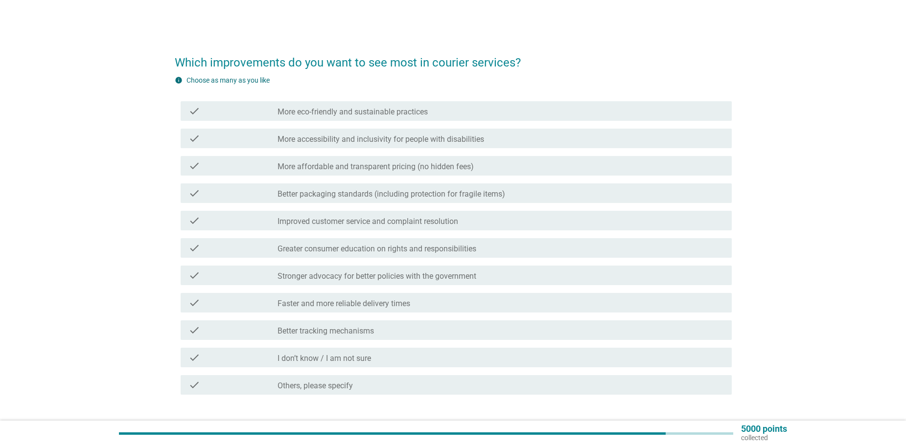
click at [474, 103] on div "check check_box_outline_blank More eco-friendly and sustainable practices" at bounding box center [456, 111] width 551 height 20
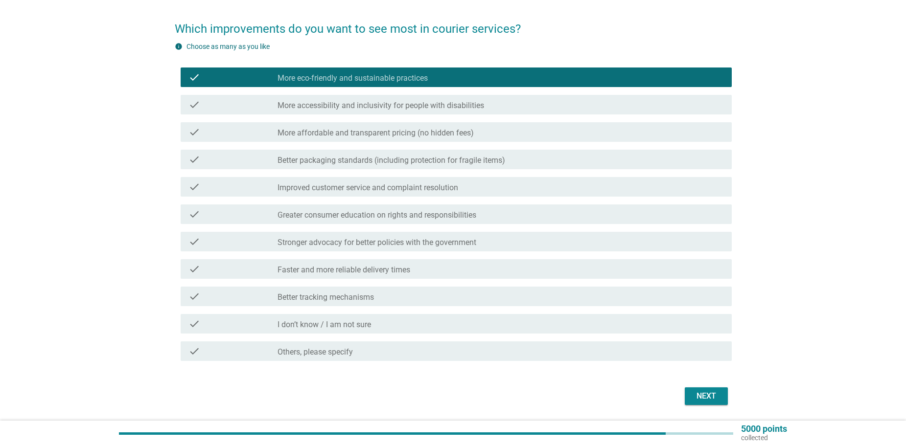
scroll to position [65, 0]
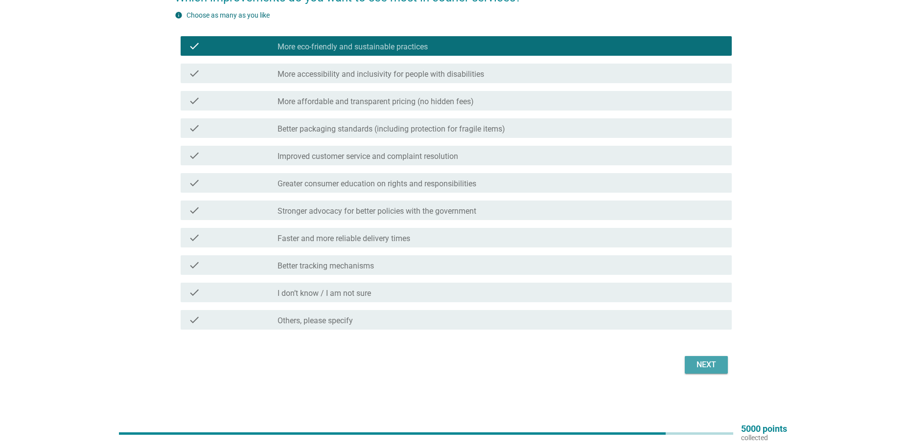
click at [713, 366] on div "Next" at bounding box center [706, 365] width 27 height 12
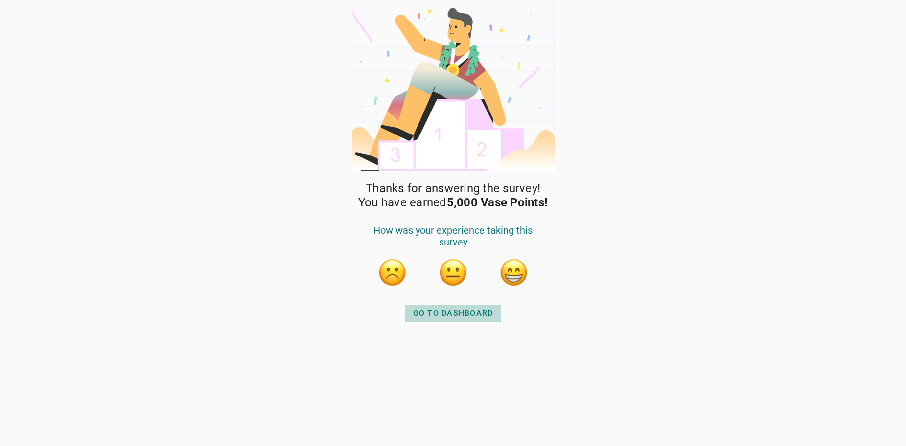
click at [471, 306] on button "GO TO DASHBOARD" at bounding box center [453, 314] width 97 height 18
